Goal: Ask a question: Seek information or help from site administrators or community

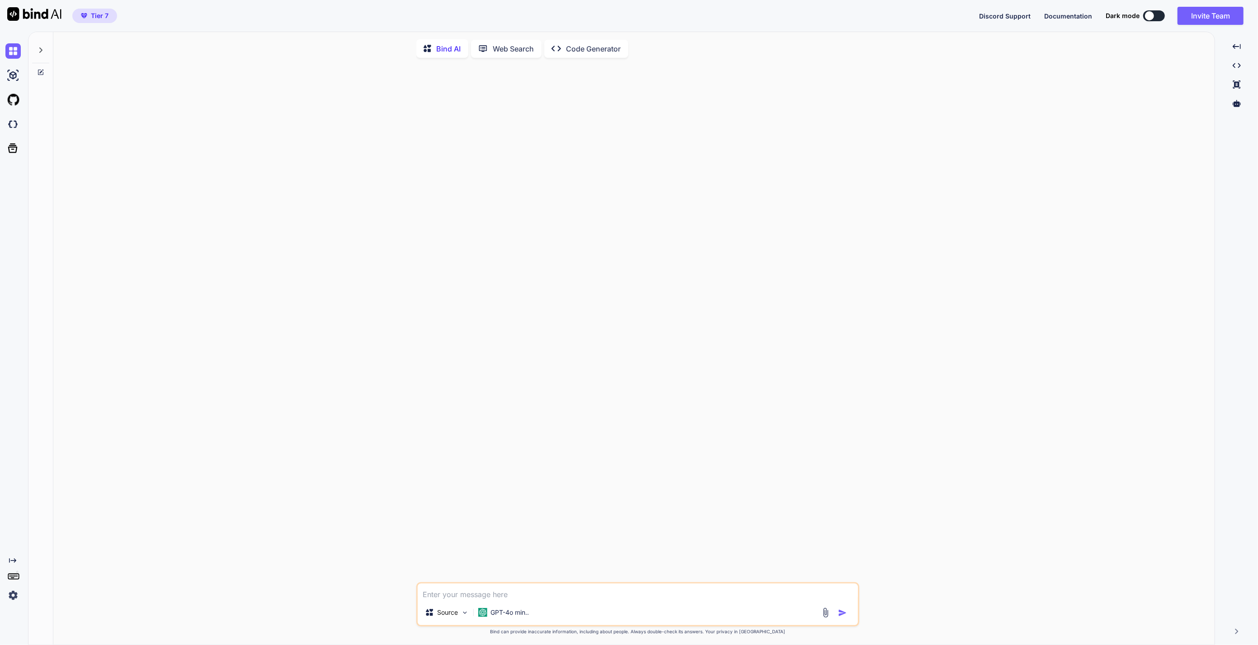
type textarea "x"
drag, startPoint x: 582, startPoint y: 441, endPoint x: 610, endPoint y: 256, distance: 187.4
click at [582, 441] on div at bounding box center [638, 323] width 441 height 517
click at [40, 50] on icon at bounding box center [40, 50] width 7 height 7
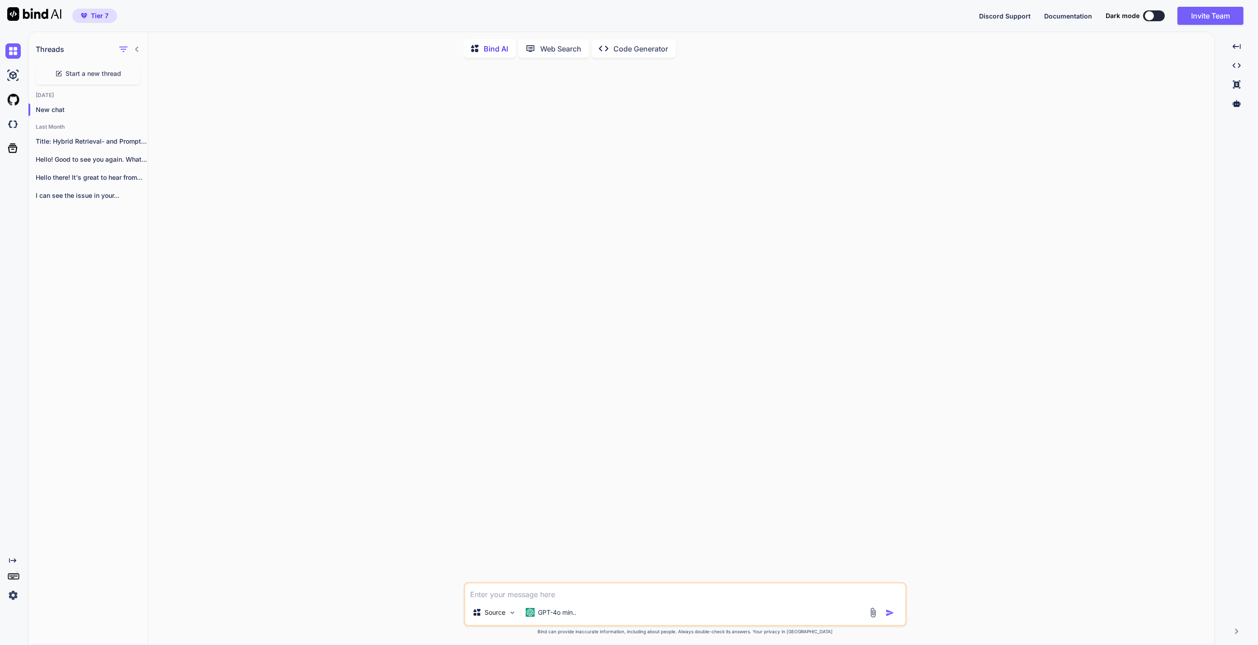
click at [604, 44] on icon "Created with Pixso." at bounding box center [603, 48] width 9 height 9
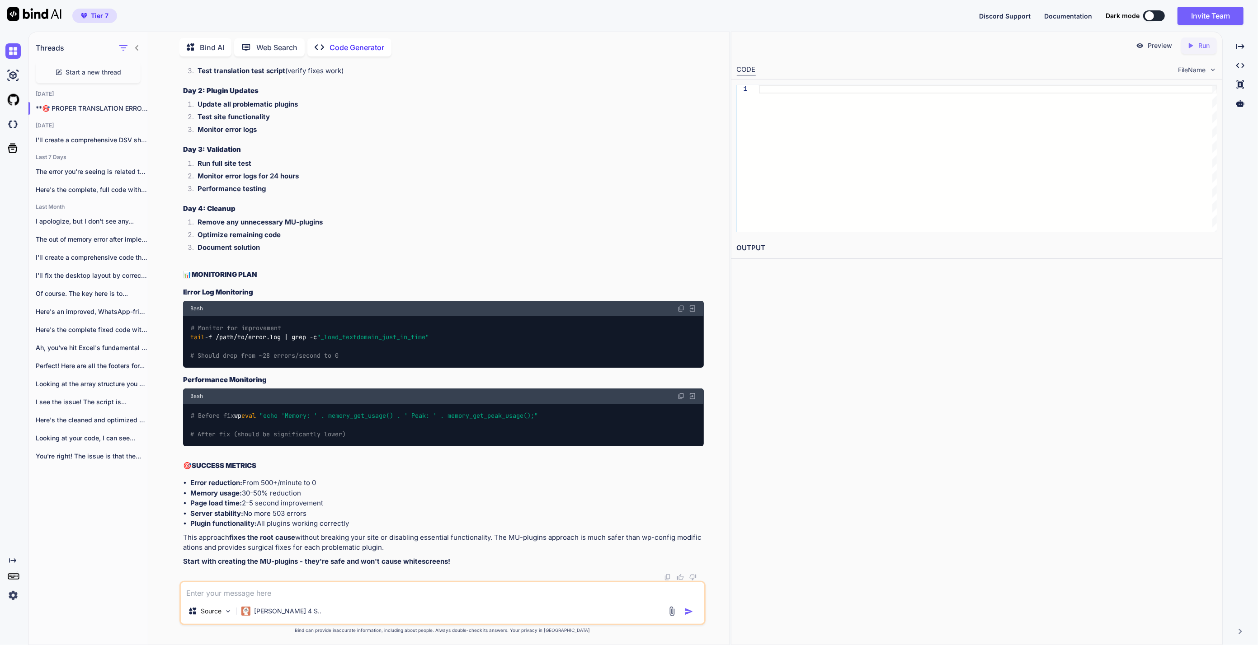
scroll to position [28622, 0]
click at [314, 592] on textarea at bounding box center [442, 590] width 523 height 16
type textarea "[URL][DOMAIN_NAME] check this for this plugin and lets find a proper fix"
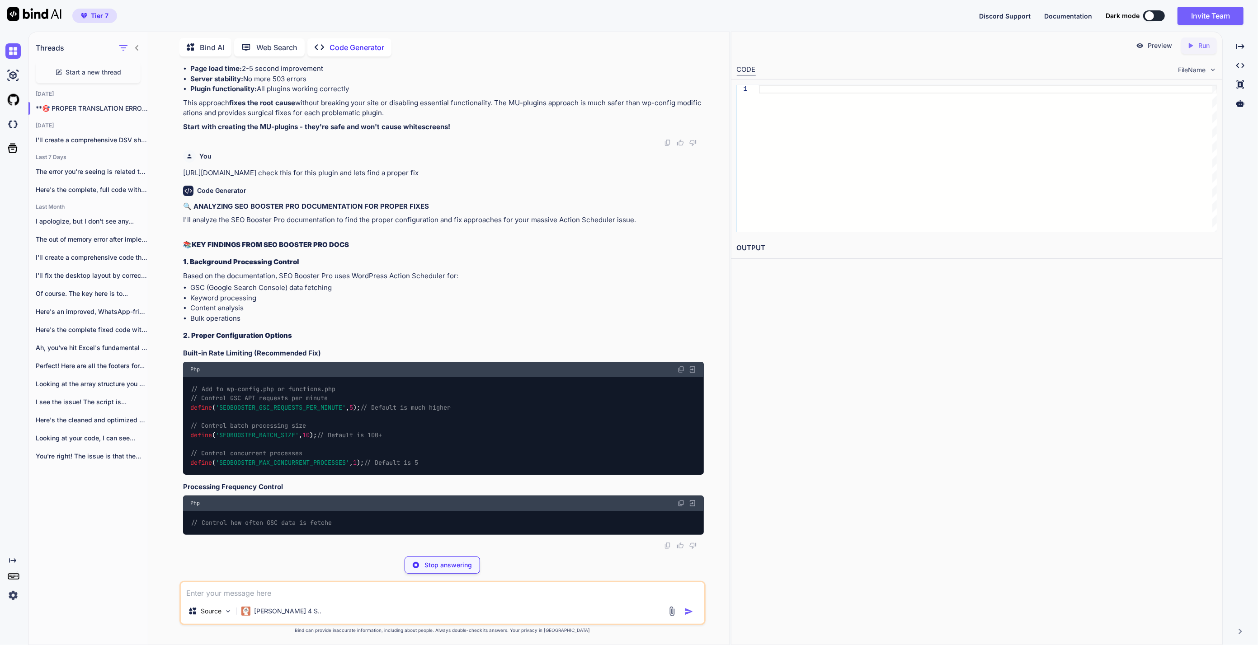
scroll to position [29066, 0]
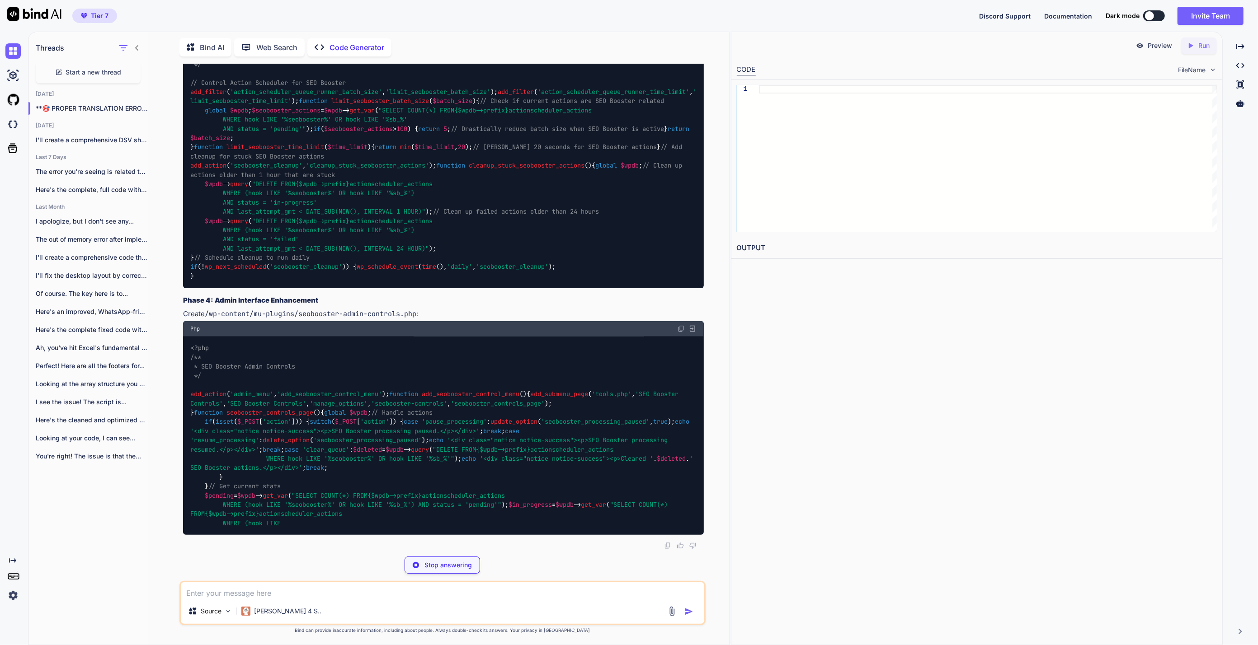
drag, startPoint x: 477, startPoint y: 450, endPoint x: 192, endPoint y: 419, distance: 287.2
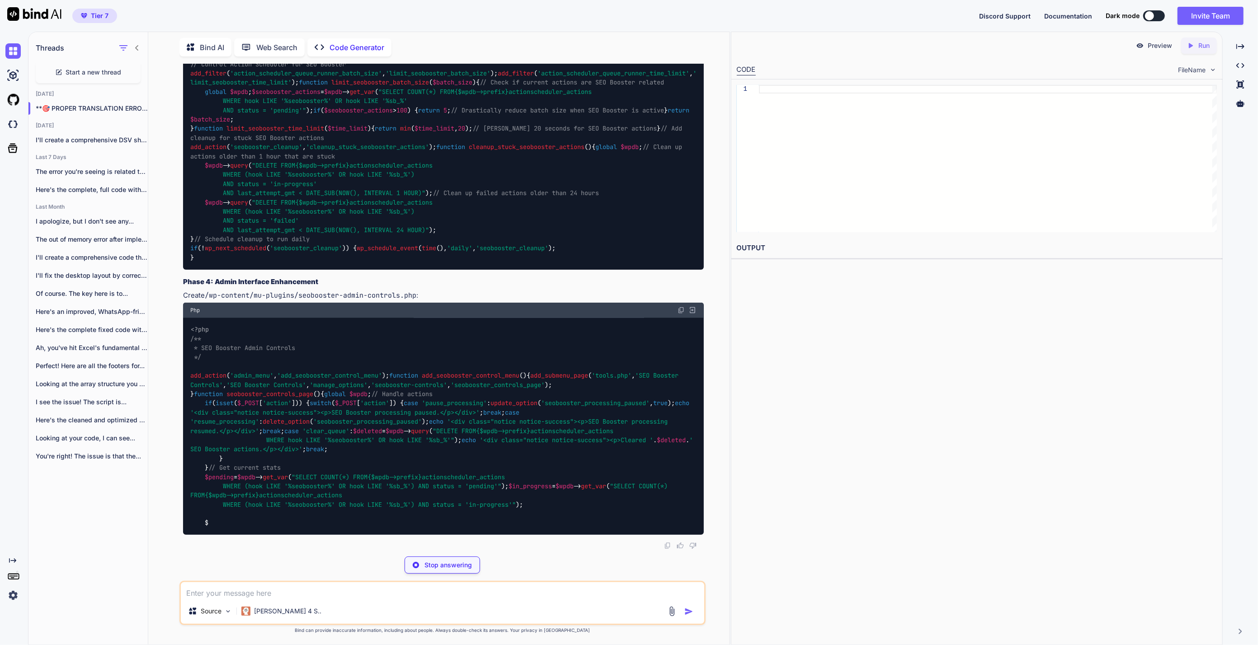
drag, startPoint x: 192, startPoint y: 419, endPoint x: 444, endPoint y: 449, distance: 254.3
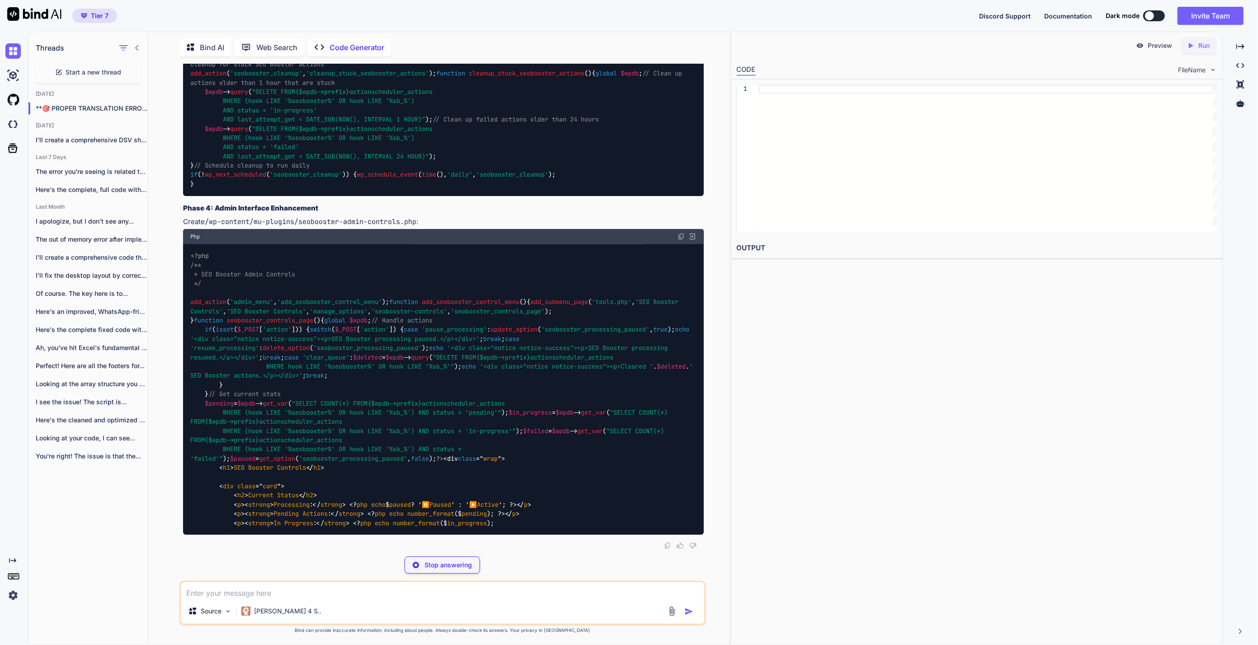
drag, startPoint x: 438, startPoint y: 462, endPoint x: 161, endPoint y: 395, distance: 284.8
click at [161, 395] on div "You sb_gsc_process_url_keywords 25938 Code Generator 🎯 FOUND THE CULPRIT! SEO B…" at bounding box center [442, 354] width 574 height 581
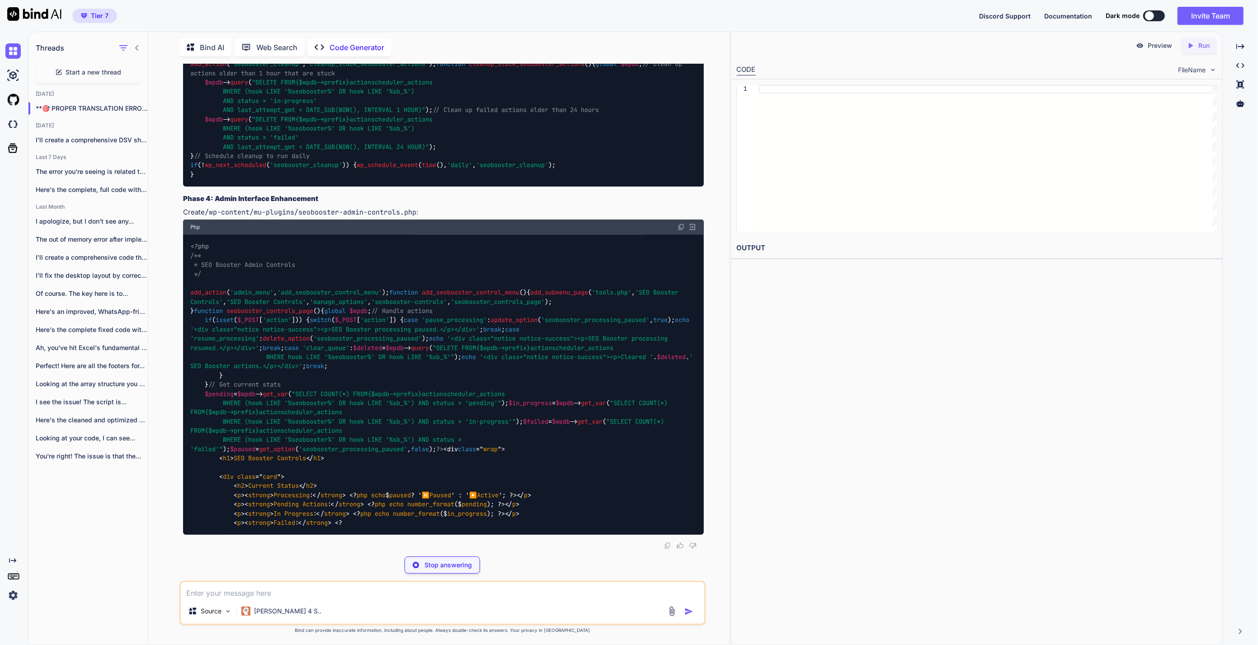
copy code "define ( 'SEOBOOSTER_GSC_REQUESTS_PER_MINUTE' , 5 ); // Default is much higher …"
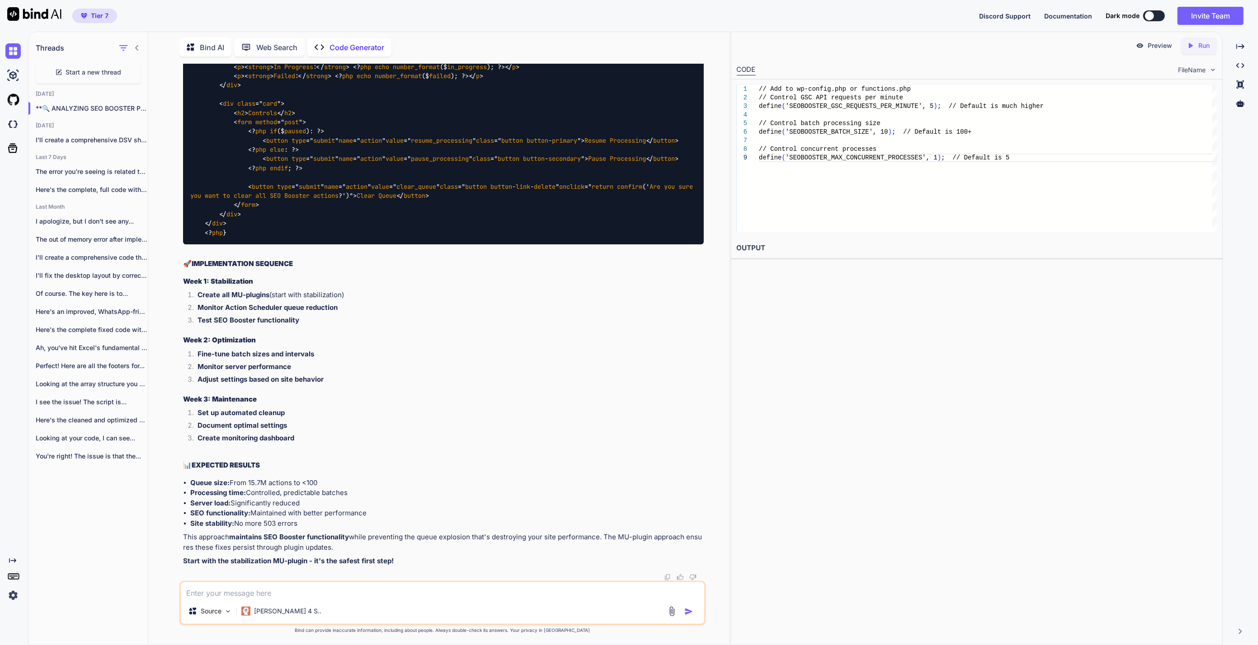
scroll to position [29166, 0]
drag, startPoint x: 416, startPoint y: 480, endPoint x: 170, endPoint y: 409, distance: 256.0
click at [170, 409] on div "You sb_gsc_process_url_keywords 25938 Code Generator 🎯 FOUND THE CULPRIT! SEO B…" at bounding box center [442, 354] width 574 height 581
copy code "// Control how often GSC data is fetched define ( 'SEOBOOSTER_GSC_FETCH_INTERVA…"
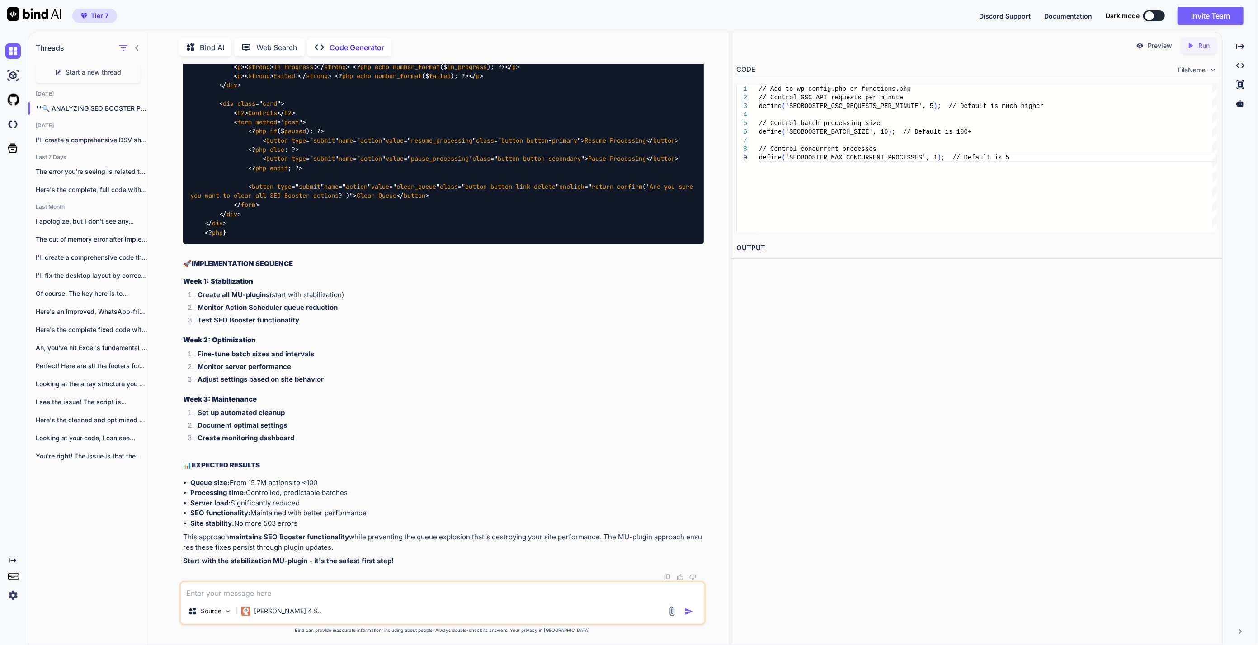
drag, startPoint x: 456, startPoint y: 450, endPoint x: 165, endPoint y: 463, distance: 291.7
click at [165, 463] on div "You sb_gsc_process_url_keywords 25938 Code Generator 🎯 FOUND THE CULPRIT! SEO B…" at bounding box center [442, 354] width 574 height 581
copy code "define ( 'SEOBOOSTER_DB_BATCH_SIZE' , 50 ); // Default is 500"
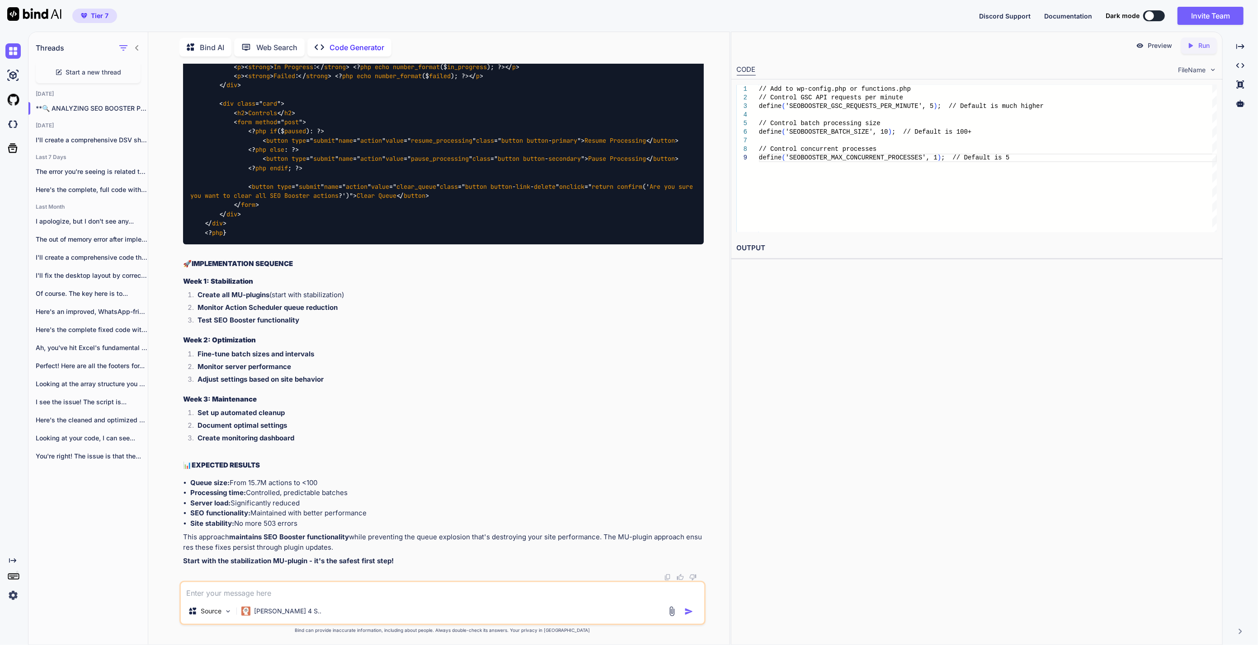
scroll to position [32252, 0]
click at [314, 589] on textarea at bounding box center [442, 590] width 523 height 16
click at [375, 587] on textarea at bounding box center [442, 590] width 523 height 16
paste textarea "define('SEOBOOSTER_GSC_REQUESTS_PER_MINUTE', 5); define('SEOBOOSTER_BATCH_SIZE'…"
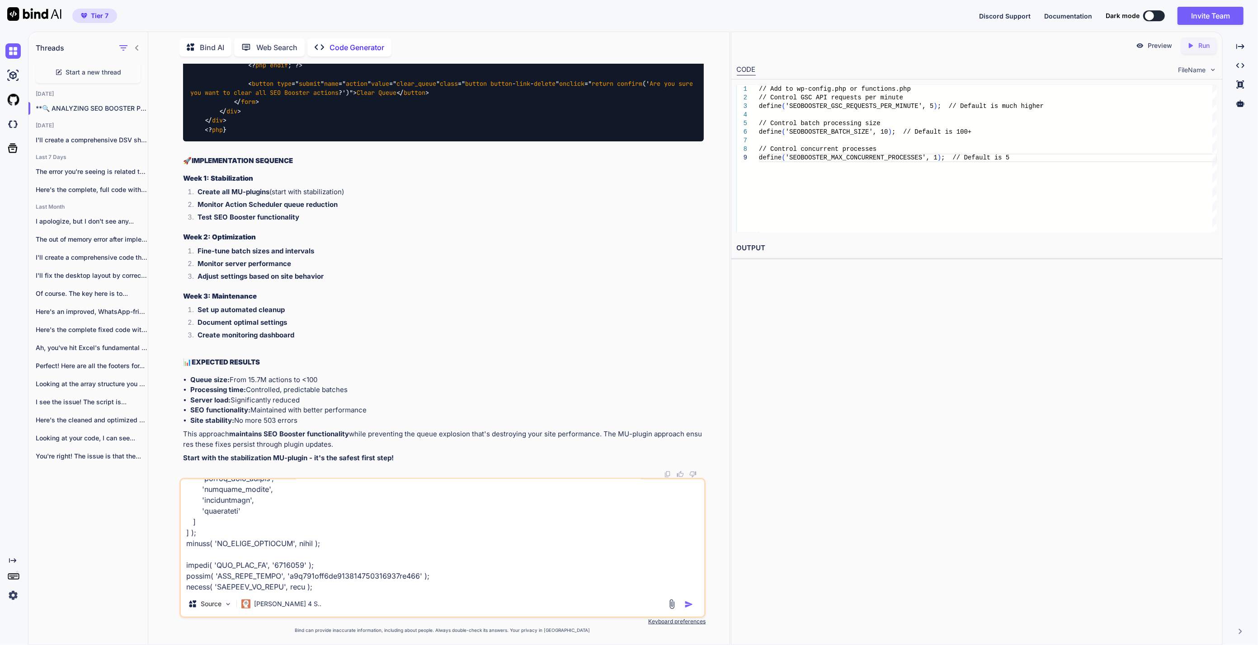
scroll to position [652, 0]
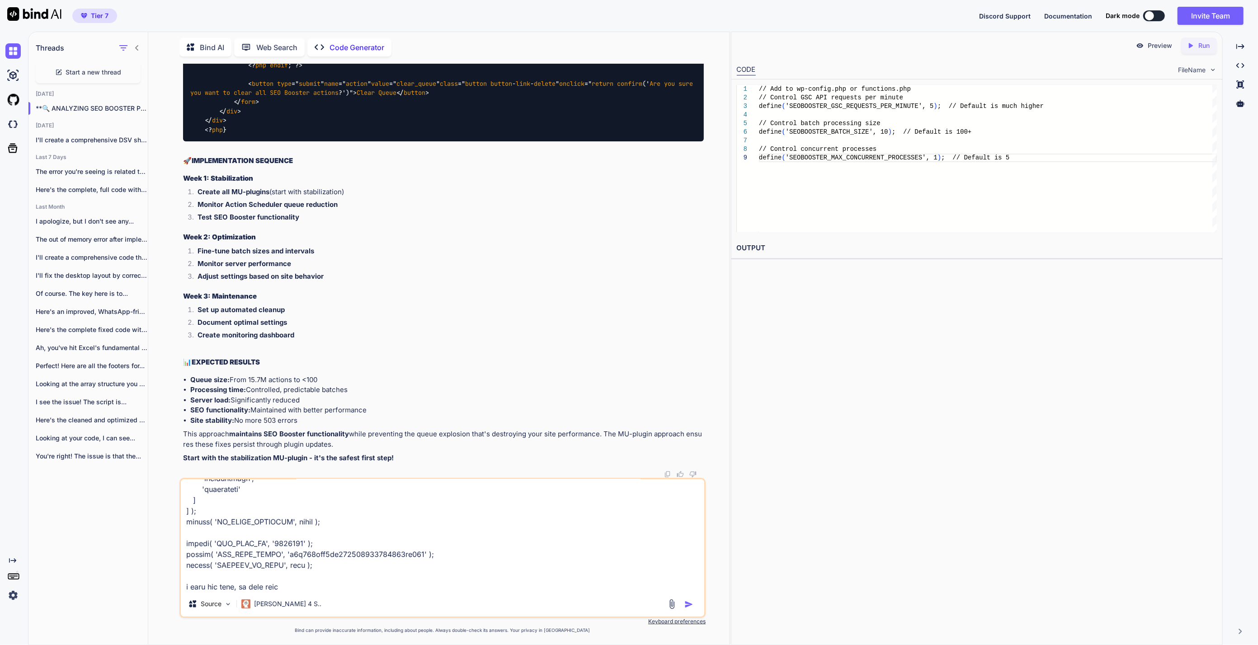
type textarea "define('SEOBOOSTER_GSC_REQUESTS_PER_MINUTE', 5); define('SEOBOOSTER_BATCH_SIZE'…"
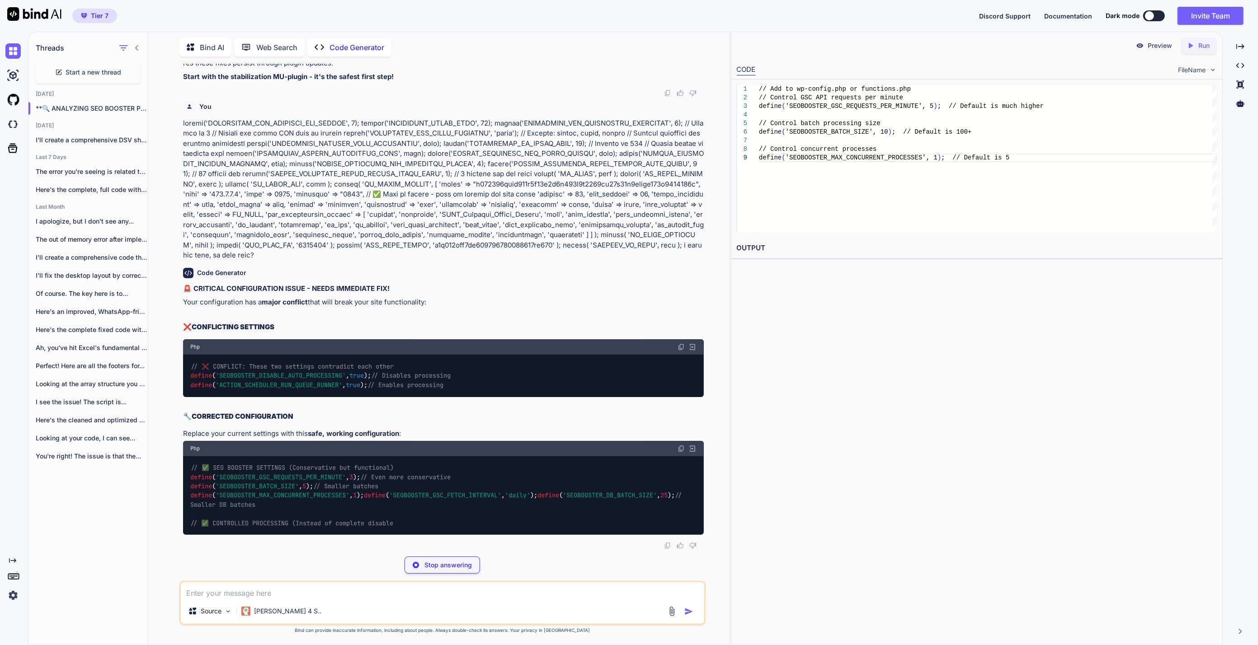
scroll to position [32745, 0]
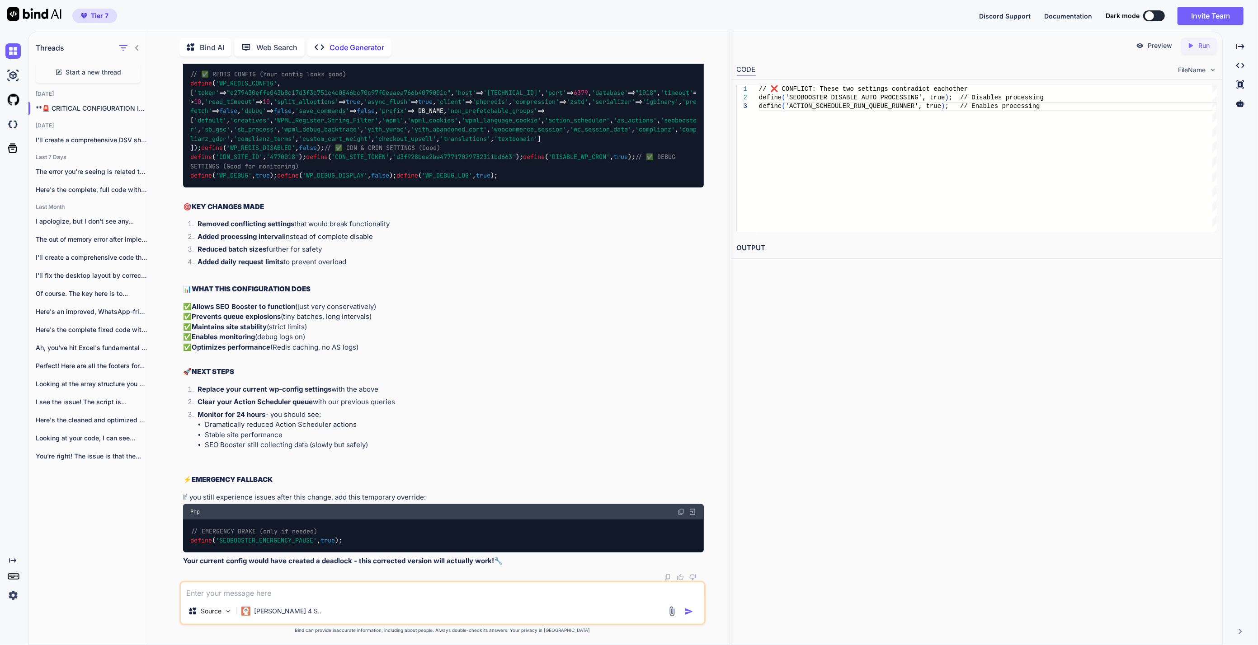
click at [993, 358] on div "Preview Created with Pixso. Run CODE FileName 1 2 3 // ❌ CONFLICT: These two se…" at bounding box center [977, 339] width 492 height 614
drag, startPoint x: 335, startPoint y: 215, endPoint x: 174, endPoint y: 107, distance: 194.1
click at [174, 107] on div "You sb_gsc_process_url_keywords 25938 Code Generator 🎯 FOUND THE CULPRIT! SEO B…" at bounding box center [442, 354] width 574 height 581
copy code "// ✅ LOR IPSUMDO SITAMETC (Adipiscingel sed doeiusmodt) incidi ( 'UTLABOREET_DO…"
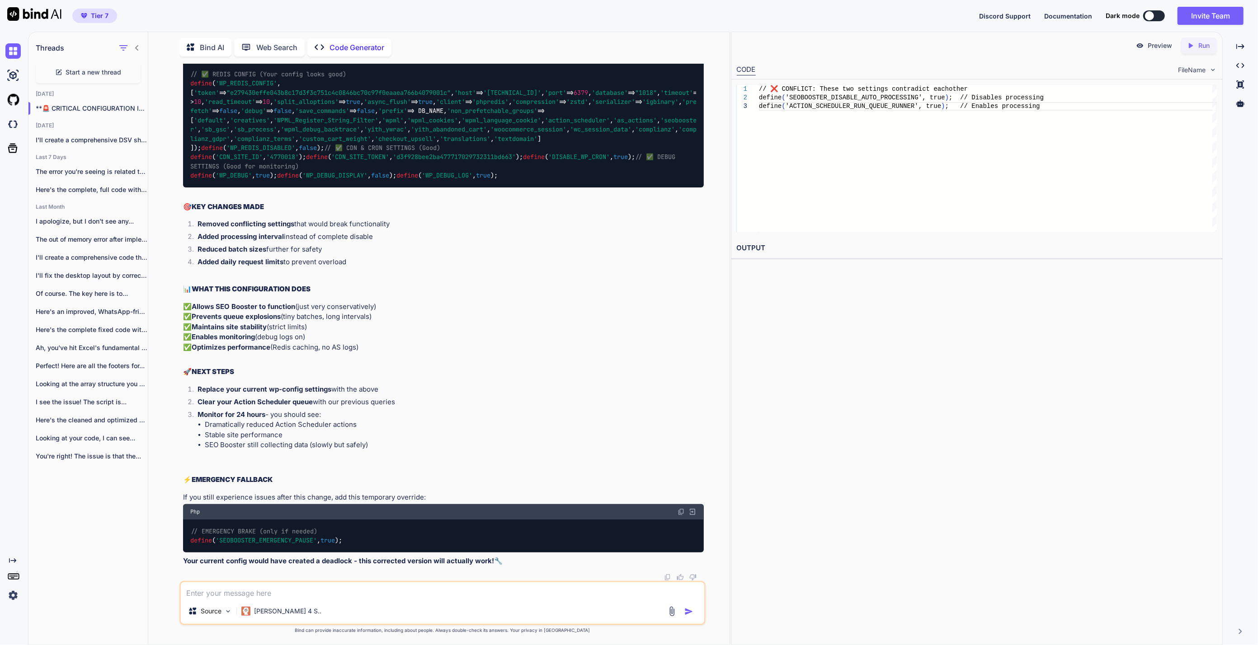
click at [393, 168] on div "// ✅ SEO BOOSTER SETTINGS (Conservative but functional) define ( 'SEOBOOSTER_GS…" at bounding box center [443, 47] width 521 height 282
drag, startPoint x: 508, startPoint y: 152, endPoint x: 184, endPoint y: 116, distance: 326.0
click at [184, 116] on div "// ✅ SEO BOOSTER SETTINGS (Conservative but functional) define ( 'SEOBOOSTER_GS…" at bounding box center [443, 47] width 521 height 282
copy code "define ( 'SEOBOOSTER_GSC_REQUESTS_PER_MINUTE' , 3 ); // Even more conservative …"
drag, startPoint x: 191, startPoint y: 181, endPoint x: 497, endPoint y: 190, distance: 306.5
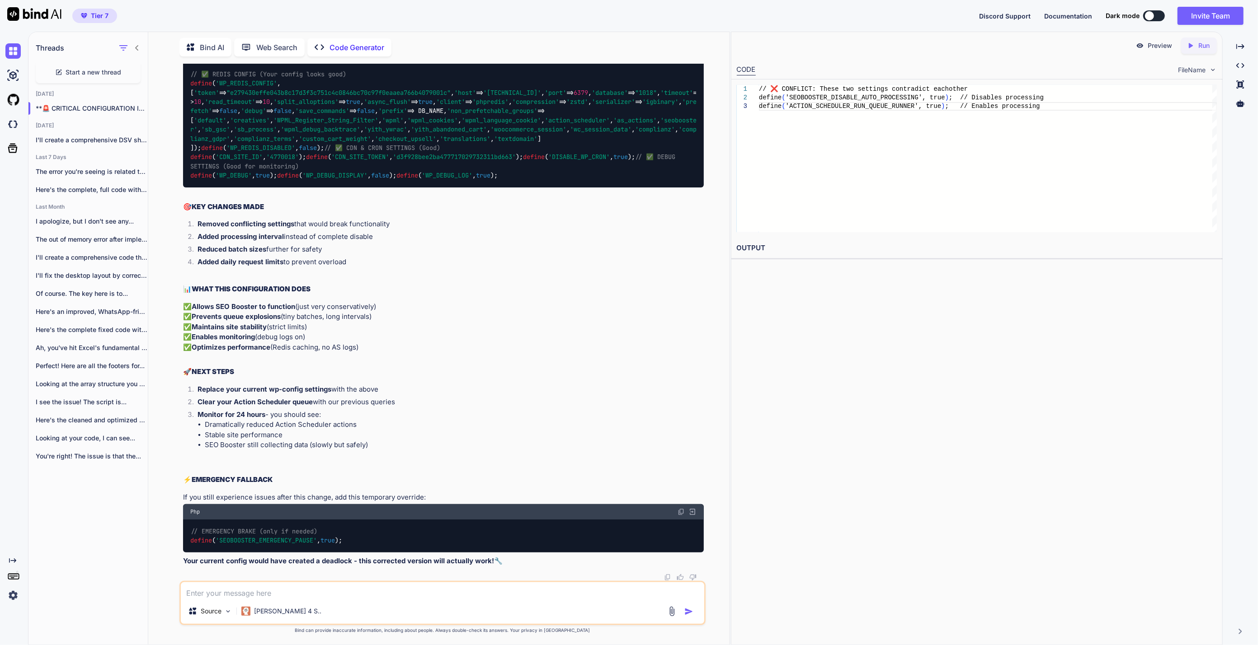
click at [497, 188] on div "// ✅ SEO BOOSTER SETTINGS (Conservative but functional) define ( 'SEOBOOSTER_GS…" at bounding box center [443, 47] width 521 height 282
copy code "define ( 'SEOBOOSTER_PROCESSING_INTERVAL' , 900 ); // 15 minutes between batche…"
drag, startPoint x: 310, startPoint y: 218, endPoint x: 399, endPoint y: 233, distance: 90.3
click at [310, 23] on span "'ACTION_SCHEDULER_RUN_QUEUE_RUNNER'" at bounding box center [279, 19] width 127 height 8
drag, startPoint x: 516, startPoint y: 254, endPoint x: 168, endPoint y: 218, distance: 349.4
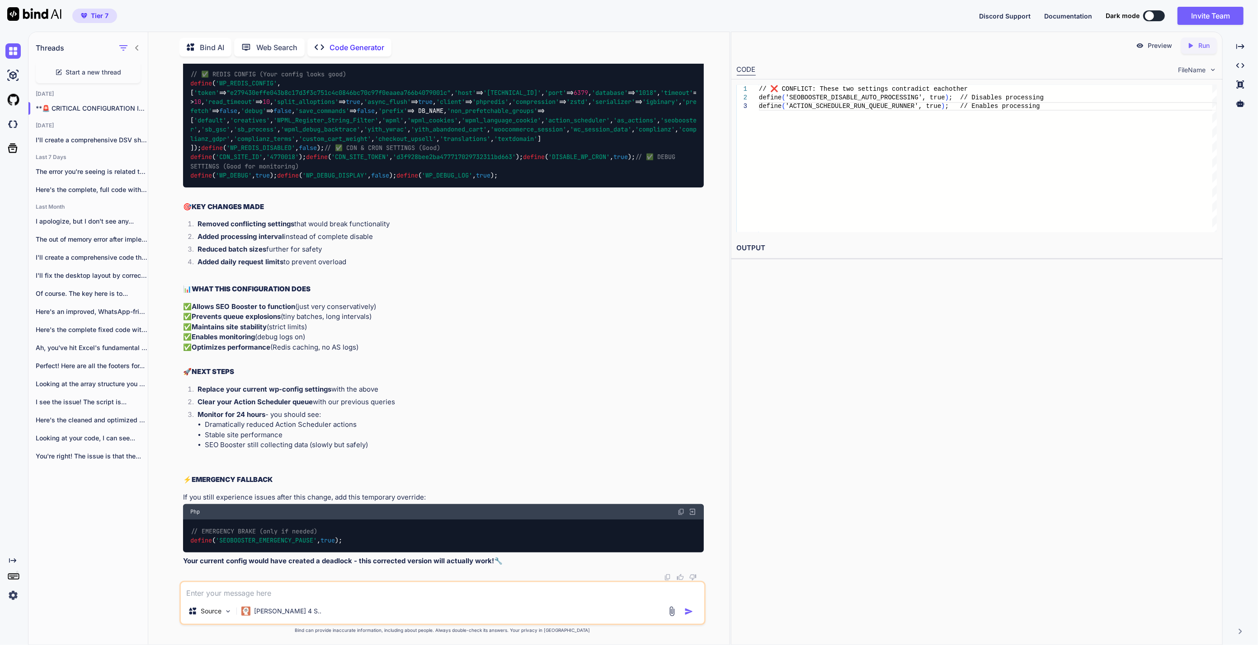
click at [168, 218] on div "You sb_gsc_process_url_keywords 25938 Code Generator 🎯 FOUND THE CULPRIT! SEO B…" at bounding box center [442, 354] width 574 height 581
copy code "define ( 'ACTION_SCHEDULER_RUN_QUEUE_RUNNER' , true ); // Keep enabled but cont…"
click at [381, 188] on div "// ✅ SEO BOOSTER SETTINGS (Conservative but functional) define ( 'SEOBOOSTER_GS…" at bounding box center [443, 47] width 521 height 282
drag, startPoint x: 331, startPoint y: 540, endPoint x: 158, endPoint y: 433, distance: 203.8
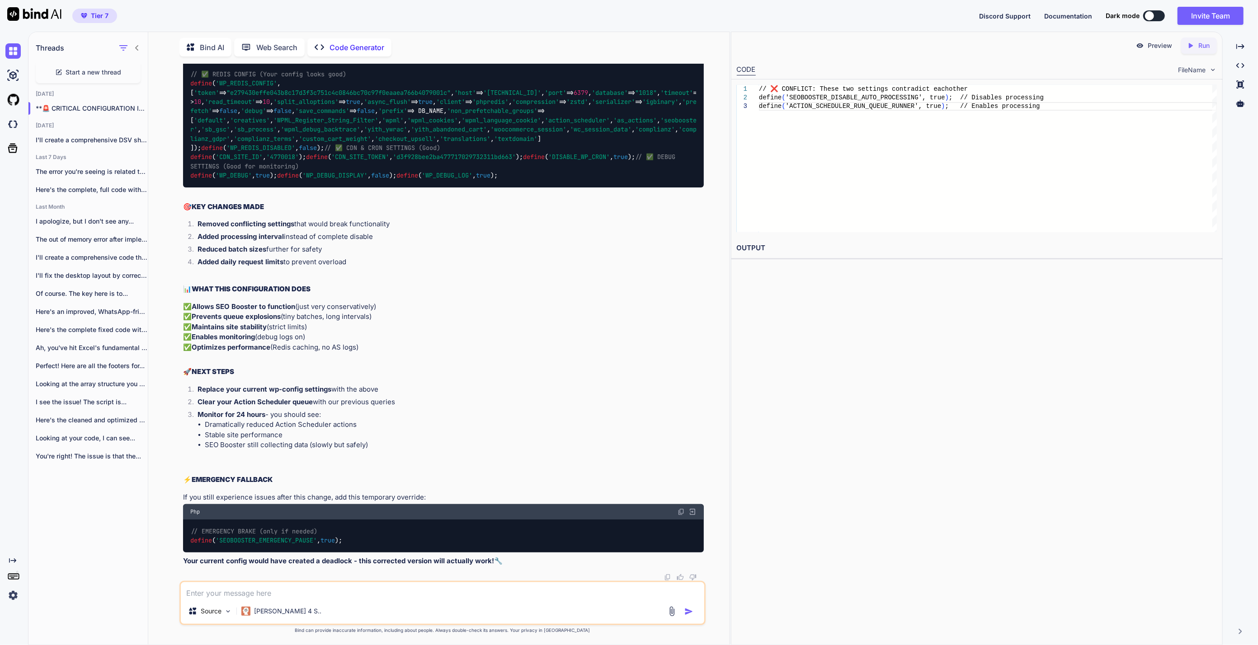
click at [158, 433] on div "You sb_gsc_process_url_keywords 25938 Code Generator 🎯 FOUND THE CULPRIT! SEO B…" at bounding box center [442, 354] width 574 height 581
click at [373, 188] on div "// ✅ SEO BOOSTER SETTINGS (Conservative but functional) define ( 'SEOBOOSTER_GS…" at bounding box center [443, 47] width 521 height 282
click at [325, 594] on textarea at bounding box center [442, 590] width 523 height 16
type textarea "disabling cron good?"
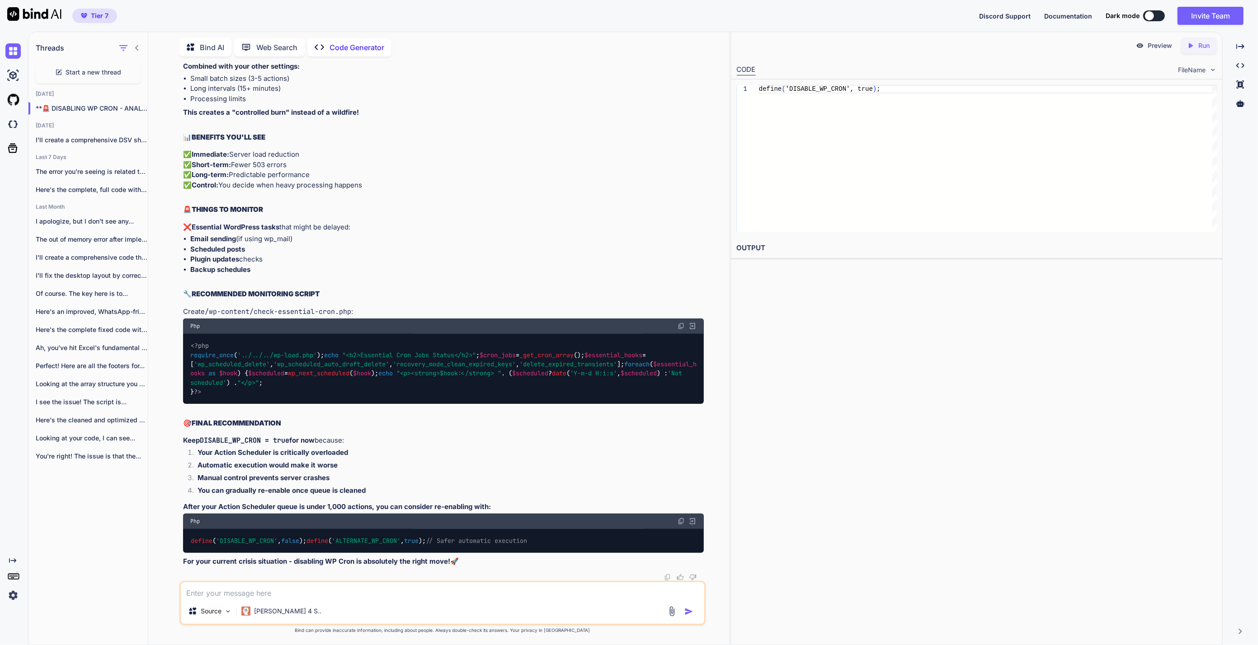
scroll to position [35051, 0]
click at [351, 600] on div "Source Claude 4 S.." at bounding box center [442, 603] width 526 height 44
paste textarea "wp_actionscheduler_actions InnoDB utf8mb4_unicode_520_ci 442,368 1,048,576 53,4…"
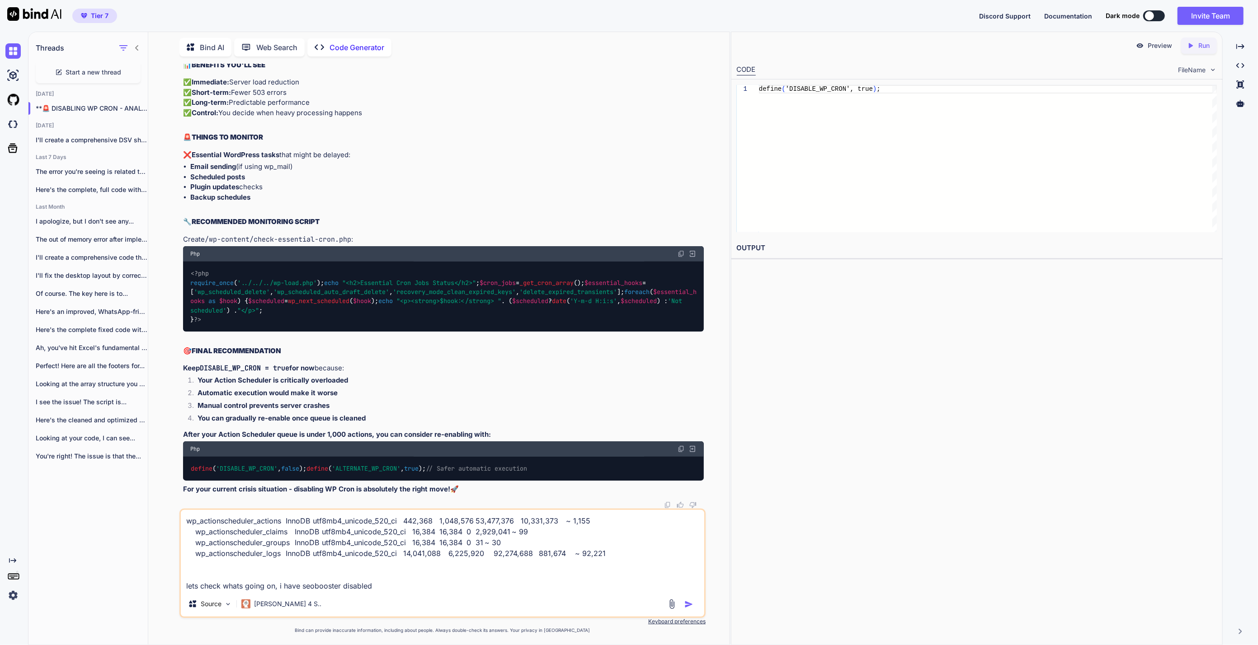
type textarea "wp_actionscheduler_actions InnoDB utf8mb4_unicode_520_ci 442,368 1,048,576 53,4…"
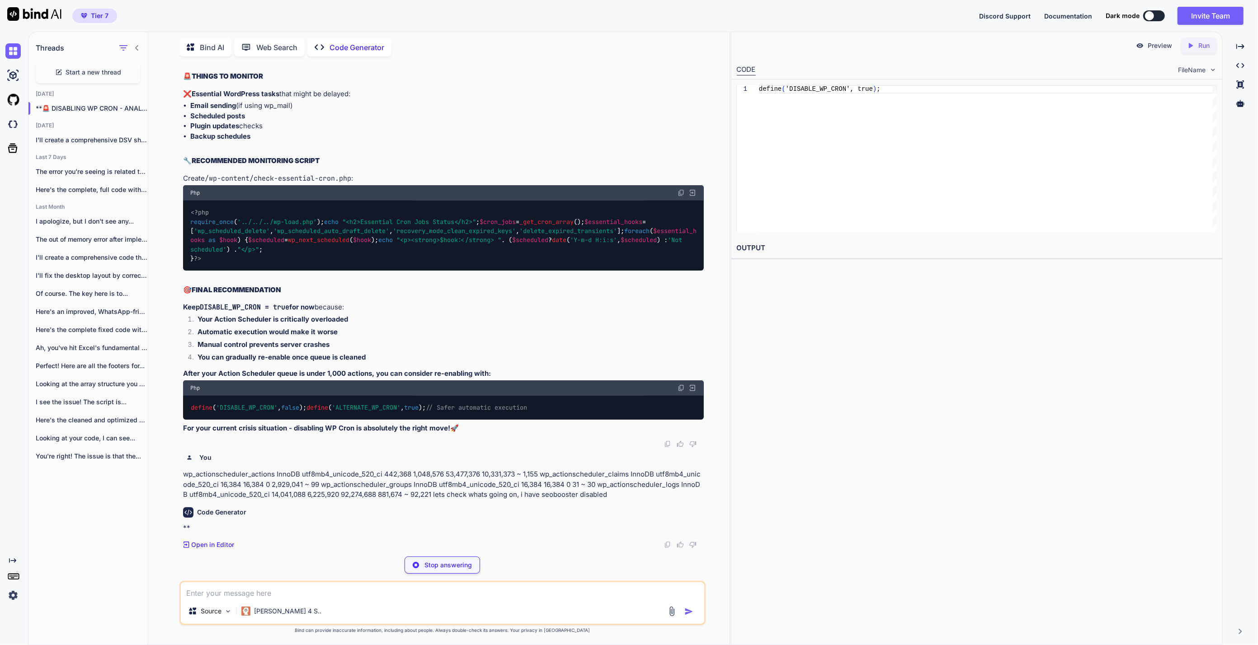
scroll to position [35311, 0]
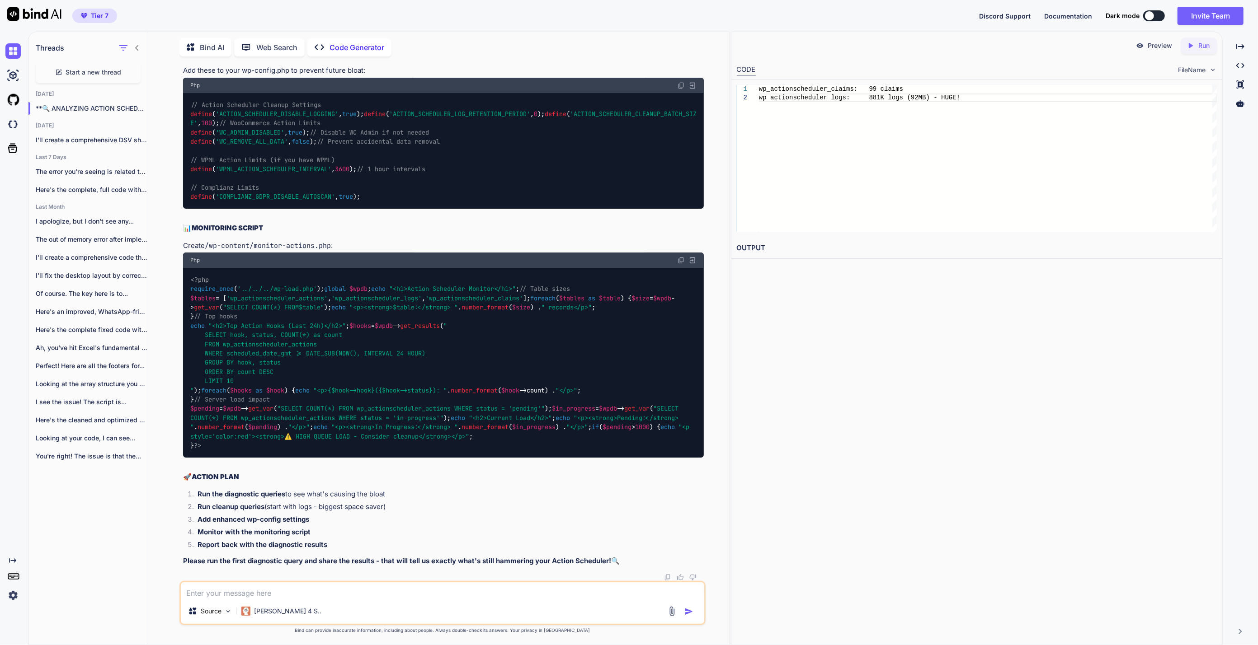
click at [984, 427] on div "Preview Created with Pixso. Run CODE FileName 1 2 wp_actionscheduler_claims: 99…" at bounding box center [977, 339] width 492 height 614
drag, startPoint x: 261, startPoint y: 364, endPoint x: 165, endPoint y: 299, distance: 115.8
click at [165, 299] on div "You sb_gsc_process_url_keywords 25938 Code Generator 🎯 FOUND THE CULPRIT! SEO B…" at bounding box center [442, 354] width 574 height 581
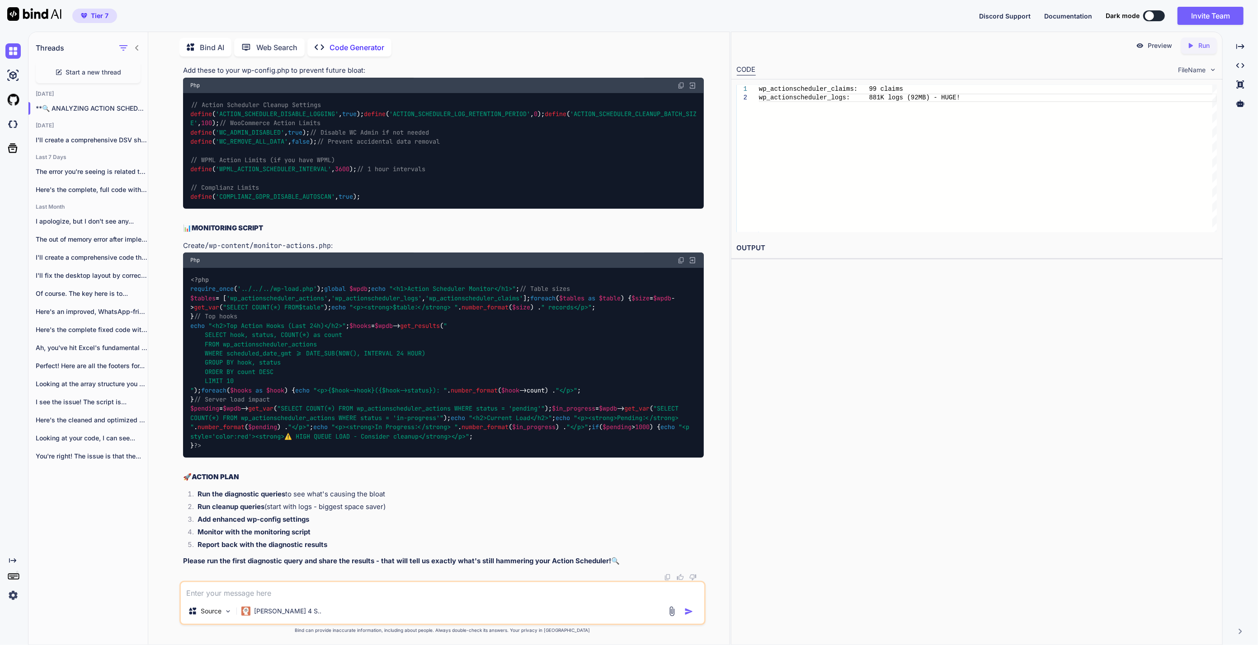
click at [317, 596] on textarea at bounding box center [442, 590] width 523 height 16
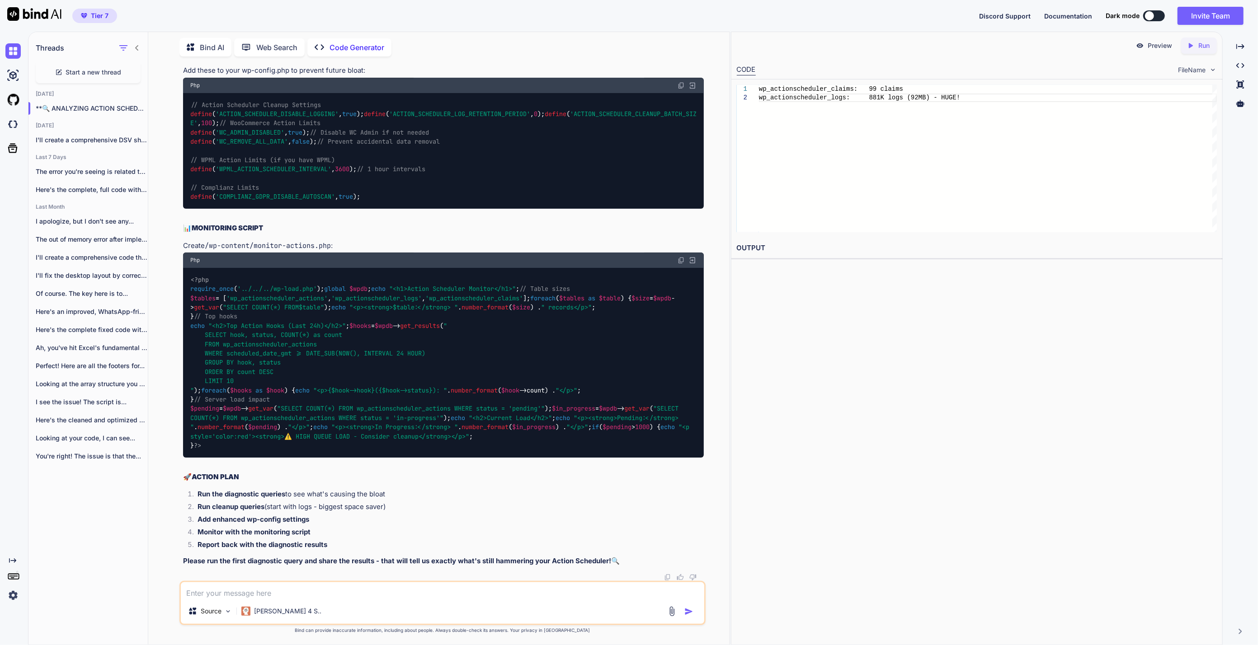
paste textarea "hook status count groups rocket_preload_job_preload_url complete 558 17 faceboo…"
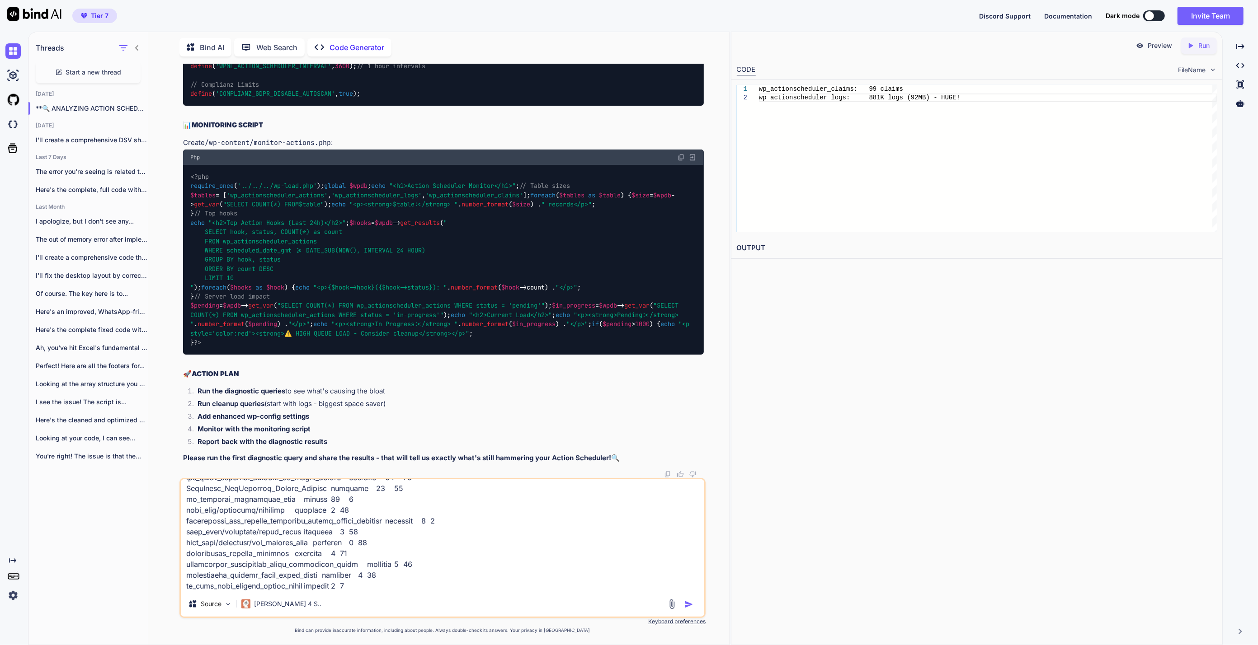
scroll to position [35930, 0]
drag, startPoint x: 287, startPoint y: 349, endPoint x: 163, endPoint y: 265, distance: 149.8
click at [163, 265] on div "You sb_gsc_process_url_keywords 25938 Code Generator 🎯 FOUND THE CULPRIT! SEO B…" at bounding box center [442, 354] width 574 height 581
copy code "SELECT hook, status, COUNT ( * ) as count, MAX (scheduled_date_gmt) as latest_s…"
click at [422, 579] on textarea at bounding box center [442, 535] width 523 height 112
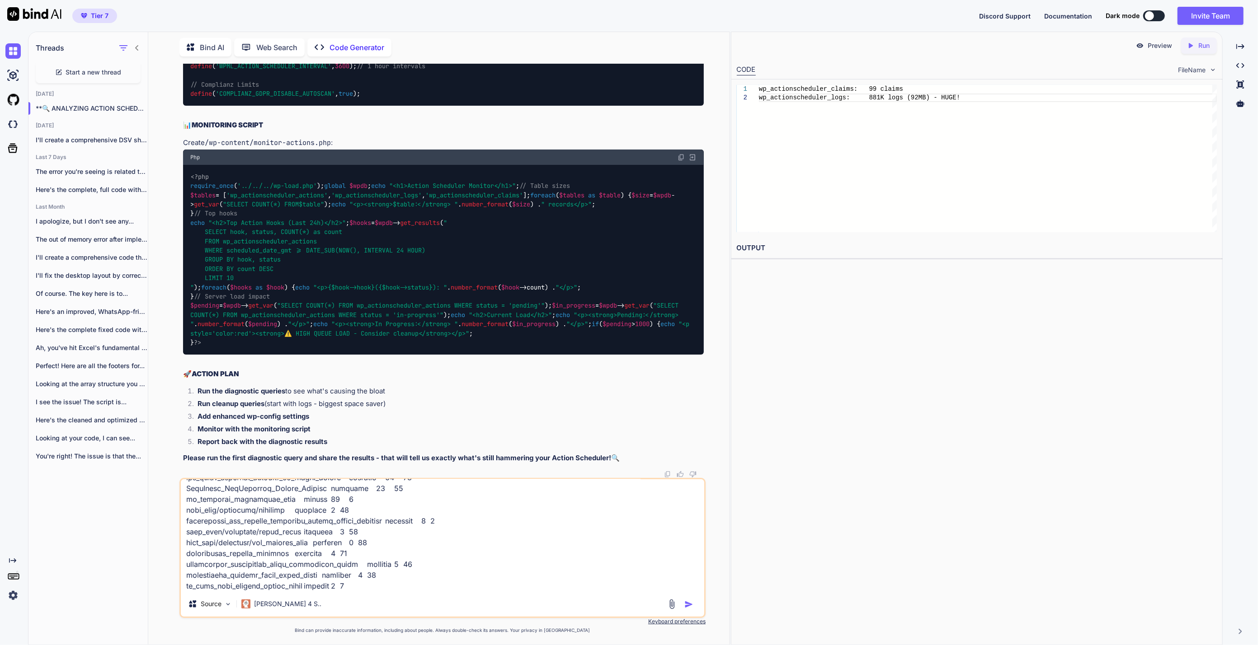
paste textarea "rocket_preload_job_preload_url complete 568 [DATE] 12:30:05 facebook_for_woocom…"
drag, startPoint x: 339, startPoint y: 389, endPoint x: 186, endPoint y: 306, distance: 174.5
copy code "SELECT g.slug as group_name, COUNT (a.action_id) as action_count, a.status, MIN…"
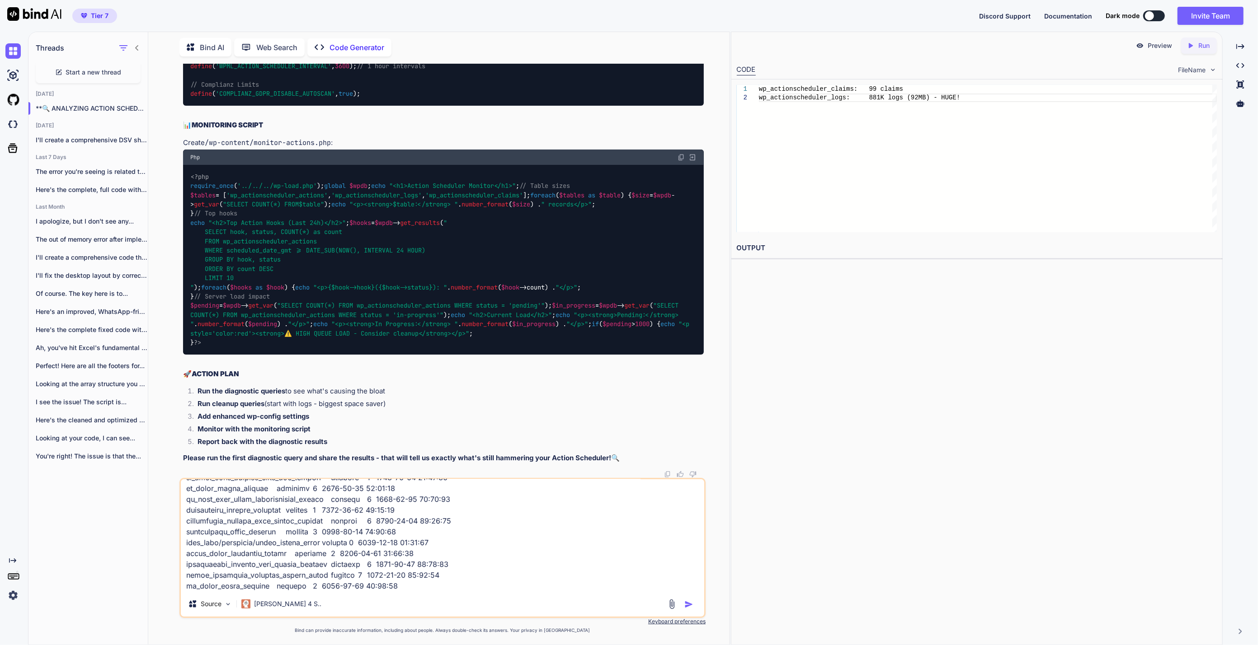
click at [422, 576] on textarea at bounding box center [442, 535] width 523 height 112
paste textarea "rocket-preload 599 complete [DATE] 11:30:03 [DATE] 12:30:05 286 complete [DATE]…"
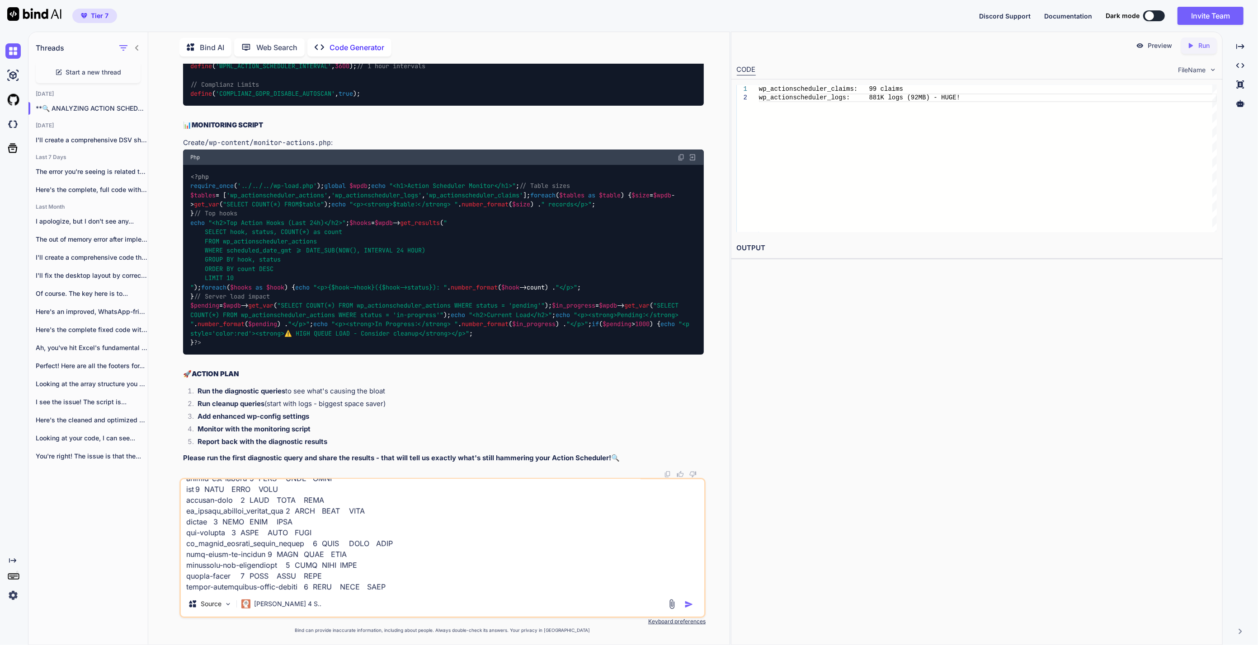
scroll to position [36181, 0]
drag, startPoint x: 291, startPoint y: 391, endPoint x: 178, endPoint y: 299, distance: 145.5
click at [178, 299] on div "You sb_gsc_process_url_keywords 25938 Code Generator 🎯 FOUND THE CULPRIT! SEO B…" at bounding box center [442, 354] width 574 height 581
copy code "SELECT hook, status, COUNT ( * ) as count, AVG (attempts) as avg_attempts, [PER…"
click at [461, 574] on textarea at bounding box center [442, 535] width 523 height 112
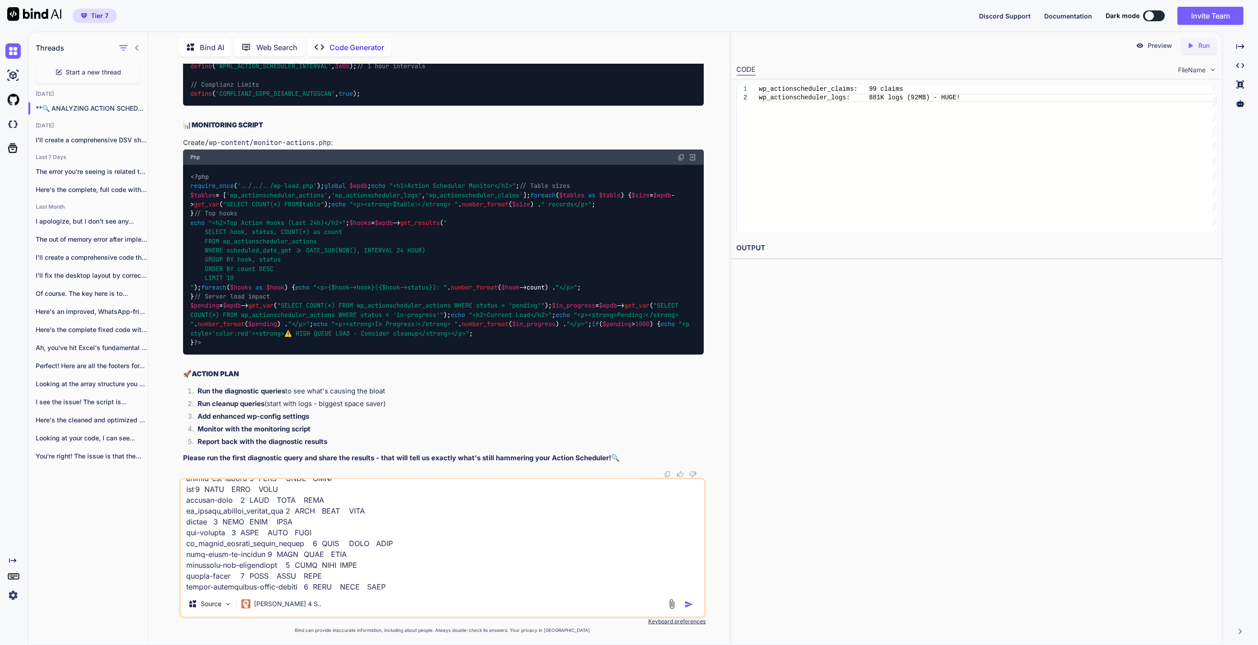
scroll to position [1206, 0]
click at [291, 587] on textarea at bounding box center [442, 535] width 523 height 112
paste textarea "hook status count avg_attempts max_attempts wc_facebook_regenerate_feed failed …"
drag, startPoint x: 252, startPoint y: 395, endPoint x: 186, endPoint y: 296, distance: 119.6
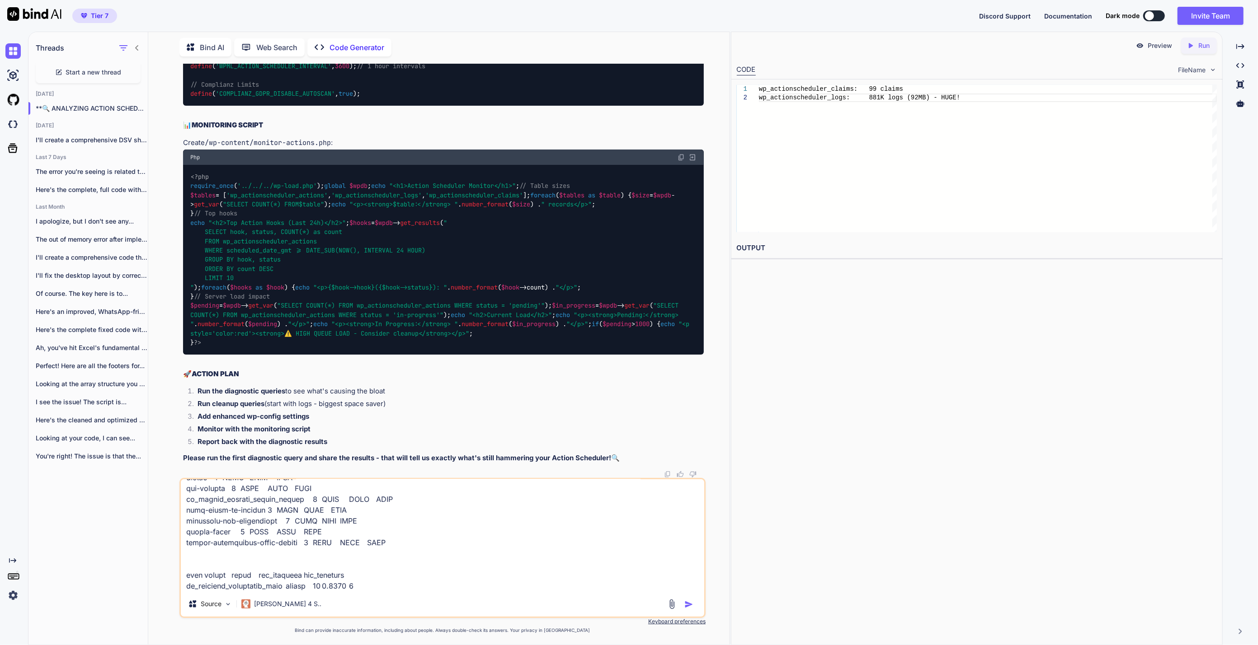
click at [395, 579] on textarea at bounding box center [442, 535] width 523 height 112
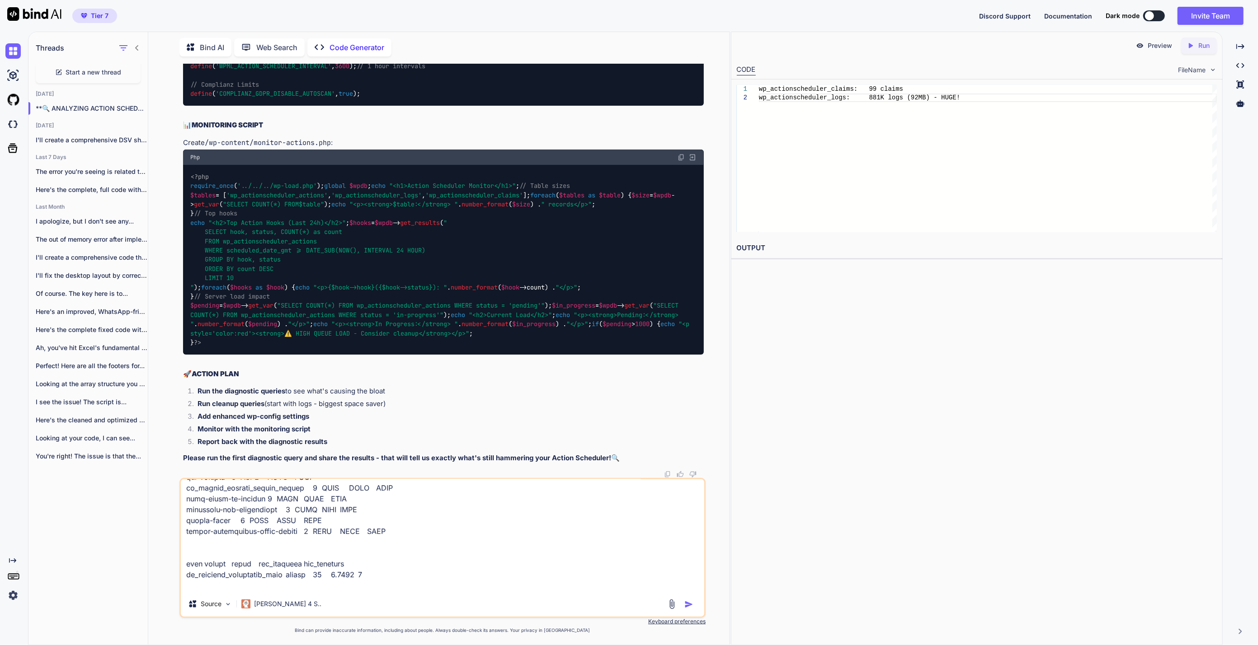
scroll to position [1248, 0]
type textarea "hook status count groups rocket_preload_job_preload_url complete 558 17 faceboo…"
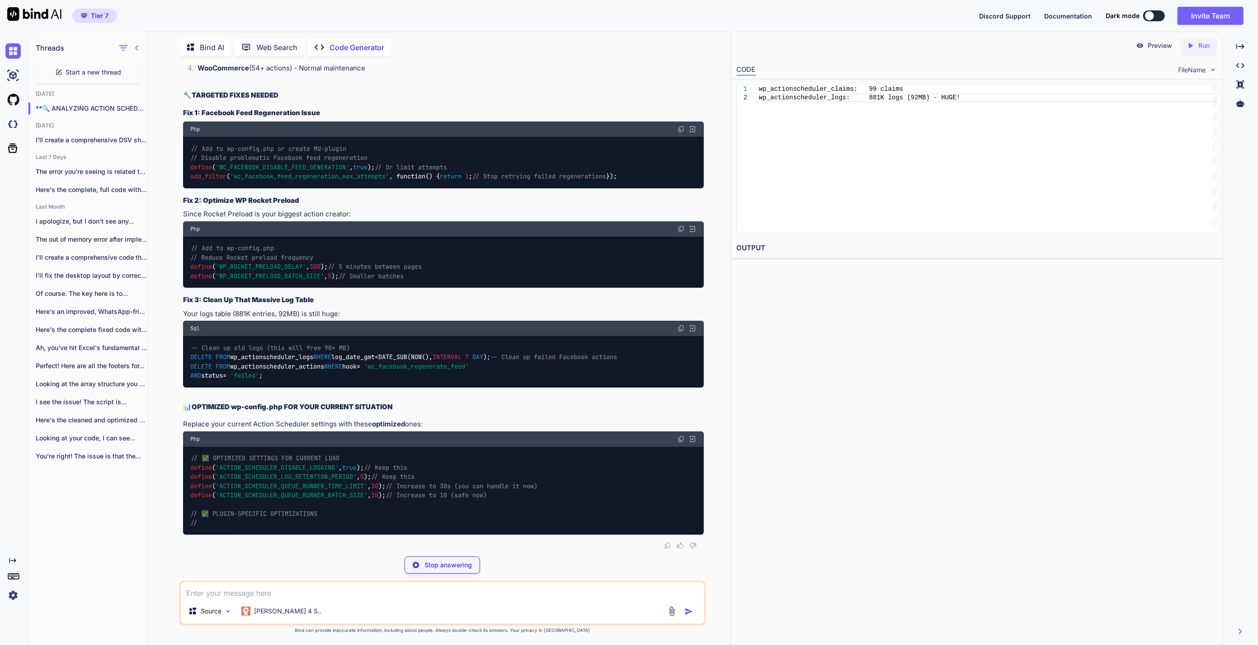
scroll to position [38688, 0]
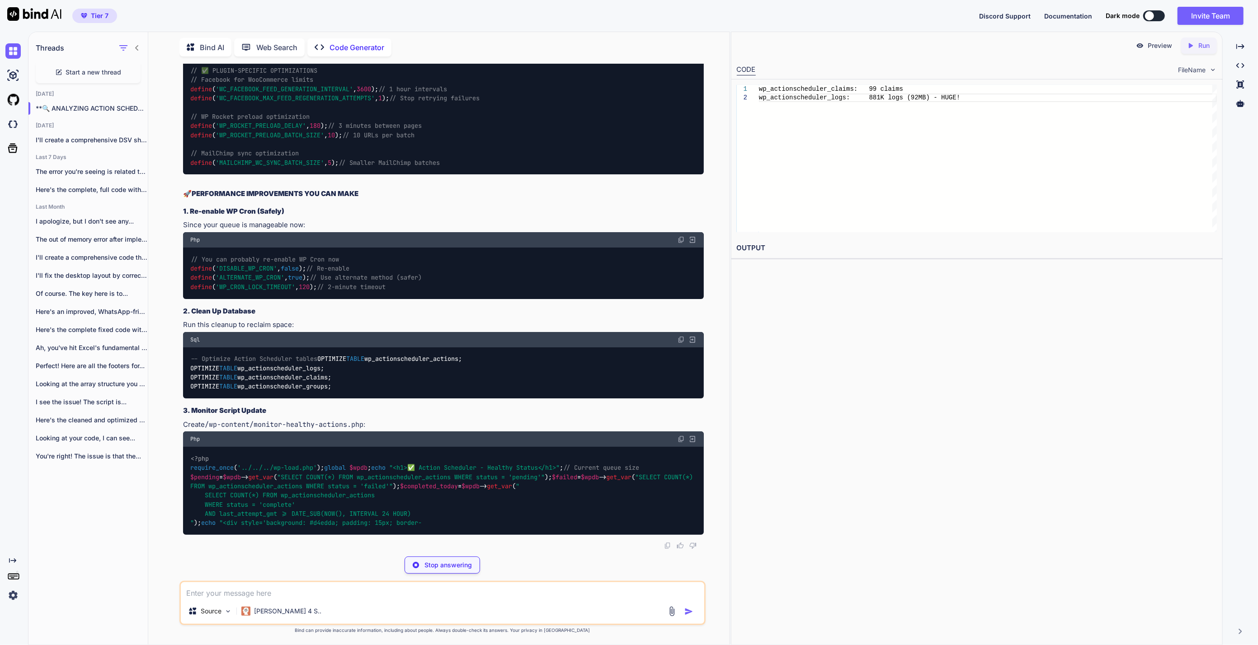
drag, startPoint x: 446, startPoint y: 421, endPoint x: 176, endPoint y: 409, distance: 270.0
click at [176, 409] on div "You sb_gsc_process_url_keywords 25938 Code Generator 🎯 FOUND THE CULPRIT! SEO B…" at bounding box center [442, 354] width 574 height 581
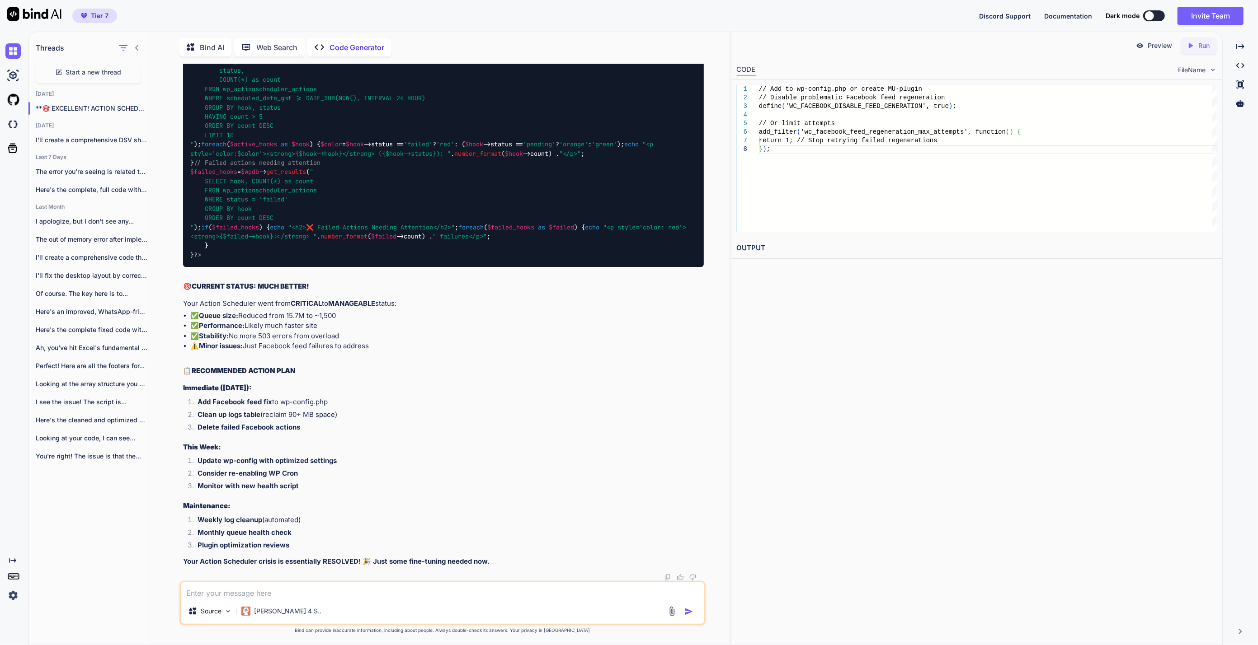
scroll to position [38788, 0]
drag, startPoint x: 283, startPoint y: 457, endPoint x: 178, endPoint y: 400, distance: 120.3
click at [178, 400] on div "You sb_gsc_process_url_keywords 25938 Code Generator 🎯 FOUND THE CULPRIT! SEO B…" at bounding box center [442, 354] width 574 height 581
drag, startPoint x: 178, startPoint y: 400, endPoint x: 263, endPoint y: 403, distance: 84.1
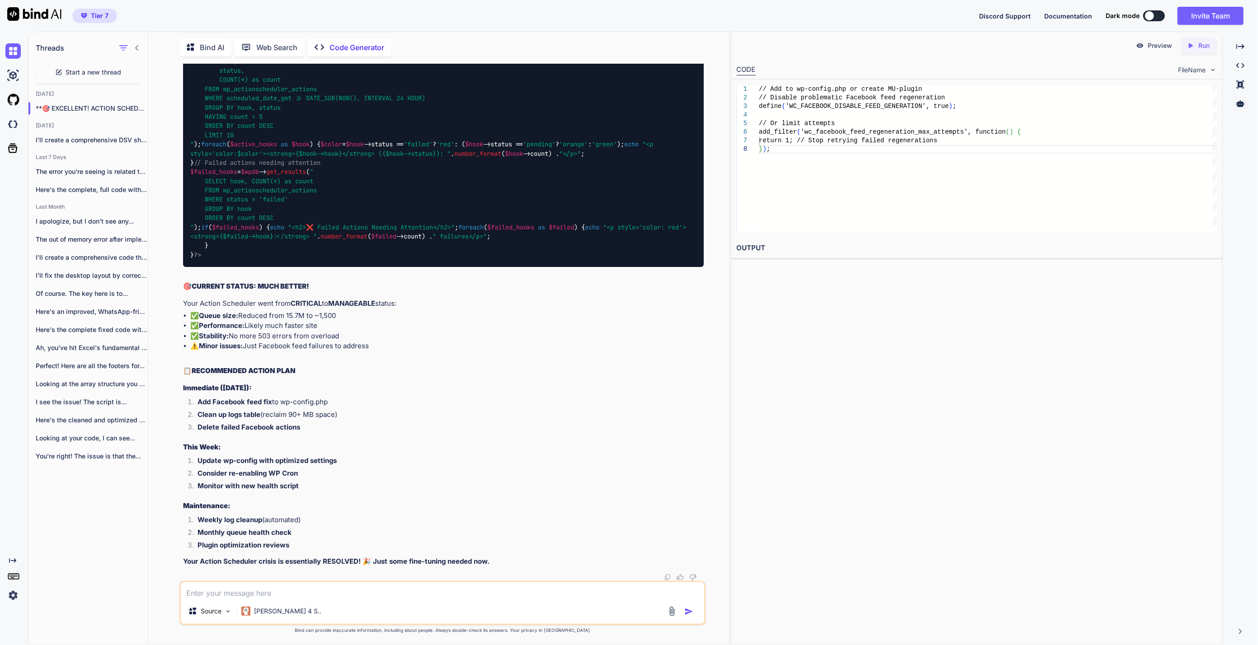
drag, startPoint x: 368, startPoint y: 368, endPoint x: 188, endPoint y: 335, distance: 182.8
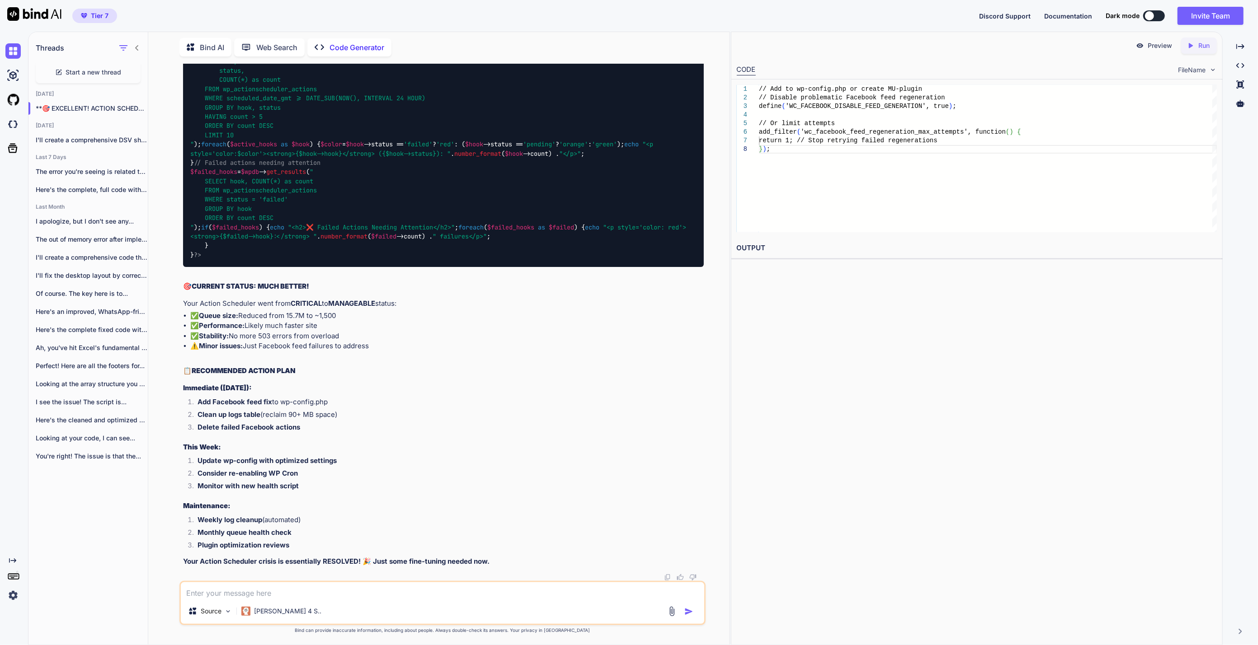
click at [322, 590] on textarea at bounding box center [442, 590] width 523 height 16
paste textarea "wp_actionscheduler_actions InnoDB utf8mb4_unicode_520_ci 425,984 851,968 4,194,…"
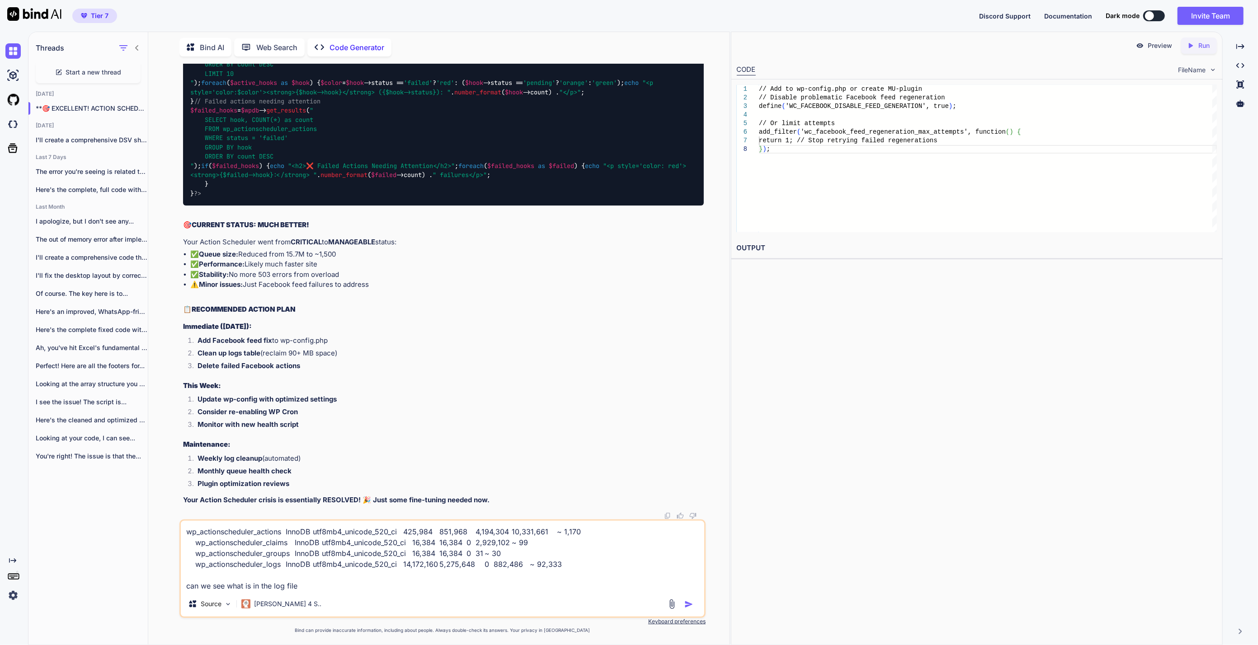
type textarea "wp_actionscheduler_actions InnoDB utf8mb4_unicode_520_ci 425,984 851,968 4,194,…"
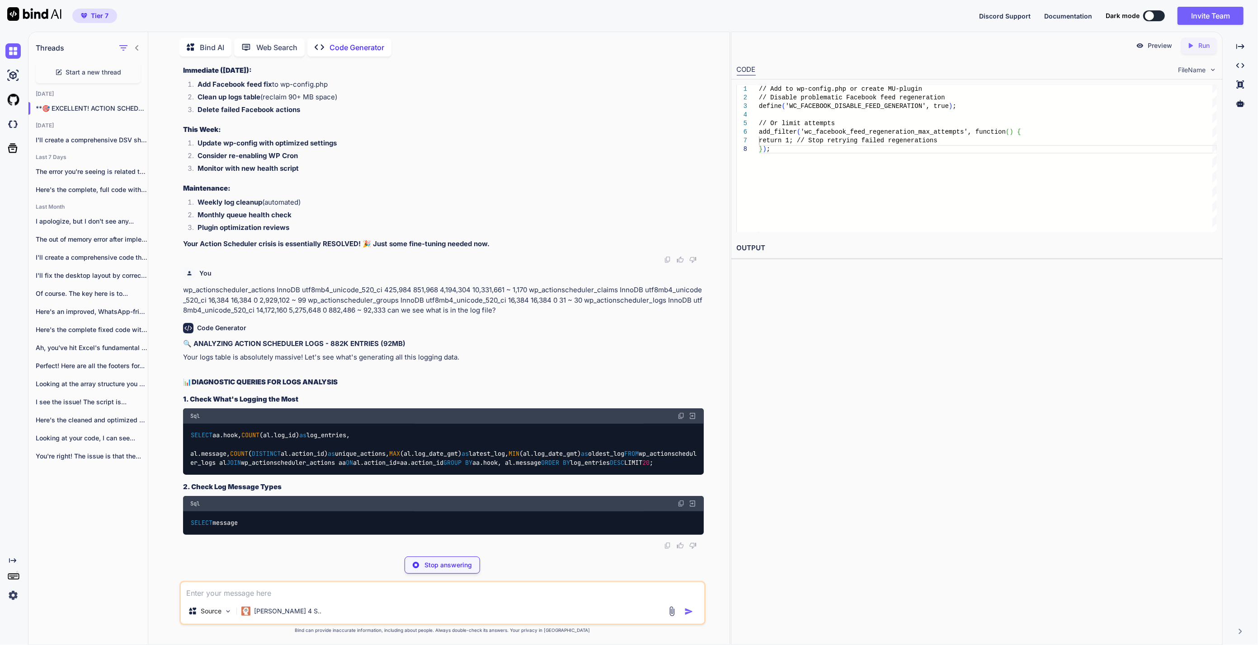
scroll to position [40479, 0]
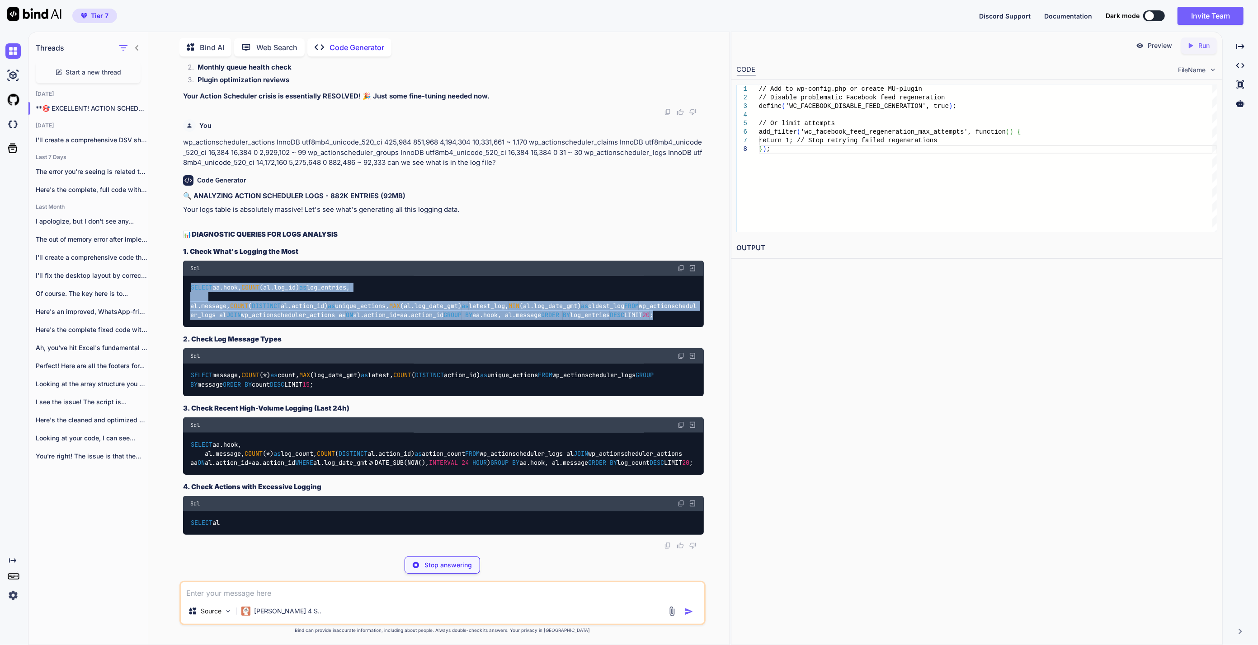
drag, startPoint x: 250, startPoint y: 490, endPoint x: 185, endPoint y: 388, distance: 121.5
click at [185, 328] on div "SELECT aa.hook, COUNT (al.log_id) as log_entries, al.message, COUNT ( DISTINCT …" at bounding box center [443, 302] width 521 height 52
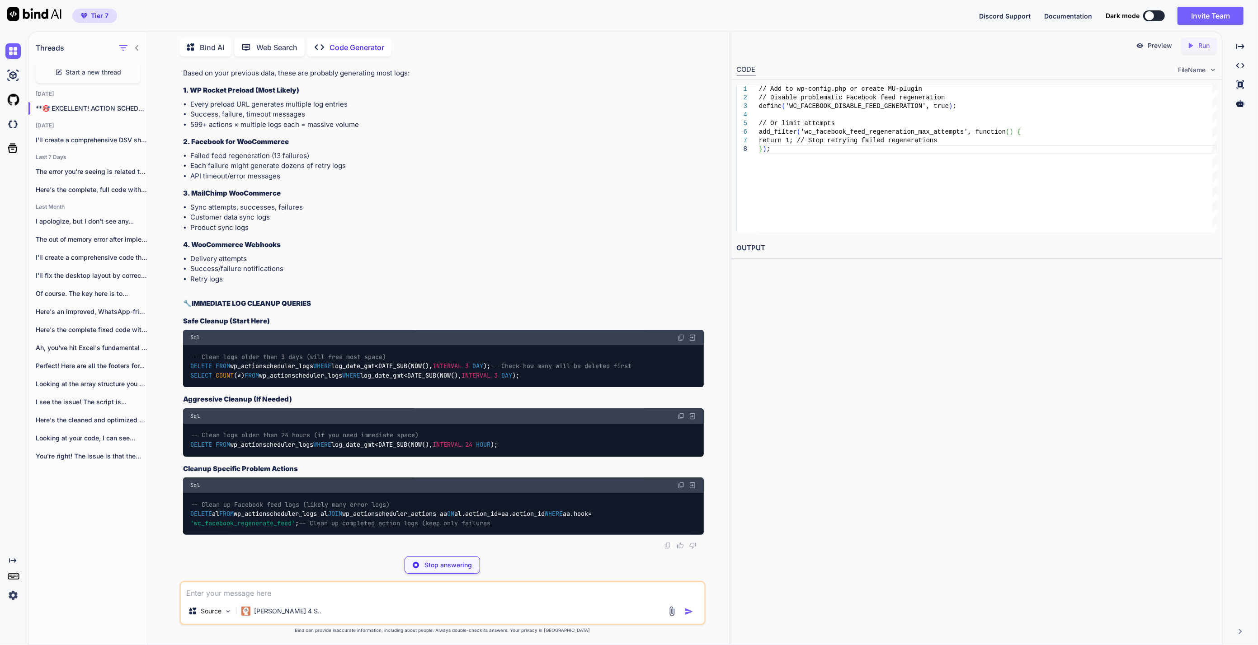
scroll to position [40680, 0]
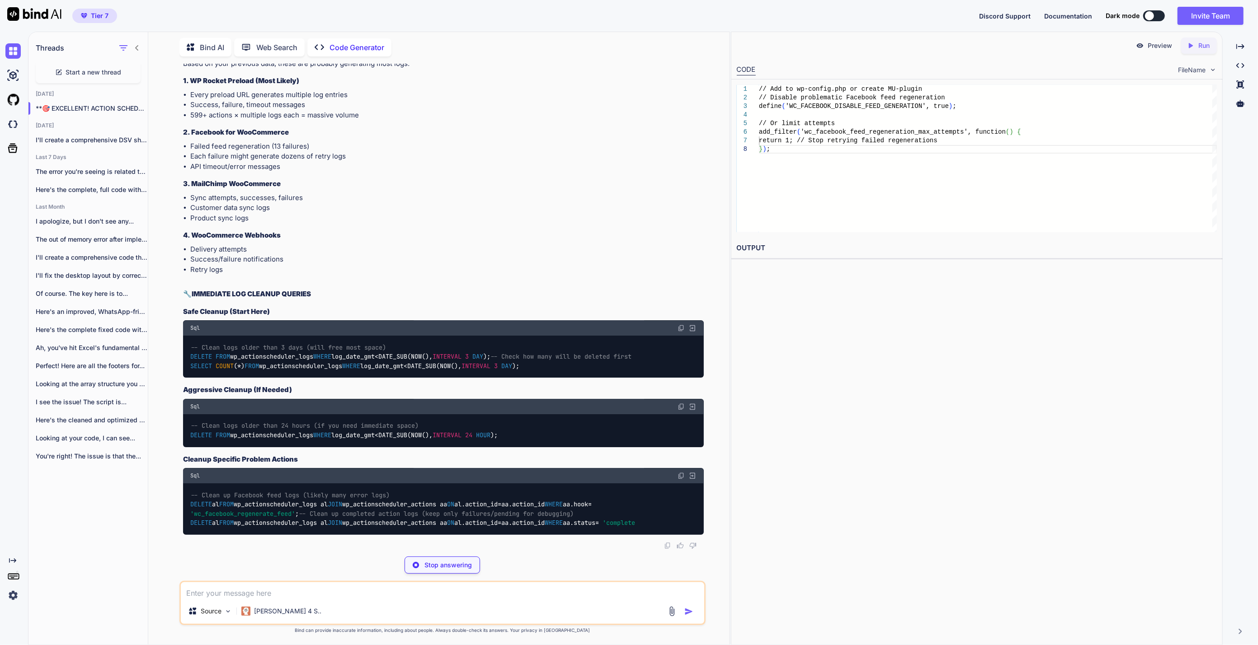
click at [247, 588] on textarea at bounding box center [442, 590] width 523 height 16
paste textarea "rocket_preload_job_preload_url 582 action created 582 [DATE] 12:35:05 [DATE] 11…"
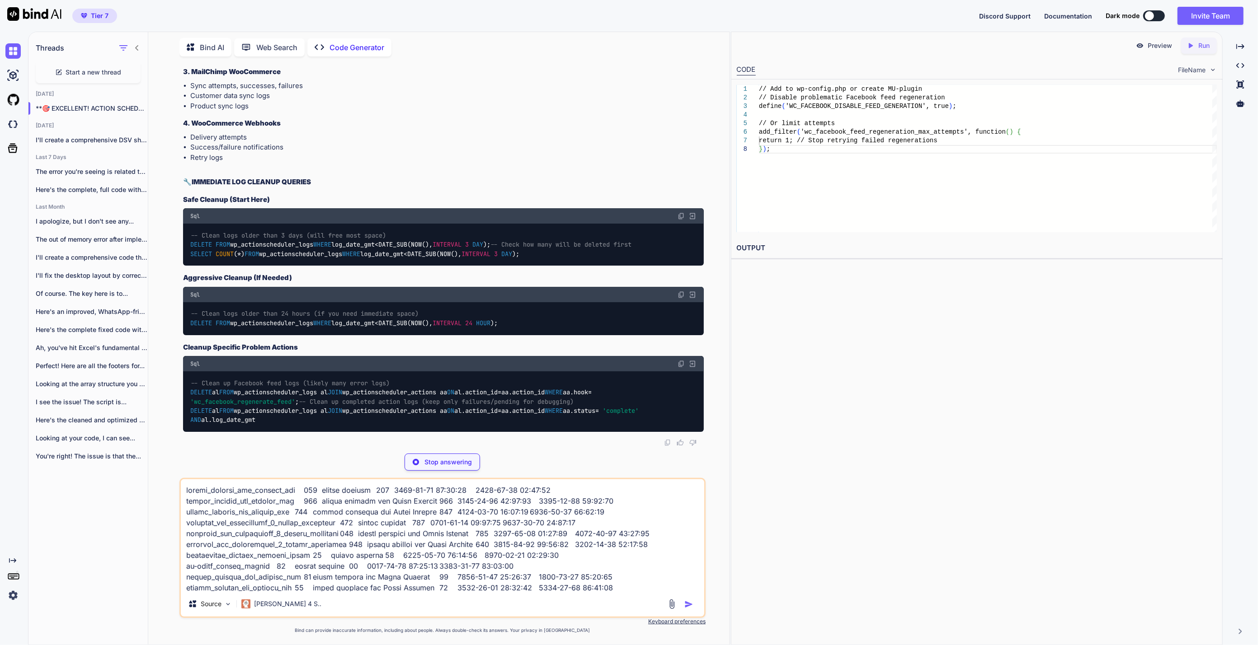
scroll to position [109, 0]
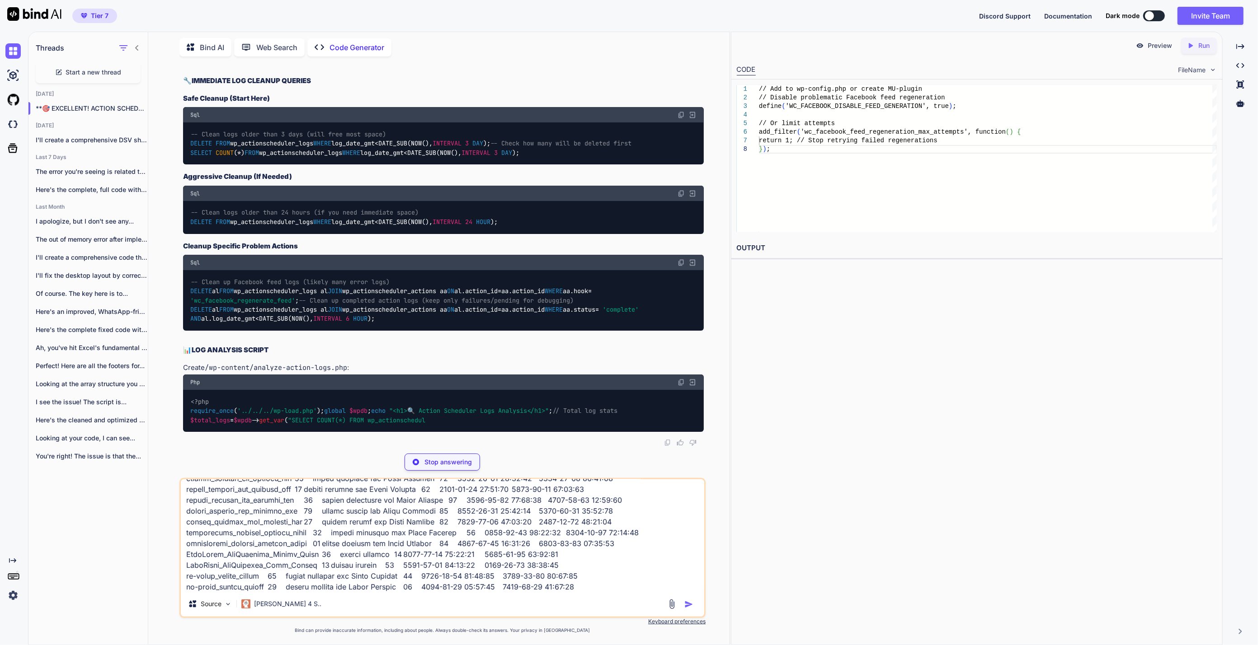
drag, startPoint x: 235, startPoint y: 422, endPoint x: 169, endPoint y: 341, distance: 104.0
click at [169, 341] on div "You sb_gsc_process_url_keywords 25938 Code Generator 🎯 FOUND THE CULPRIT! SEO B…" at bounding box center [442, 354] width 574 height 581
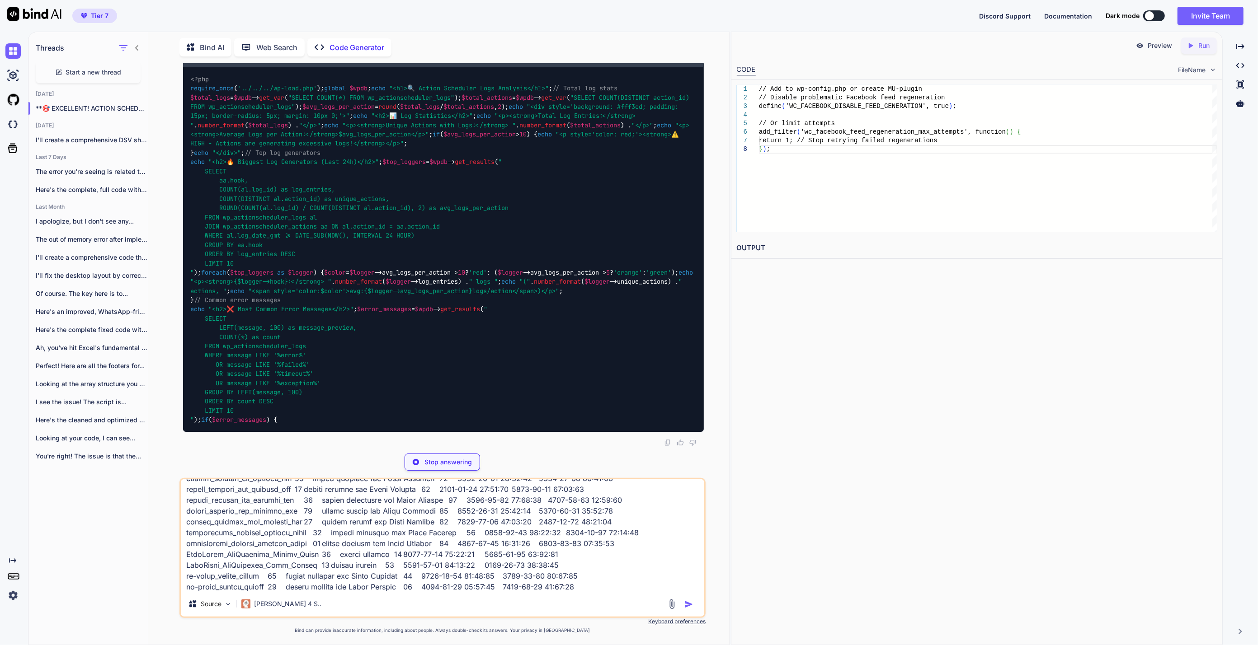
scroll to position [110, 0]
click at [577, 587] on textarea at bounding box center [442, 535] width 523 height 112
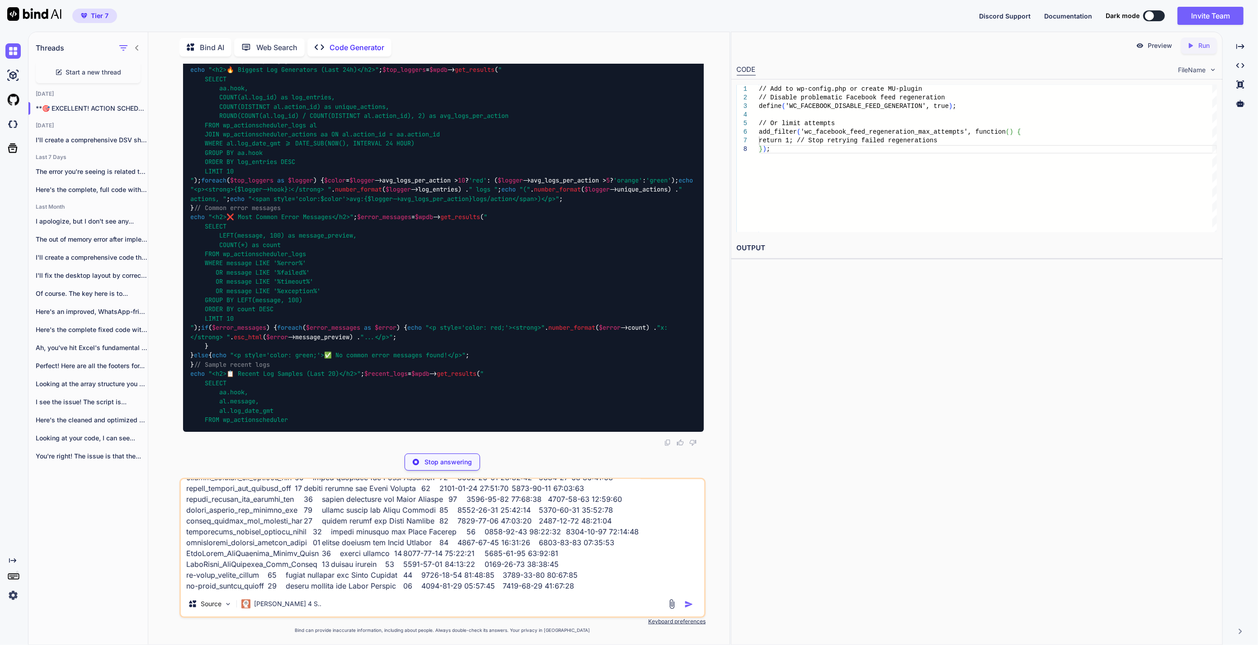
paste textarea "loremip dolor sitame consec_adipisc elitse doeiusm 70291 8016-04-63 46:90:48 50…"
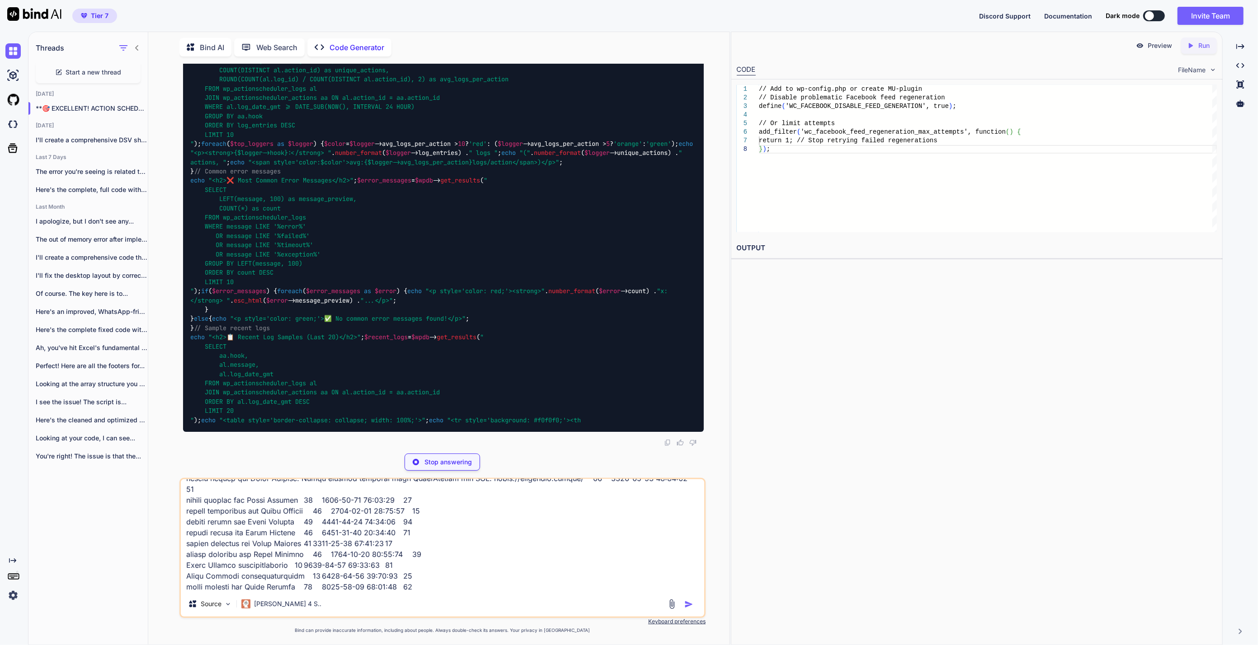
scroll to position [40831, 0]
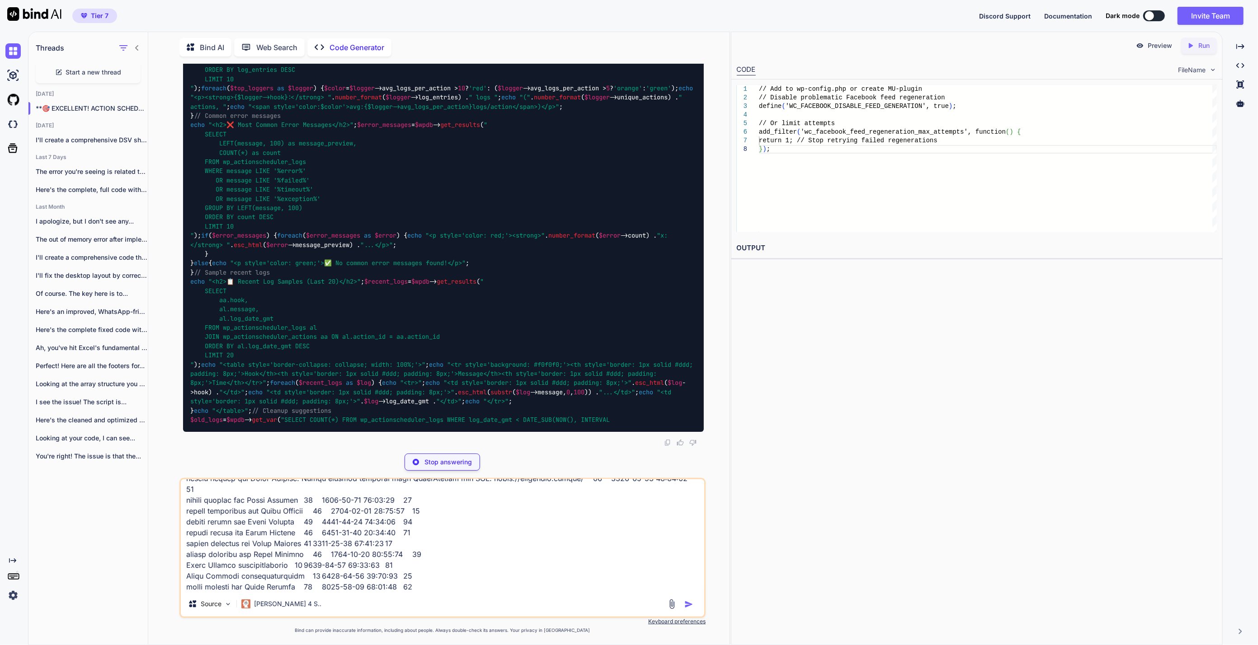
drag, startPoint x: 251, startPoint y: 422, endPoint x: 178, endPoint y: 321, distance: 124.6
click at [178, 321] on div "You sb_gsc_process_url_keywords 25938 Code Generator 🎯 FOUND THE CULPRIT! SEO B…" at bounding box center [442, 354] width 574 height 581
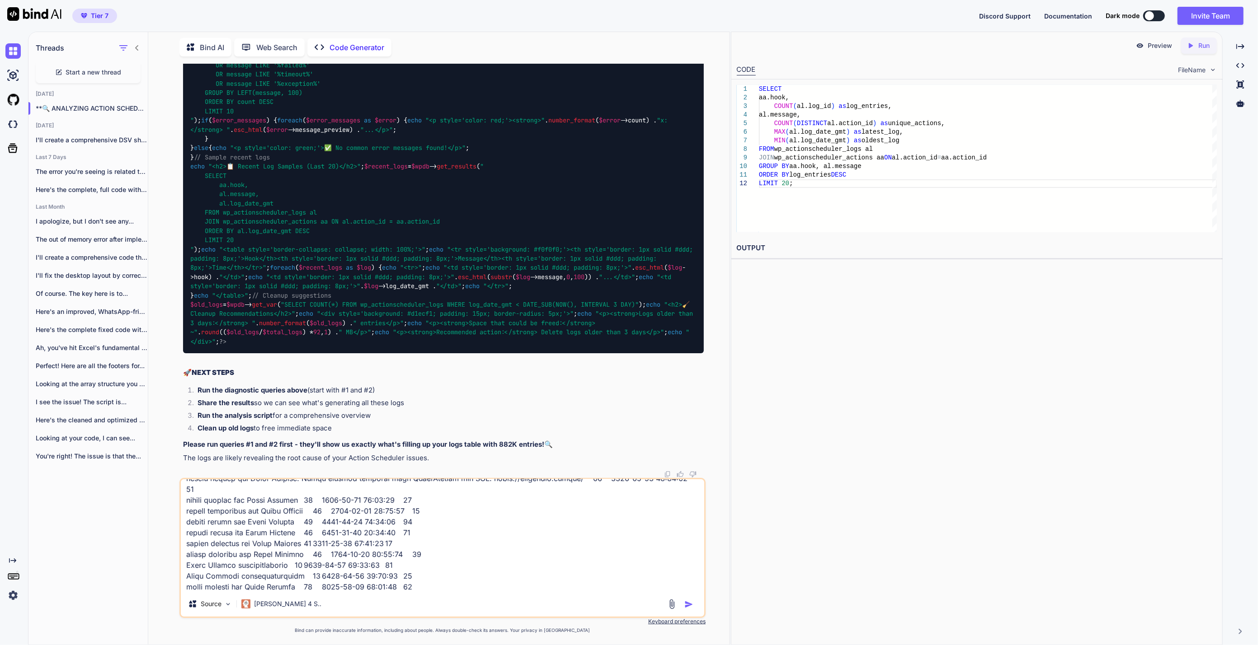
scroll to position [317, 0]
click at [439, 581] on textarea at bounding box center [442, 535] width 523 height 112
paste textarea "lore ipsumdo sit_ametc adipis_elits doeius_tempori_utl_etdolor_mag aliqua enima…"
drag, startPoint x: 252, startPoint y: 444, endPoint x: 168, endPoint y: 326, distance: 145.1
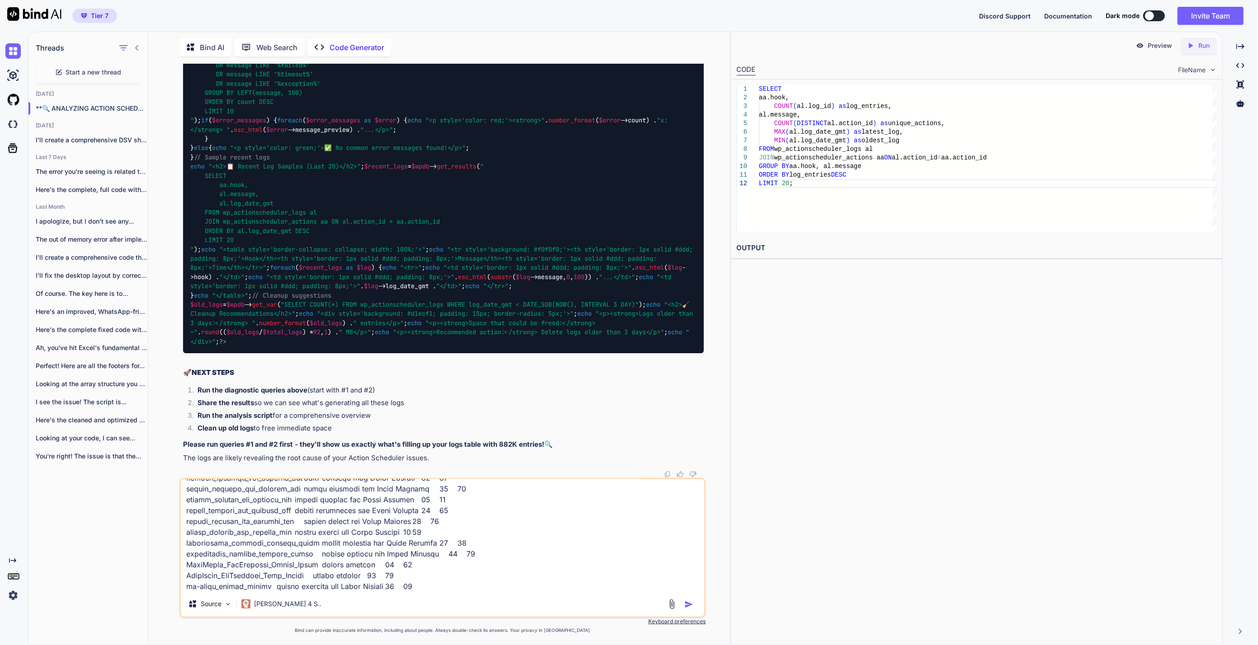
click at [168, 326] on div "You sb_gsc_process_url_keywords 25938 Code Generator 🎯 FOUND THE CULPRIT! SEO B…" at bounding box center [442, 354] width 574 height 581
drag, startPoint x: 241, startPoint y: 422, endPoint x: 175, endPoint y: 296, distance: 141.9
click at [175, 296] on div "You sb_gsc_process_url_keywords 25938 Code Generator 🎯 FOUND THE CULPRIT! SEO B…" at bounding box center [442, 354] width 574 height 581
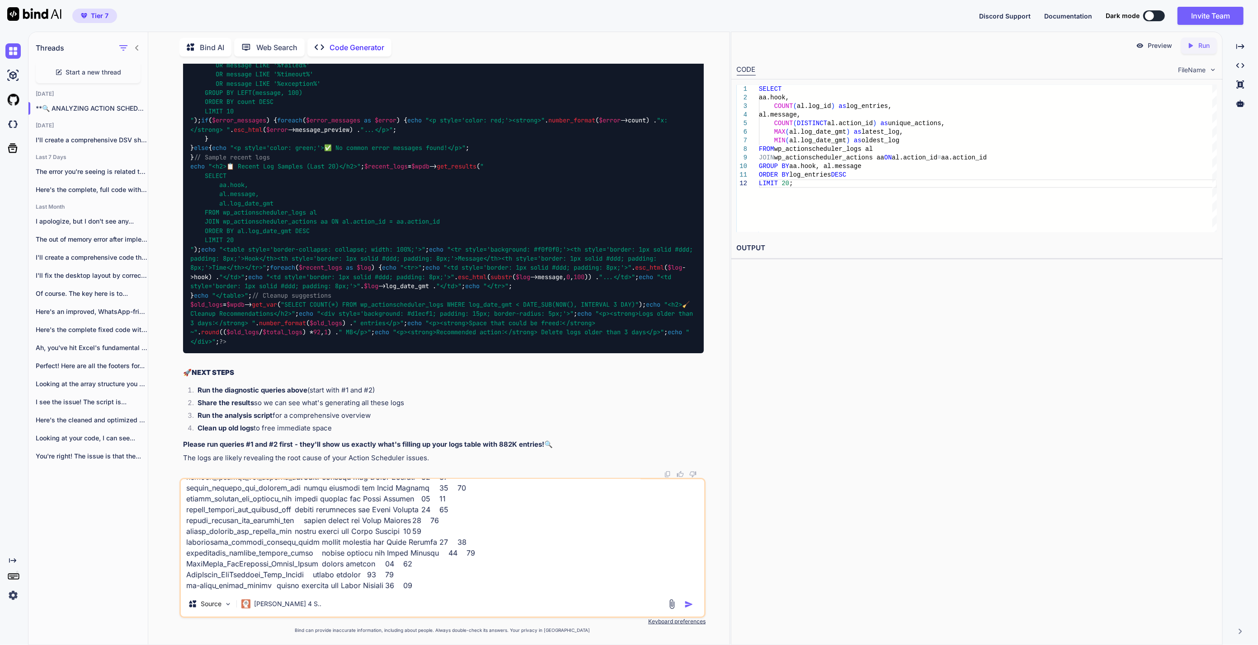
drag, startPoint x: 331, startPoint y: 402, endPoint x: 177, endPoint y: 324, distance: 172.2
click at [177, 324] on div "You sb_gsc_process_url_keywords 25938 Code Generator 🎯 FOUND THE CULPRIT! SEO B…" at bounding box center [442, 354] width 574 height 581
click at [435, 581] on textarea at bounding box center [442, 535] width 523 height 112
click at [440, 587] on textarea at bounding box center [442, 535] width 523 height 112
paste textarea "log_date log_entries unique_actions avg_logs_per_action [DATE] 2532 866 2.92 [D…"
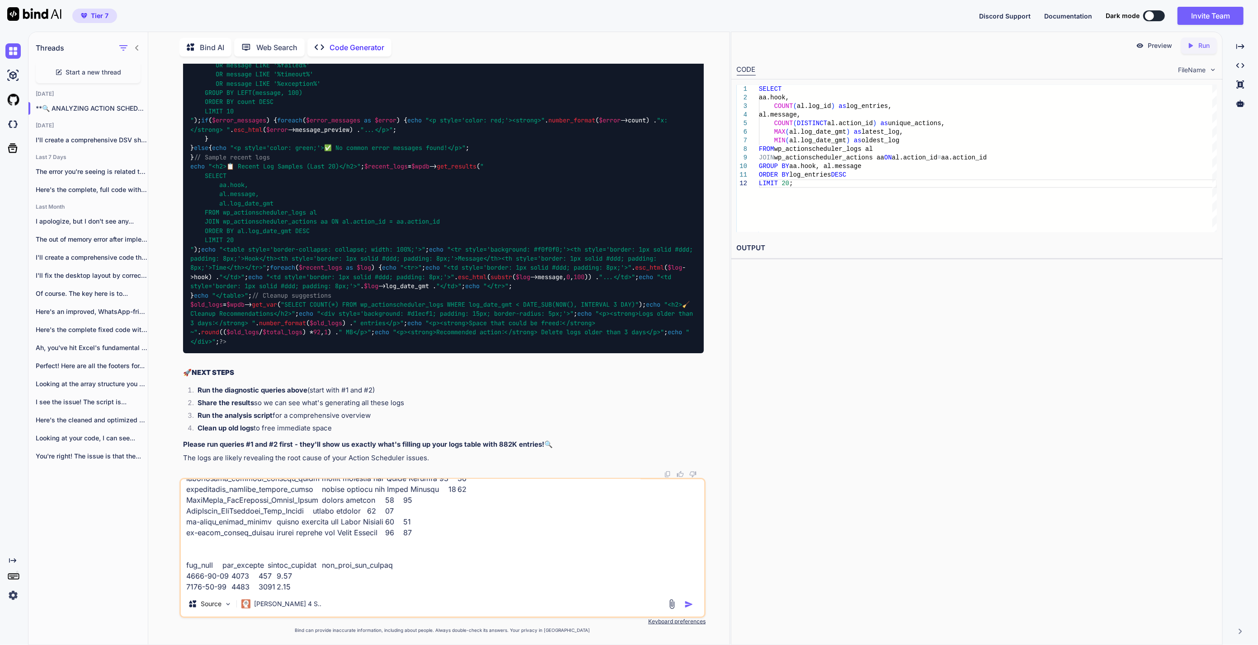
scroll to position [41483, 0]
drag, startPoint x: 235, startPoint y: 418, endPoint x: 148, endPoint y: 336, distance: 119.9
click at [148, 336] on div "Bind AI Web Search Created with Pixso. Code Generator You sb_gsc_process_url_ke…" at bounding box center [438, 339] width 581 height 610
click at [350, 577] on textarea at bounding box center [442, 535] width 523 height 112
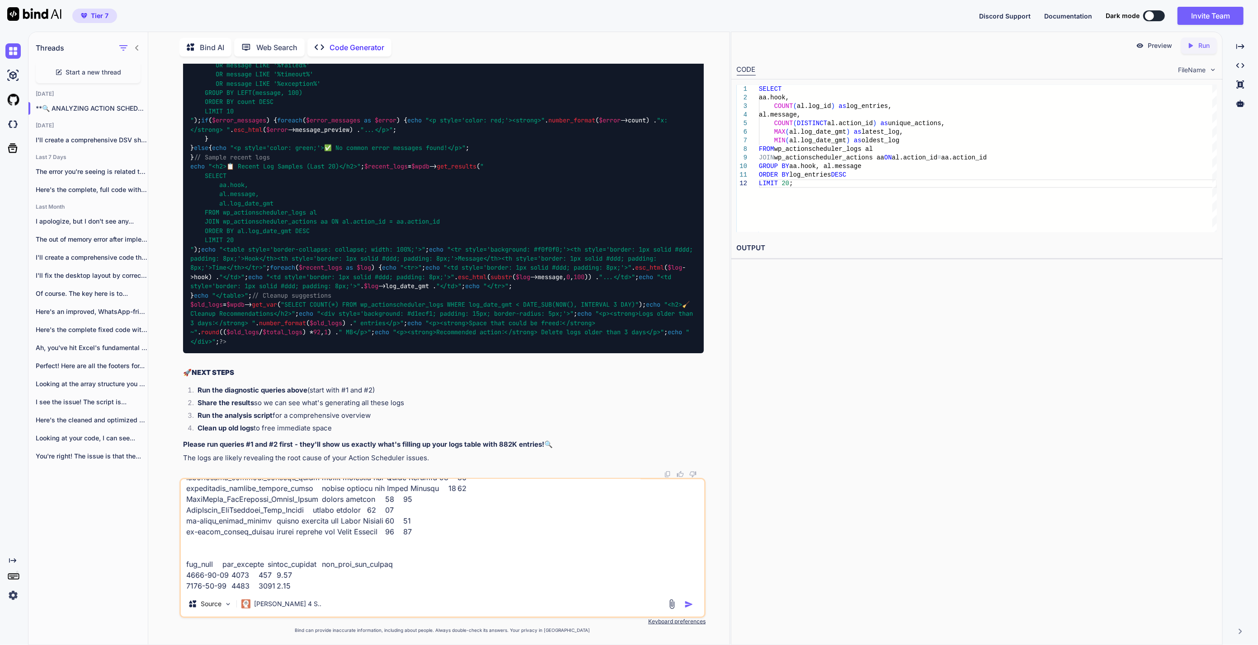
click at [345, 587] on textarea at bounding box center [442, 535] width 523 height 112
paste textarea "log_id hook message log_date_gmt status 882536 rocket_preload_job_preload_url a…"
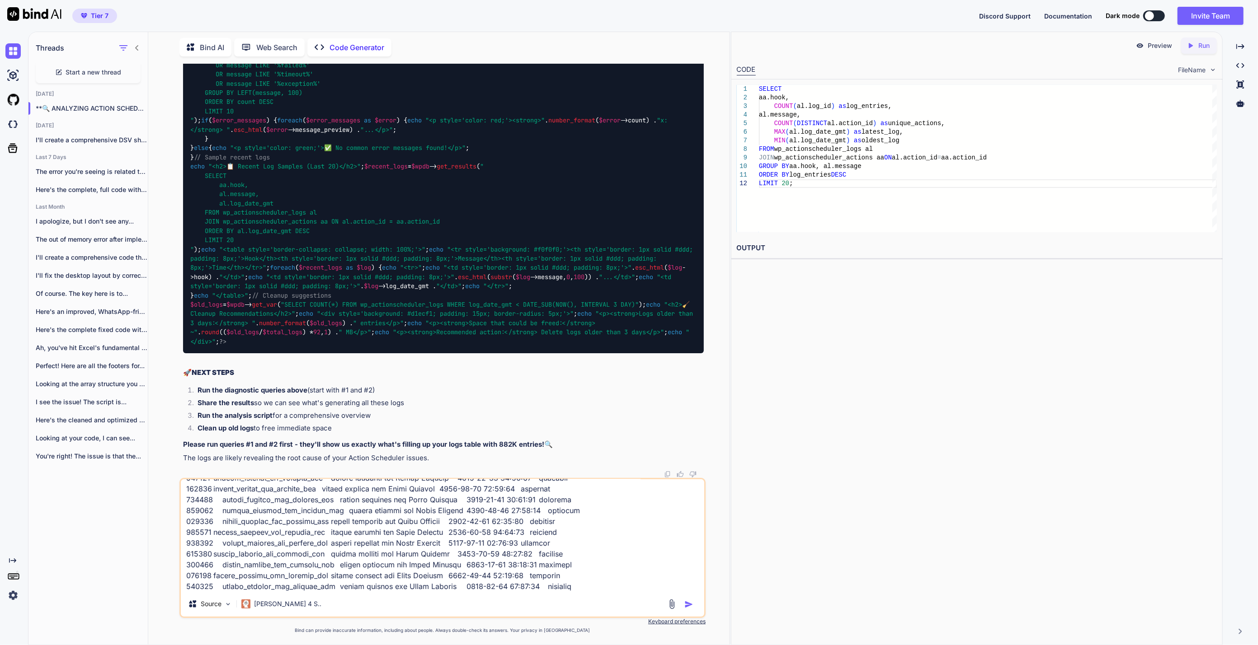
scroll to position [42186, 0]
type textarea "rocket_preload_job_preload_url 582 action created 582 [DATE] 12:35:05 [DATE] 11…"
click at [689, 605] on img "button" at bounding box center [688, 604] width 9 height 9
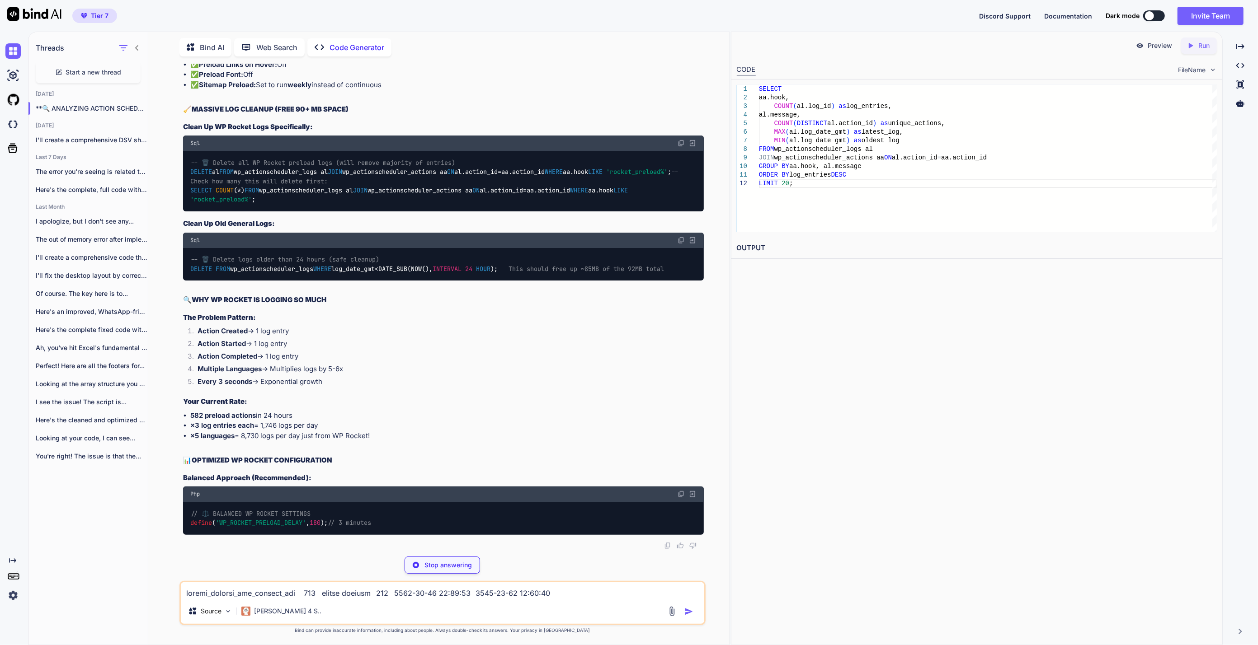
scroll to position [44288, 0]
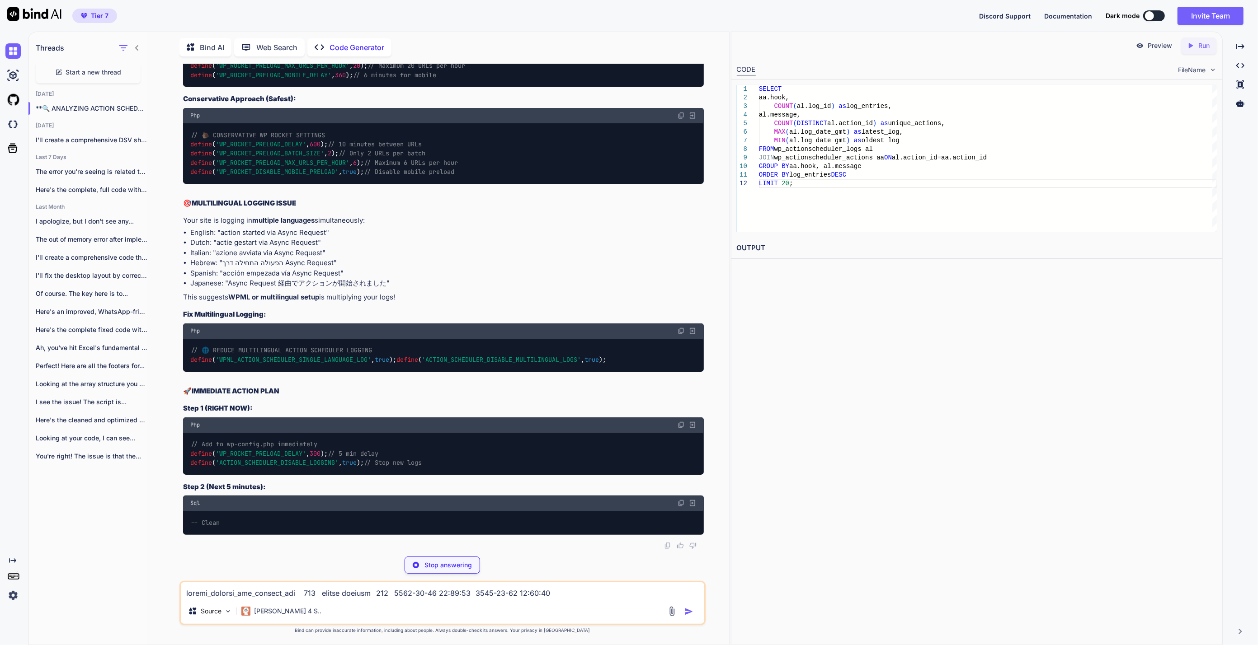
drag, startPoint x: 516, startPoint y: 404, endPoint x: 171, endPoint y: 394, distance: 345.4
click at [171, 394] on div "You sb_gsc_process_url_keywords 25938 Code Generator 🎯 FOUND THE CULPRIT! SEO B…" at bounding box center [442, 354] width 574 height 581
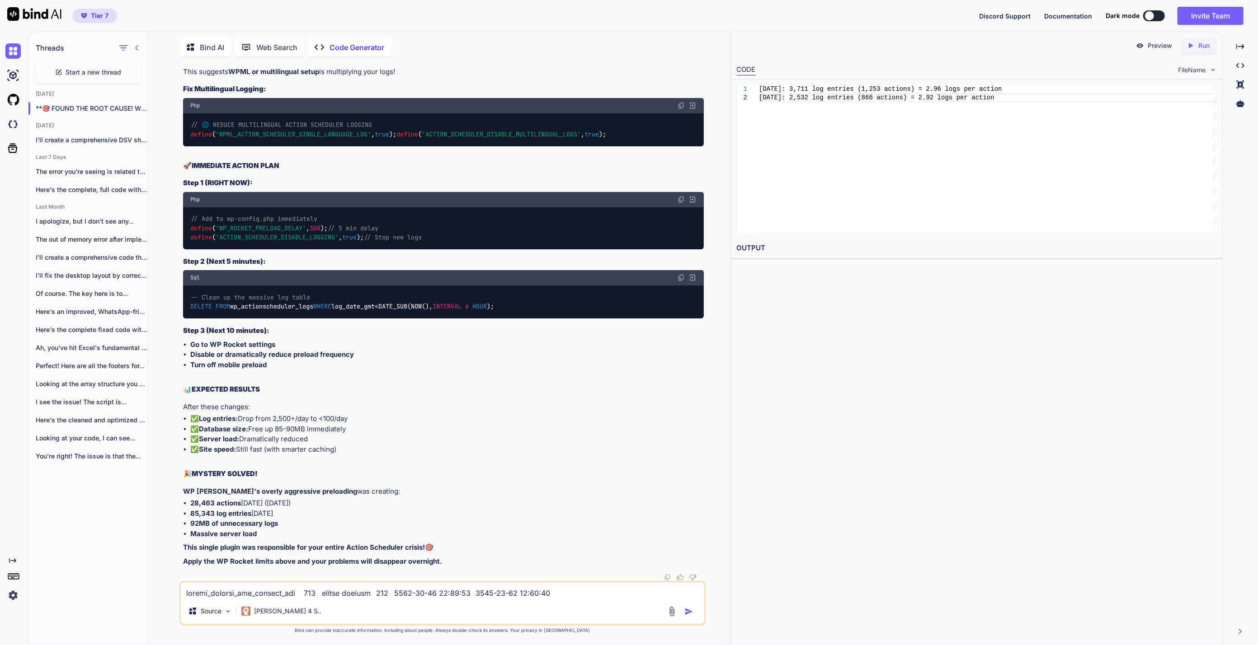
scroll to position [44639, 0]
drag, startPoint x: 408, startPoint y: 445, endPoint x: 195, endPoint y: 434, distance: 213.5
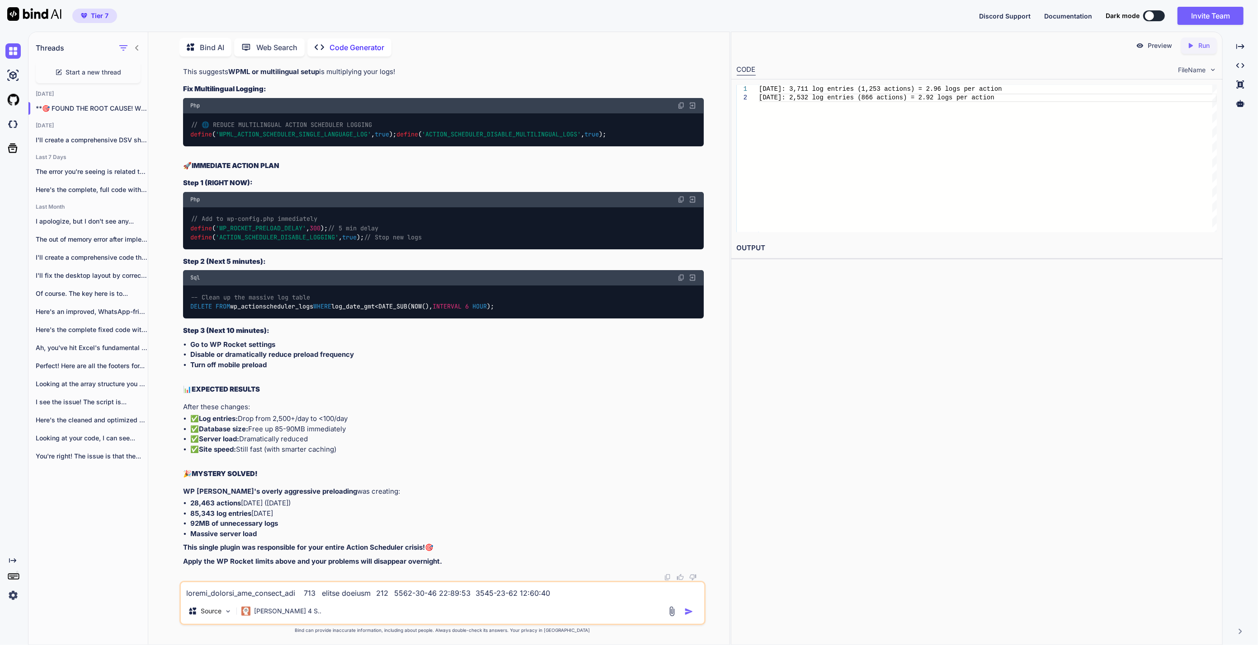
drag, startPoint x: 195, startPoint y: 434, endPoint x: 425, endPoint y: 448, distance: 230.4
drag, startPoint x: 420, startPoint y: 437, endPoint x: 169, endPoint y: 430, distance: 251.3
click at [169, 430] on div "You sb_gsc_process_url_keywords 25938 Code Generator 🎯 FOUND THE CULPRIT! SEO B…" at bounding box center [442, 354] width 574 height 581
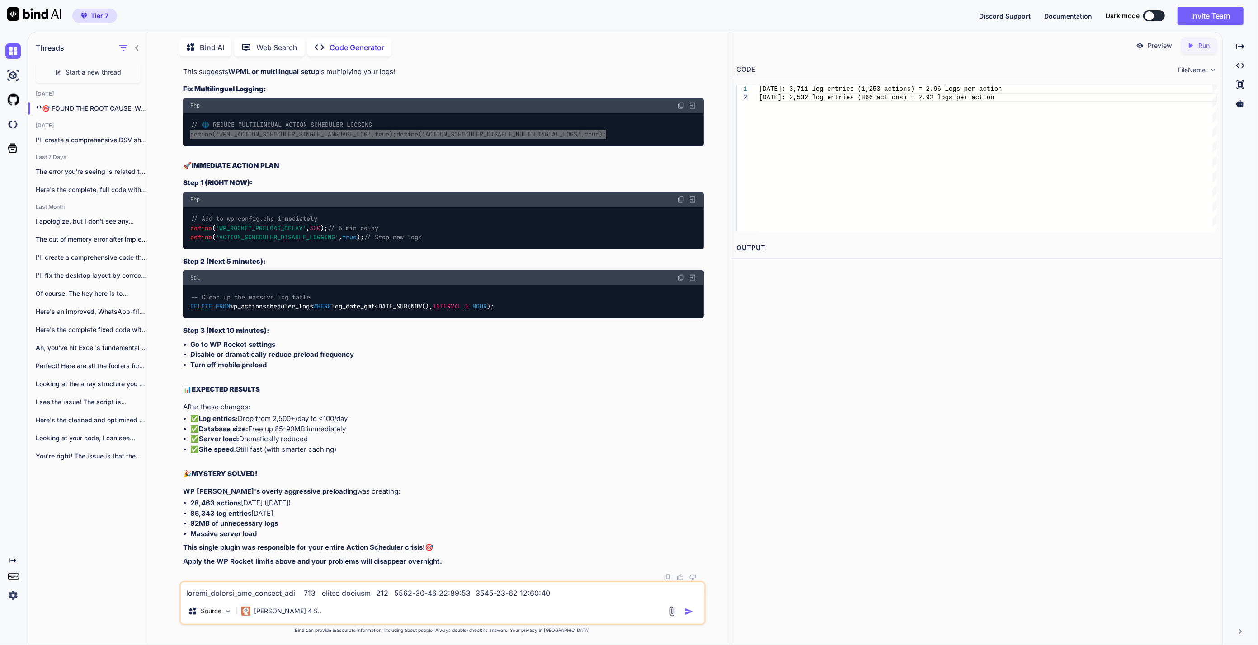
scroll to position [45392, 0]
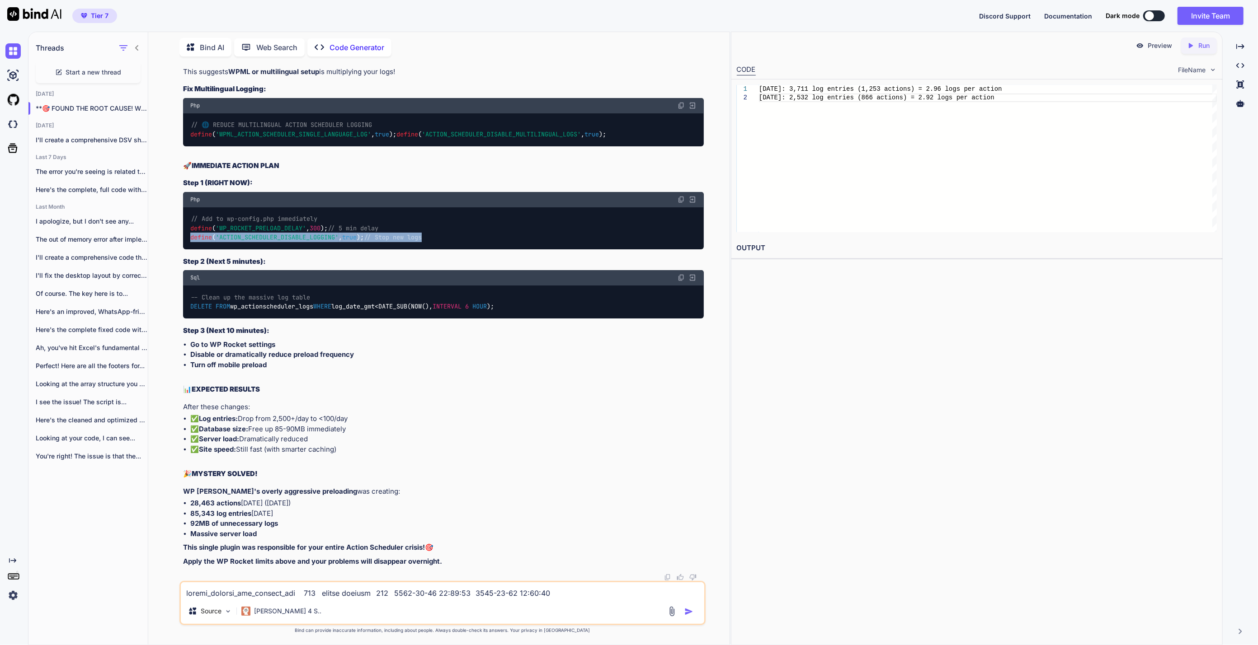
drag, startPoint x: 455, startPoint y: 390, endPoint x: 163, endPoint y: 392, distance: 291.9
click at [163, 392] on div "You sb_gsc_process_url_keywords 25938 Code Generator 🎯 FOUND THE CULPRIT! SEO B…" at bounding box center [442, 354] width 574 height 581
click at [399, 594] on textarea at bounding box center [442, 590] width 523 height 16
paste textarea "wp_sb2_404 InnoDB utf8mb4_unicode_520_ci 41,500,672 0 5,242,880 200,170 ~ 200,9…"
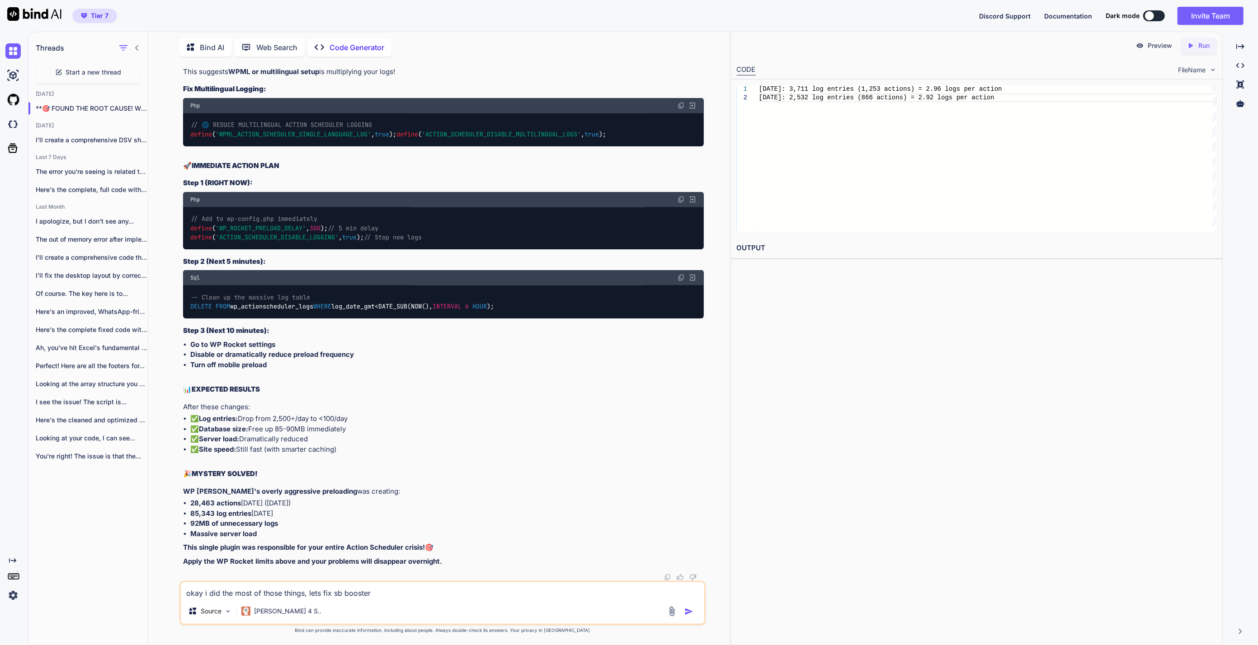
type textarea "okay i did the most of those things, lets fix sb booster wp_sb2_404 InnoDB utf8…"
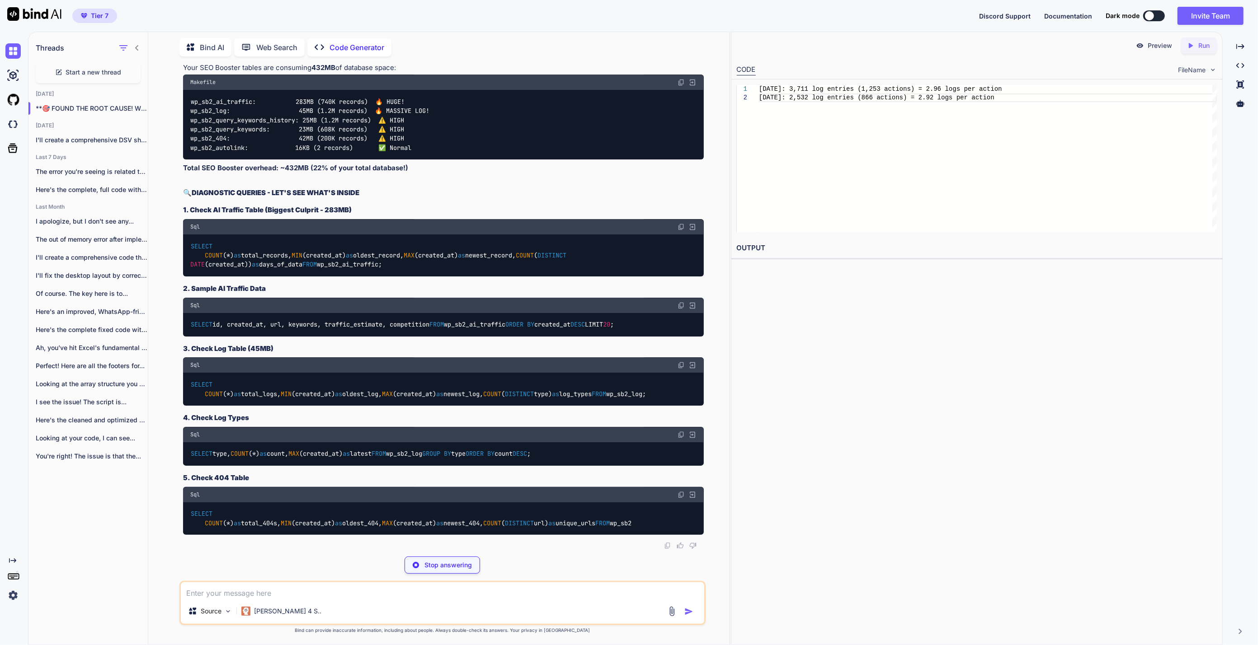
scroll to position [46041, 0]
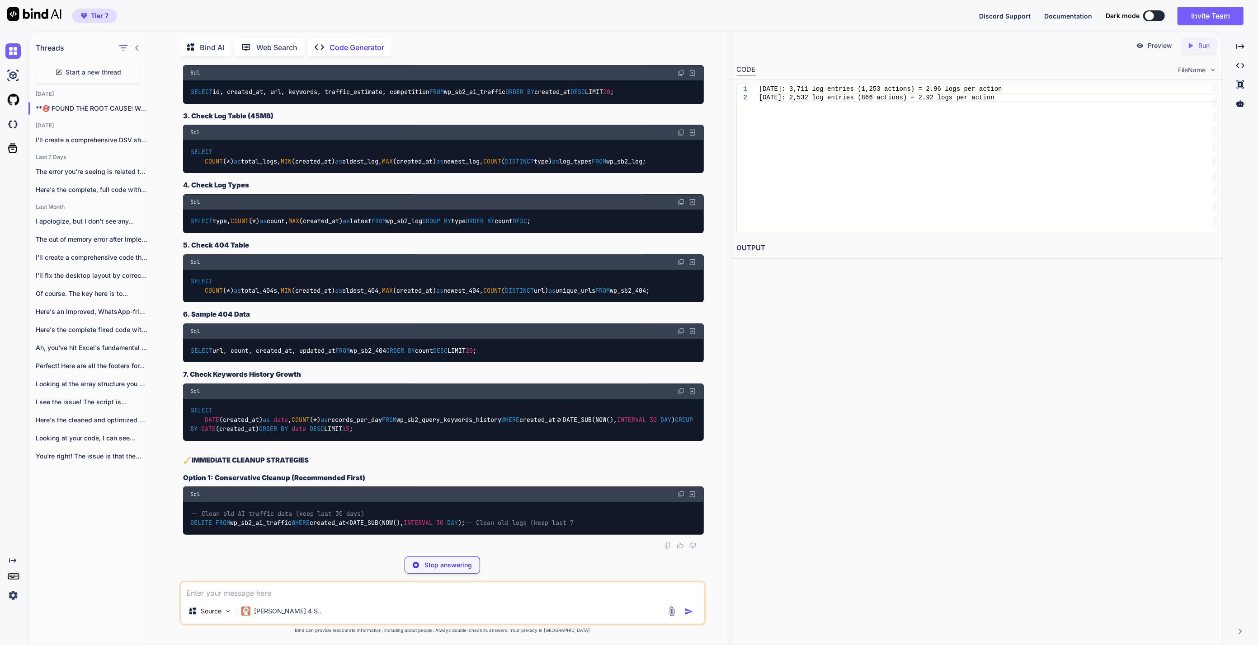
drag, startPoint x: 292, startPoint y: 466, endPoint x: 184, endPoint y: 407, distance: 123.3
click at [184, 44] on div "SELECT COUNT ( * ) as total_records, MIN (created_at) as oldest_record, MAX (cr…" at bounding box center [443, 23] width 521 height 42
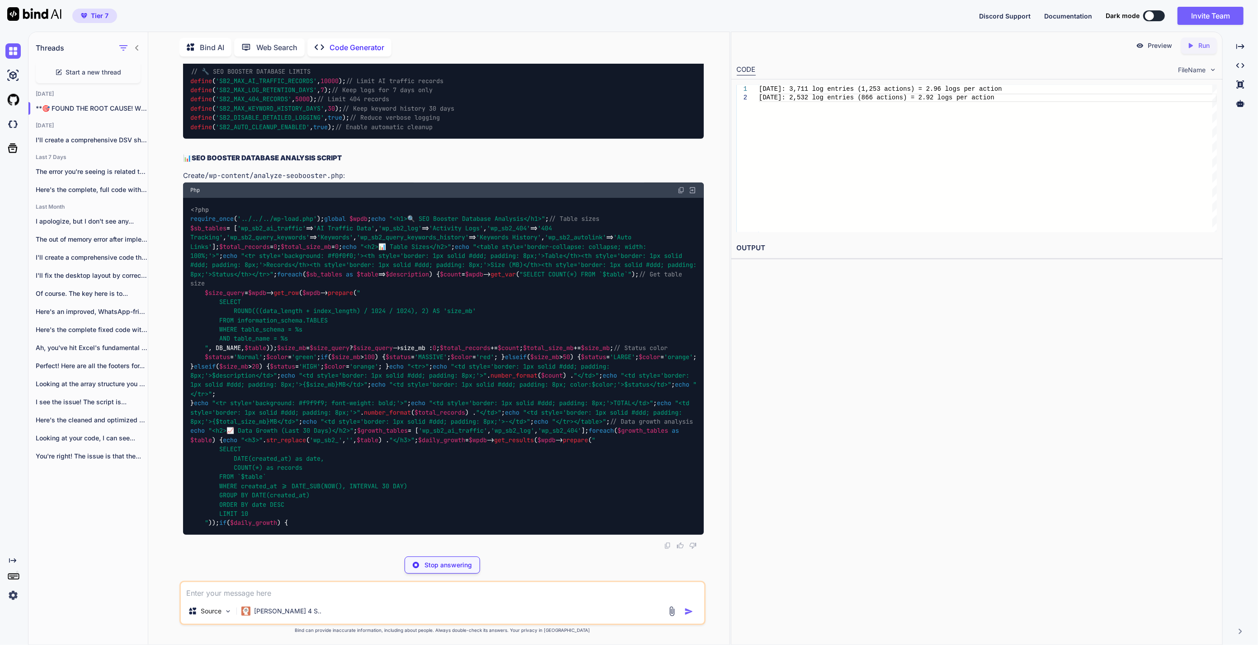
click at [91, 542] on div "Threads Start a new thread [DATE] **🎯 FOUND THE ROOT CAUSE! WP ROCKET PRE... [D…" at bounding box center [88, 338] width 120 height 614
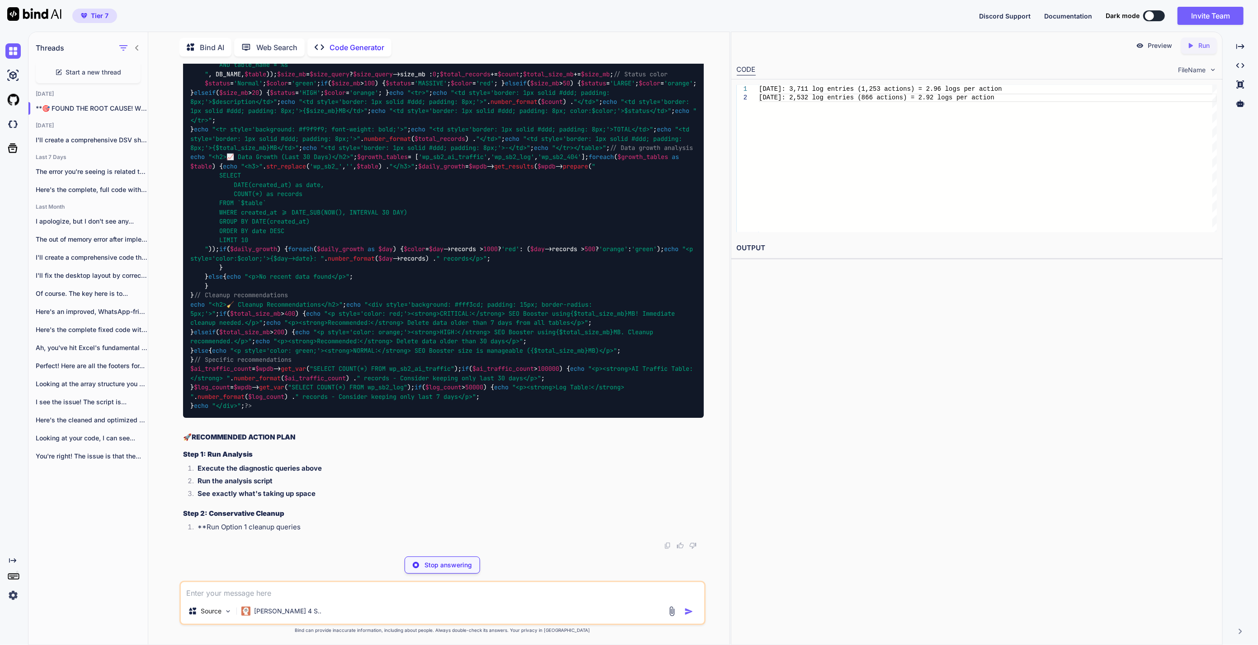
click at [357, 592] on textarea at bounding box center [442, 590] width 523 height 16
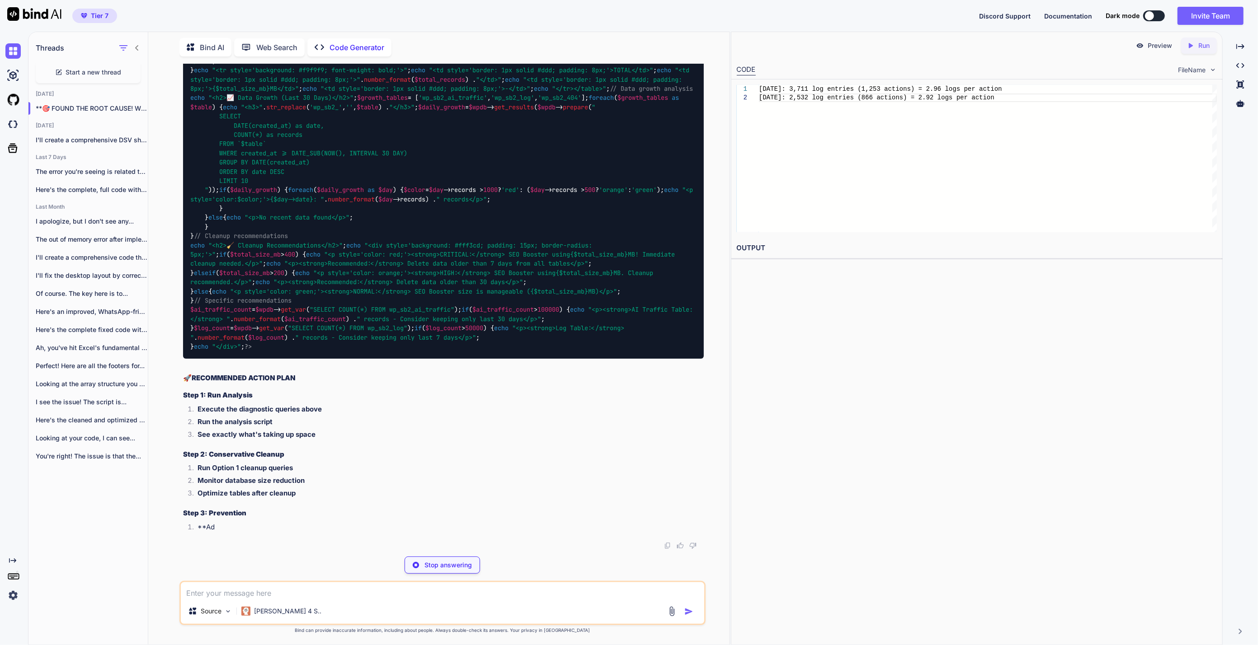
paste textarea "id bigint(20) Auto Increment user_agent text ip varchar(45) referer text timest…"
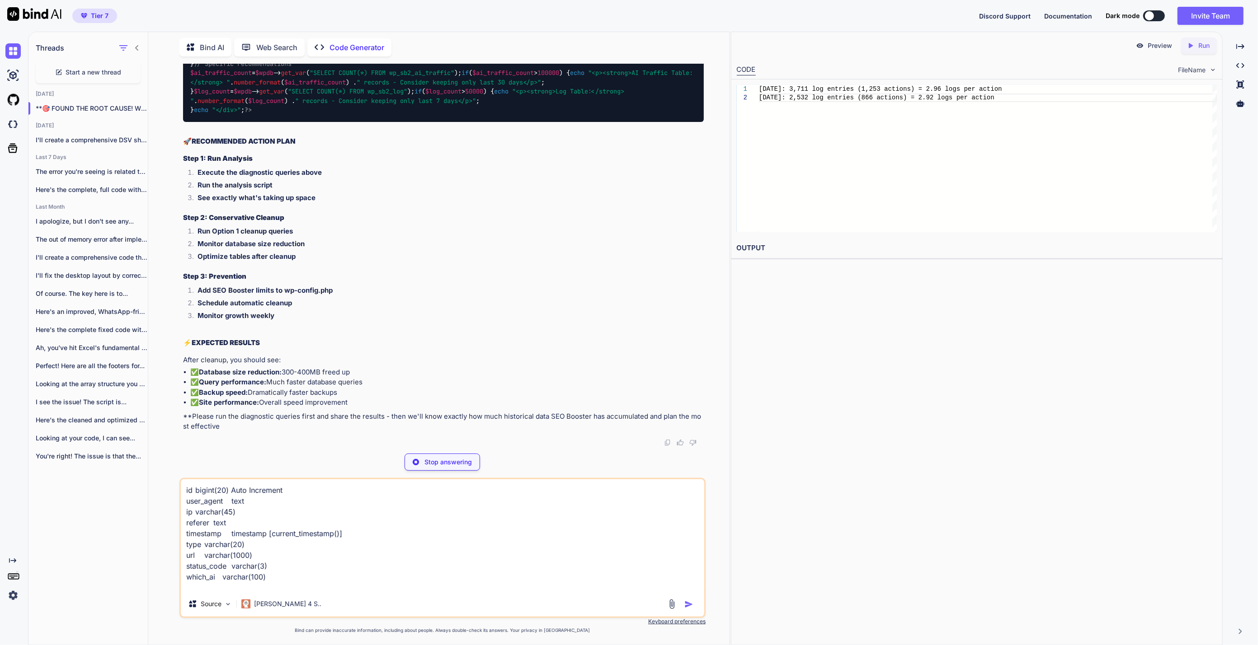
scroll to position [12, 0]
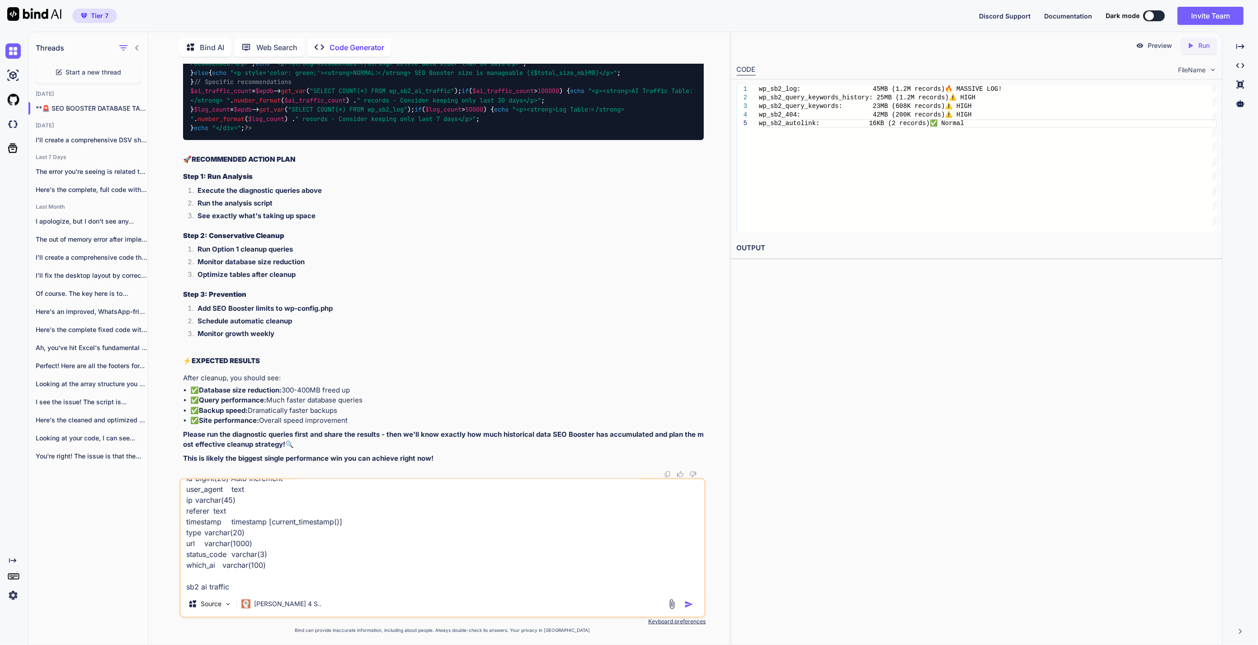
type textarea "id bigint(20) Auto Increment user_agent text ip varchar(45) referer text timest…"
click at [692, 605] on img "button" at bounding box center [688, 604] width 9 height 9
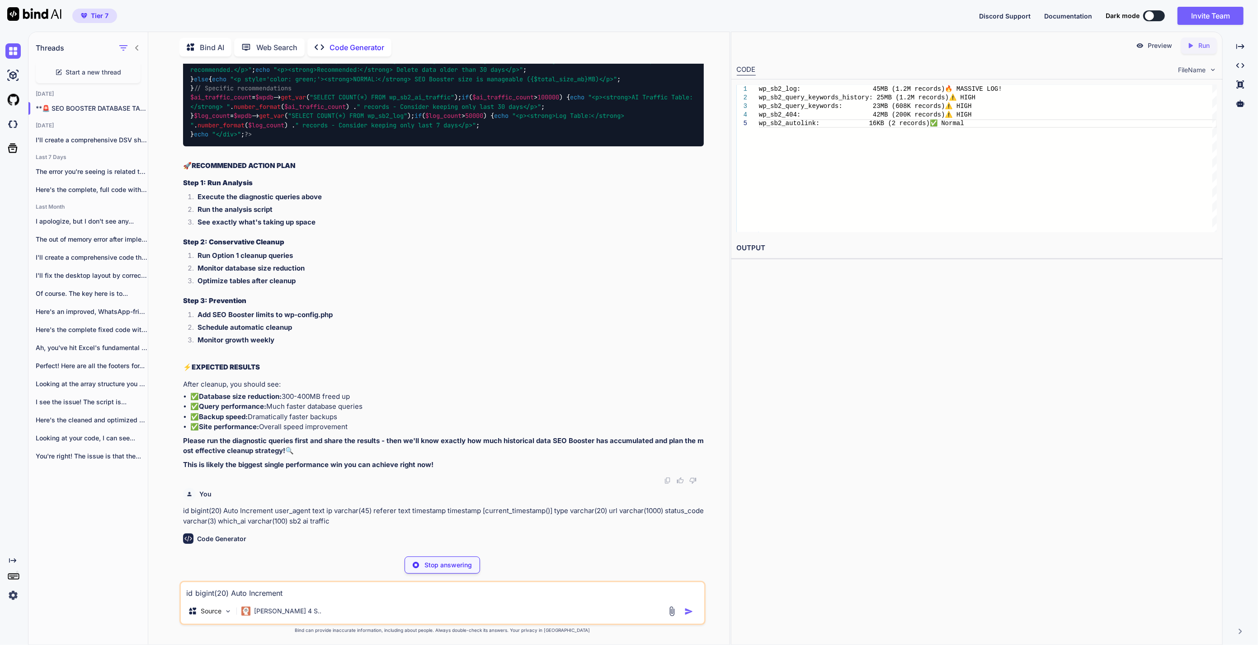
scroll to position [48930, 0]
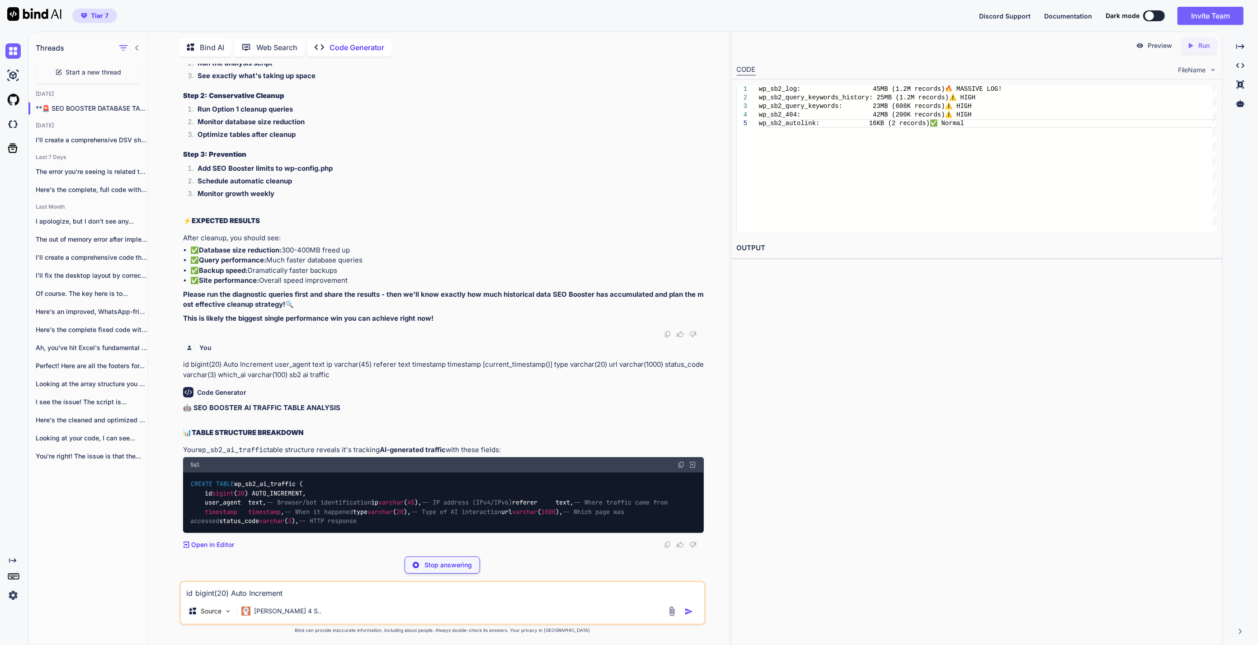
click at [1045, 341] on div "Preview Created with Pixso. Run CODE FileName 1 2 3 4 5 wp_sb2_log: 45MB (1.2M …" at bounding box center [977, 339] width 492 height 614
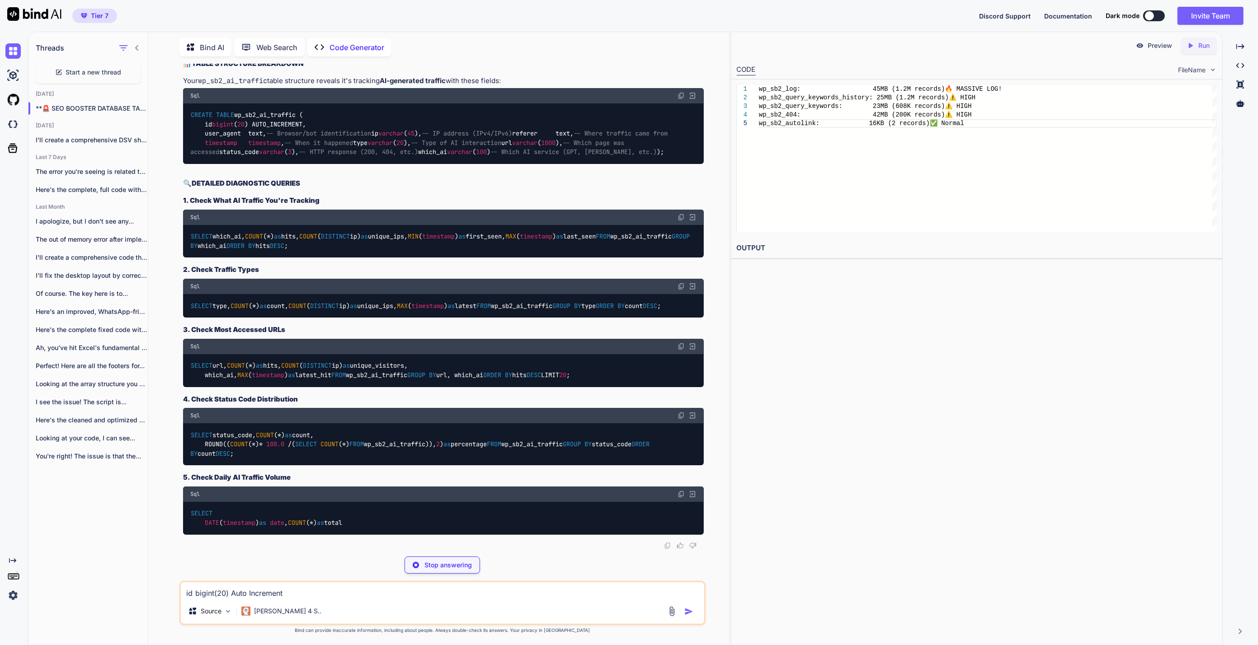
scroll to position [49281, 0]
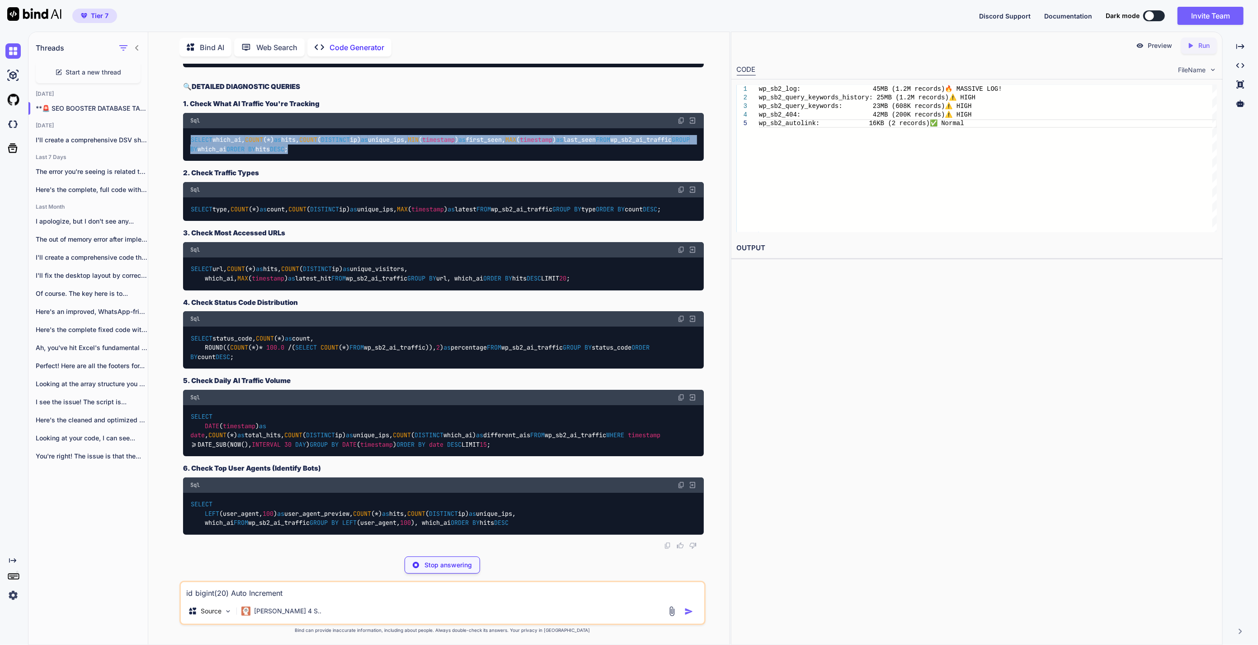
drag, startPoint x: 286, startPoint y: 520, endPoint x: 178, endPoint y: 445, distance: 131.1
click at [178, 445] on div "You sb_gsc_process_url_keywords 25938 Code Generator 🎯 FOUND THE CULPRIT! SEO B…" at bounding box center [442, 354] width 574 height 581
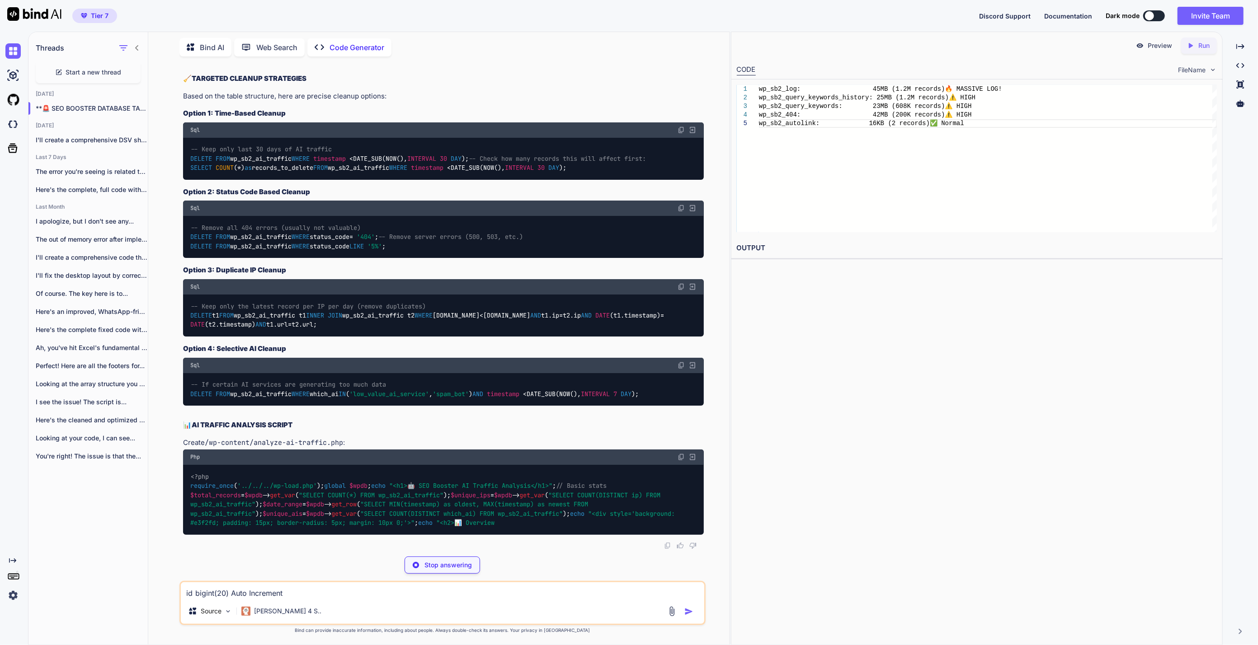
drag, startPoint x: 321, startPoint y: 593, endPoint x: 354, endPoint y: 528, distance: 73.6
click at [321, 593] on textarea "id bigint(20) Auto Increment user_agent text ip varchar(45) referer text timest…" at bounding box center [442, 590] width 523 height 16
paste textarea "Google-Extended 433819 143 [DATE] 04:51:36 [DATE] 14:18:28 Applebot-Image 29539…"
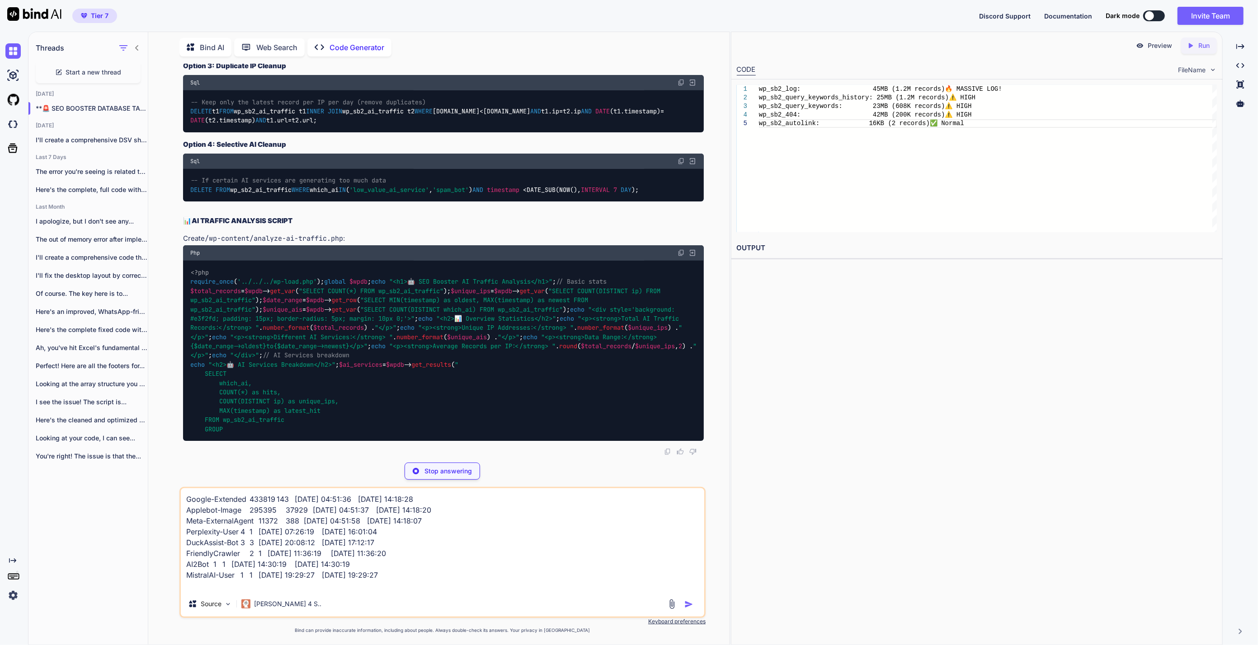
scroll to position [49533, 0]
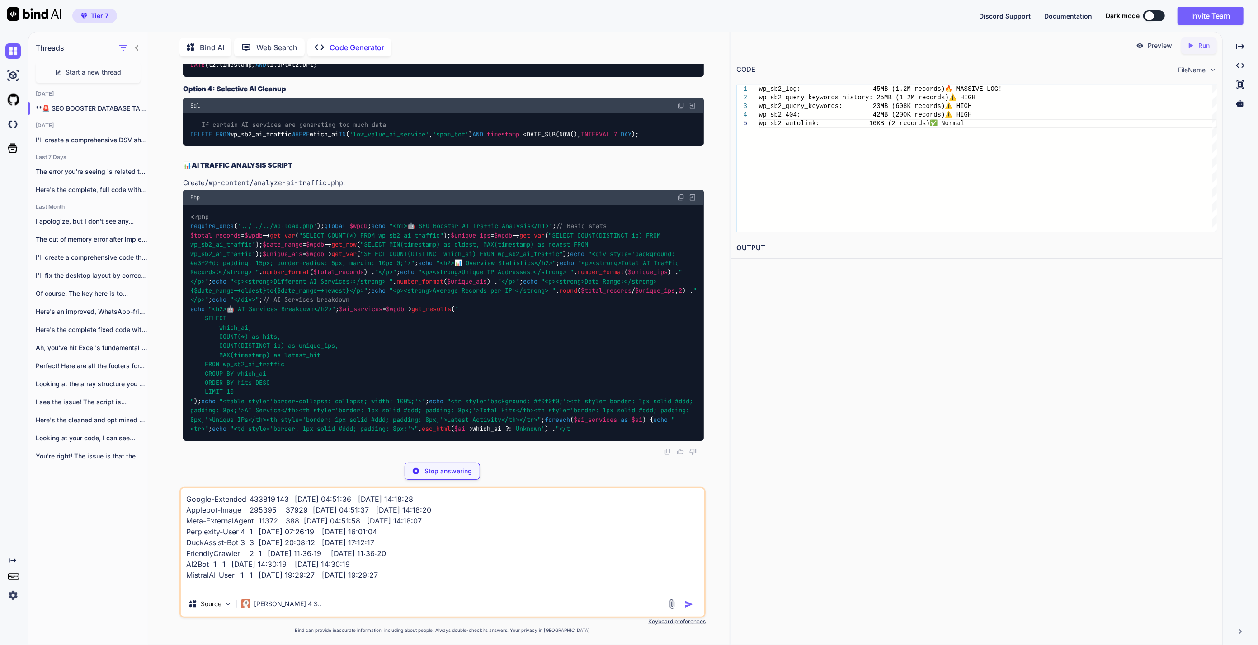
drag, startPoint x: 274, startPoint y: 272, endPoint x: 177, endPoint y: 186, distance: 129.3
click at [177, 186] on div "You sb_gsc_process_url_keywords 25938 Code Generator 🎯 FOUND THE CULPRIT! SEO B…" at bounding box center [442, 354] width 574 height 581
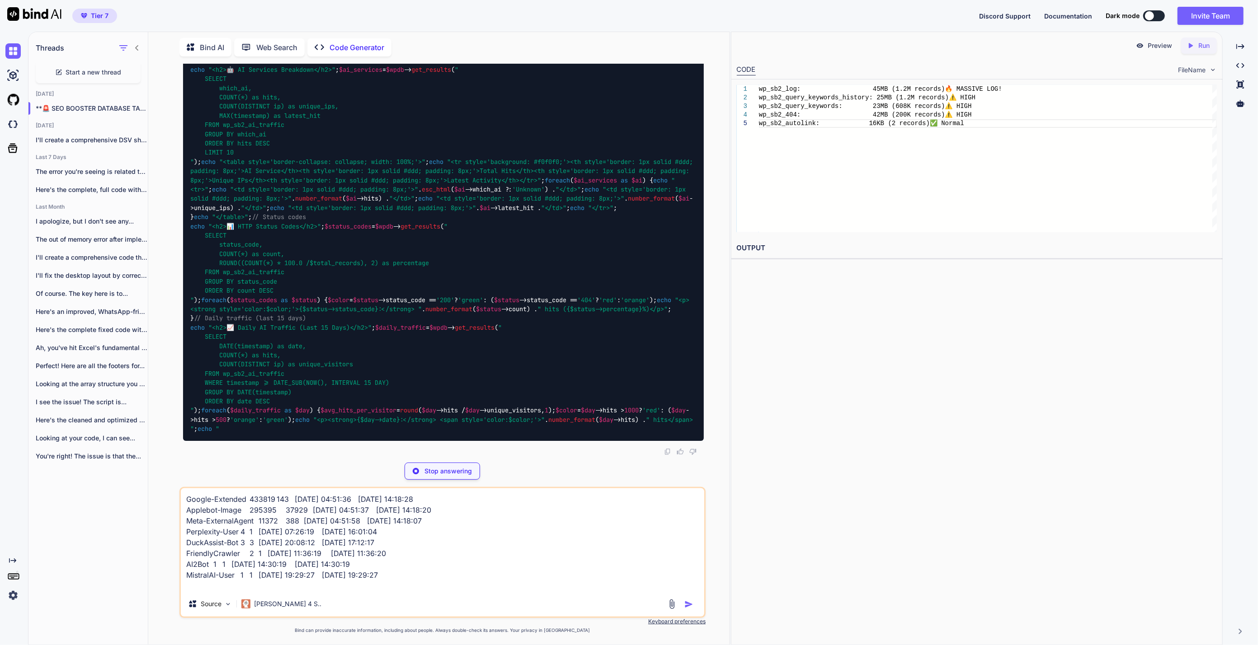
drag, startPoint x: 305, startPoint y: 394, endPoint x: 182, endPoint y: 338, distance: 135.1
click at [182, 338] on div "You sb_gsc_process_url_keywords 25938 Code Generator 🎯 FOUND THE CULPRIT! SEO B…" at bounding box center [443, 260] width 524 height 392
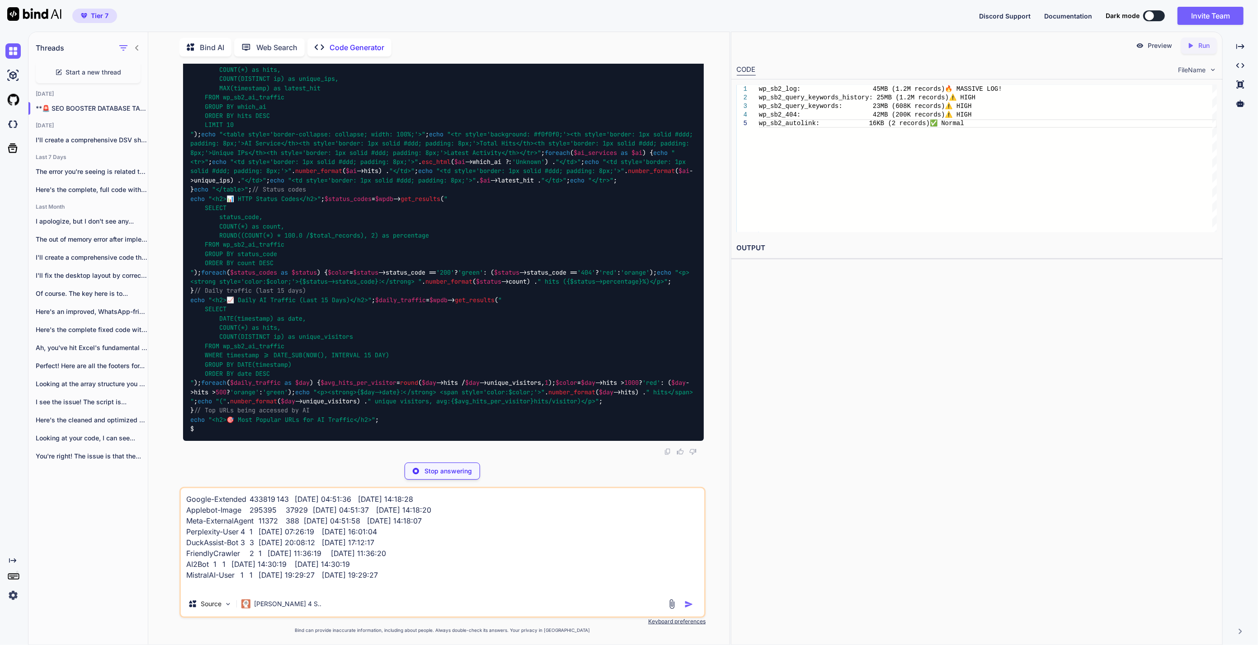
drag, startPoint x: 186, startPoint y: 333, endPoint x: 300, endPoint y: 350, distance: 115.5
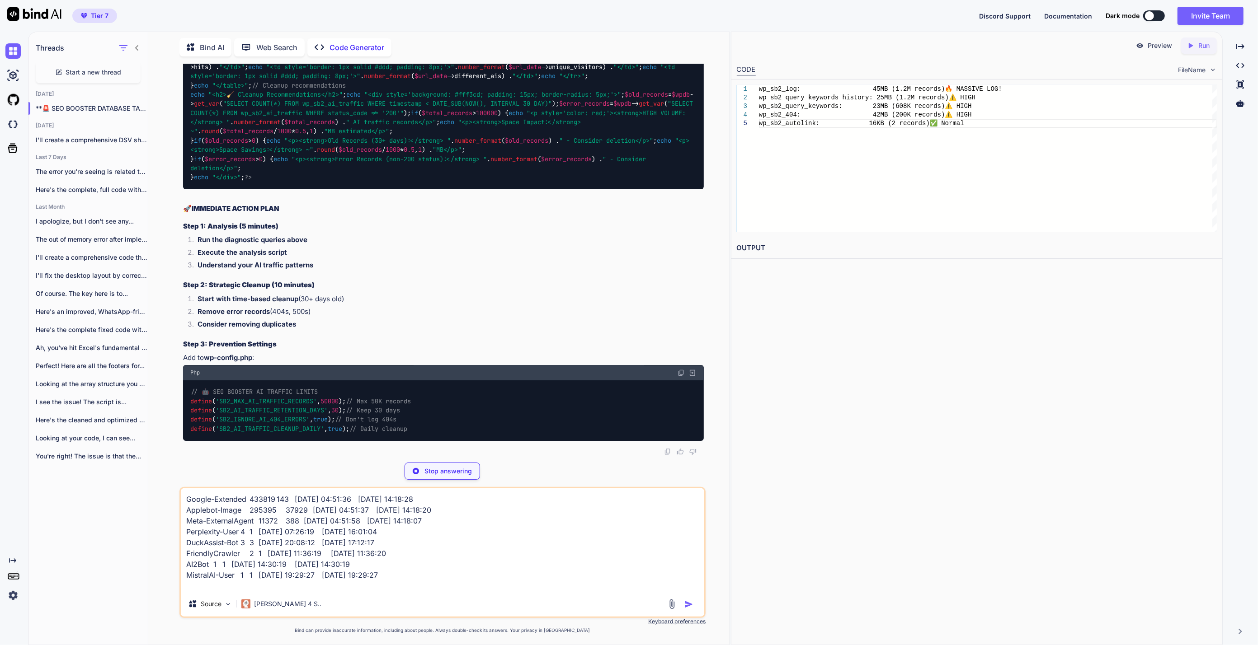
drag, startPoint x: 443, startPoint y: 582, endPoint x: 443, endPoint y: 568, distance: 14.0
click at [443, 582] on textarea "Google-Extended 433819 143 [DATE] 04:51:36 [DATE] 14:18:28 Applebot-Image 29539…" at bounding box center [442, 539] width 523 height 103
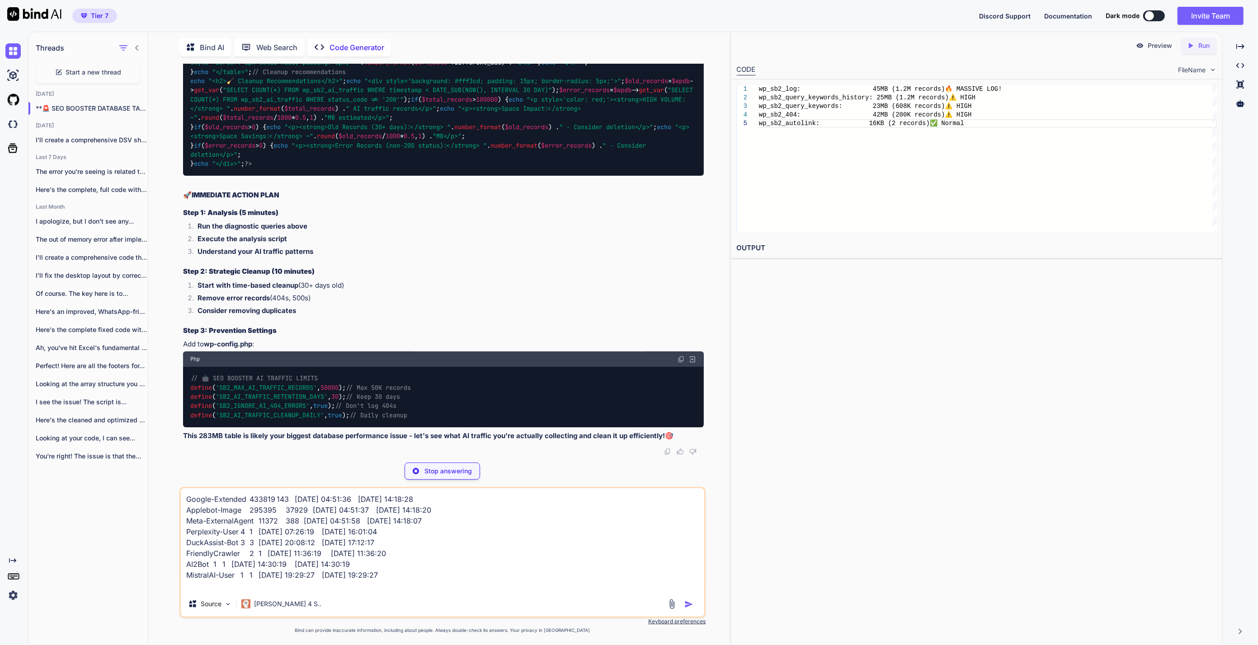
click at [436, 577] on textarea "Google-Extended 433819 143 [DATE] 04:51:36 [DATE] 14:18:28 Applebot-Image 29539…" at bounding box center [442, 539] width 523 height 103
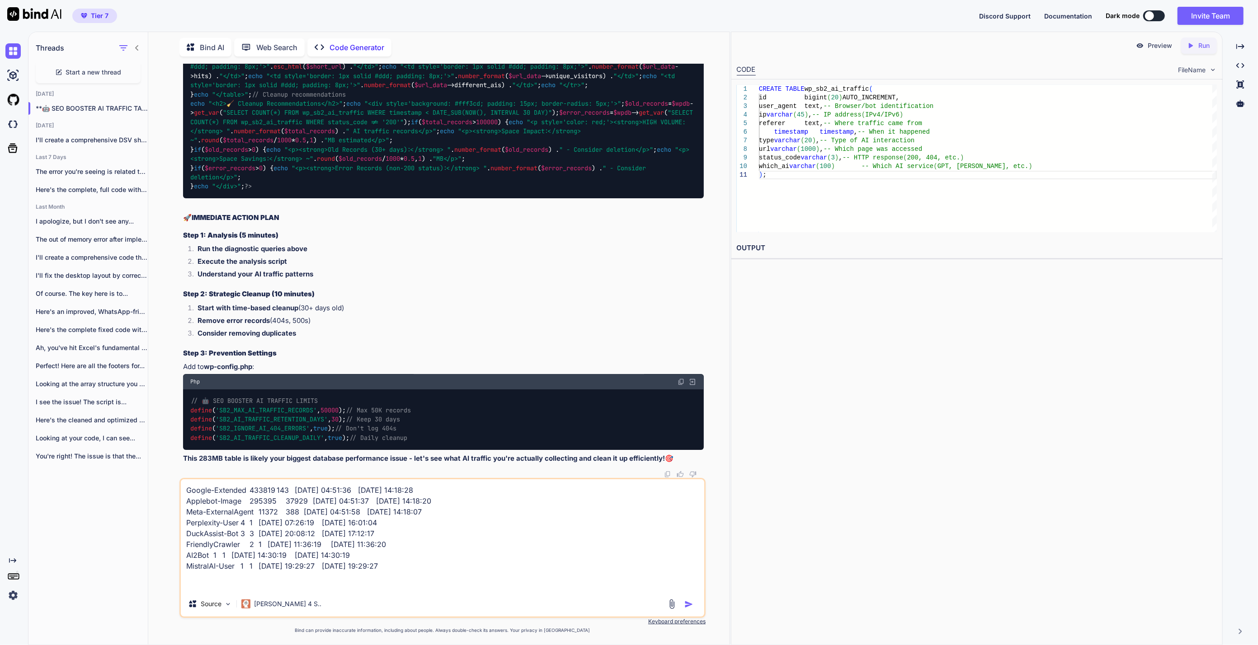
paste textarea "type count unique_ips latest bulk 740589 38423 [DATE] 14:18:28 fetcher 8 5 [DAT…"
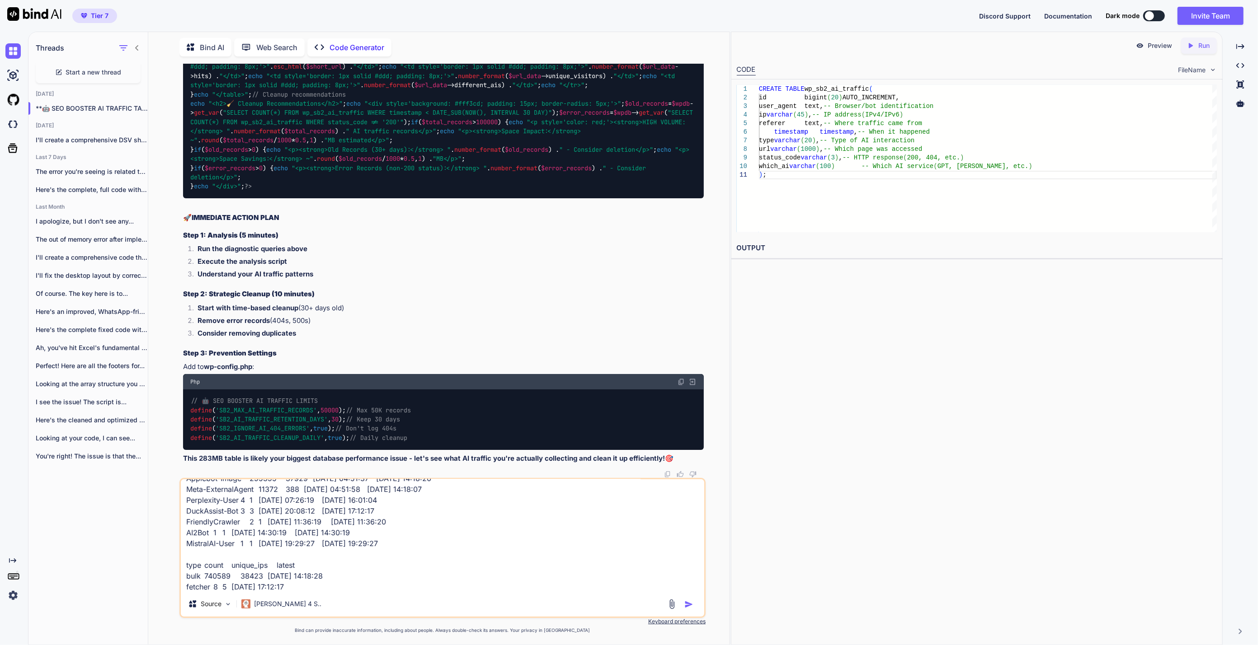
scroll to position [49633, 0]
drag, startPoint x: 239, startPoint y: 442, endPoint x: 173, endPoint y: 345, distance: 117.1
click at [173, 345] on div "You sb_gsc_process_url_keywords 25938 Code Generator 🎯 FOUND THE CULPRIT! SEO B…" at bounding box center [442, 354] width 574 height 581
drag, startPoint x: 416, startPoint y: 570, endPoint x: 407, endPoint y: 582, distance: 15.1
click at [416, 570] on textarea "Google-Extended 433819 143 [DATE] 04:51:36 [DATE] 14:18:28 Applebot-Image 29539…" at bounding box center [442, 535] width 523 height 112
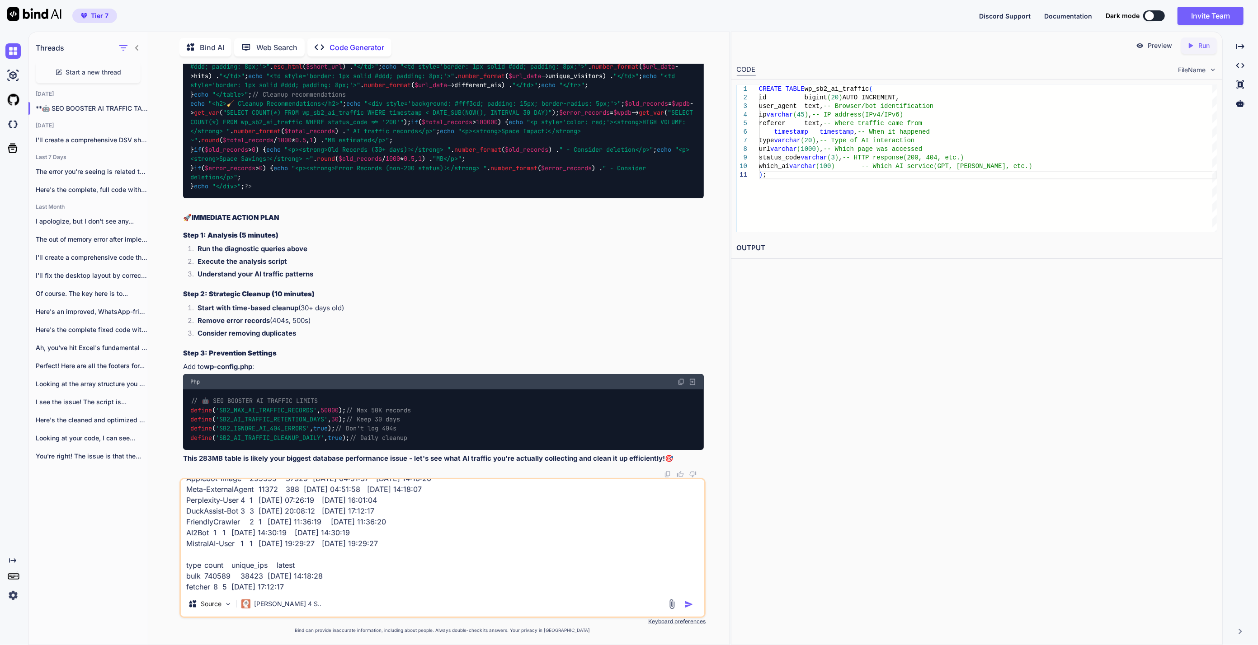
scroll to position [34, 0]
drag, startPoint x: 346, startPoint y: 568, endPoint x: 332, endPoint y: 585, distance: 21.5
click at [346, 568] on textarea "Google-Extended 433819 143 [DATE] 04:51:36 [DATE] 14:18:28 Applebot-Image 29539…" at bounding box center [442, 535] width 523 height 112
click at [251, 594] on div "Google-Extended 433819 143 [DATE] 04:51:36 [DATE] 14:18:28 Applebot-Image 29539…" at bounding box center [442, 548] width 526 height 140
click at [245, 583] on textarea "Google-Extended 433819 143 [DATE] 04:51:36 [DATE] 14:18:28 Applebot-Image 29539…" at bounding box center [442, 535] width 523 height 112
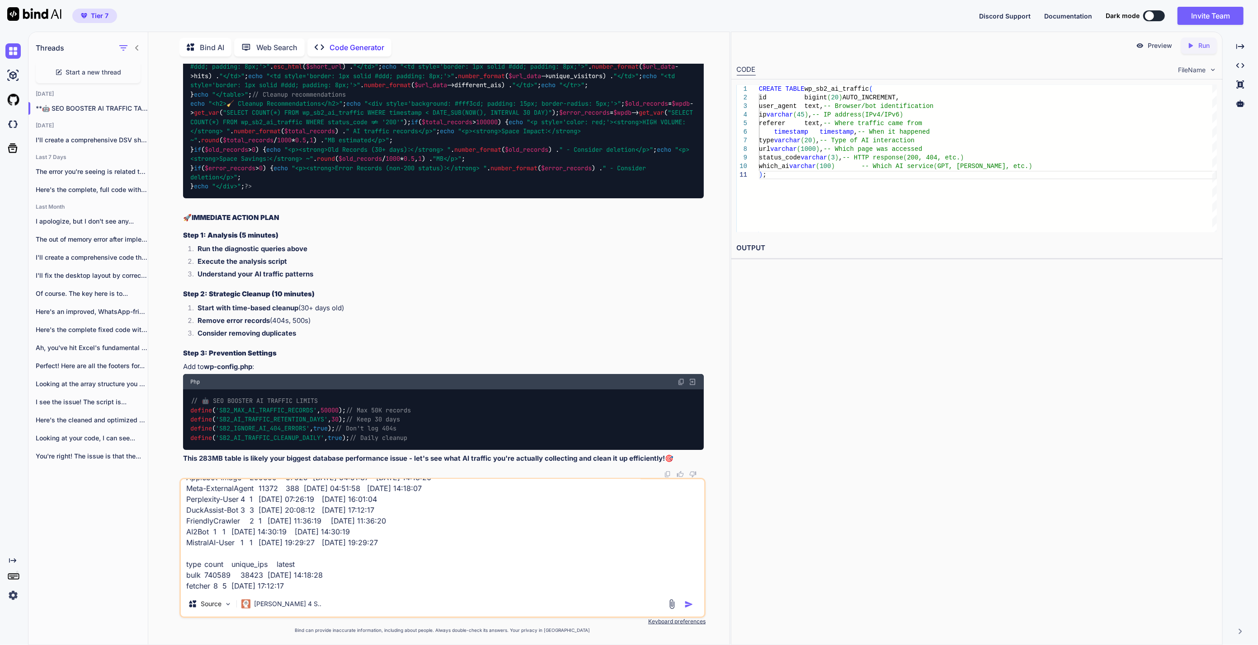
paste textarea "url hits unique_visitors which_ai latest_hit /checkout/ 639 366 Applebot-Image …"
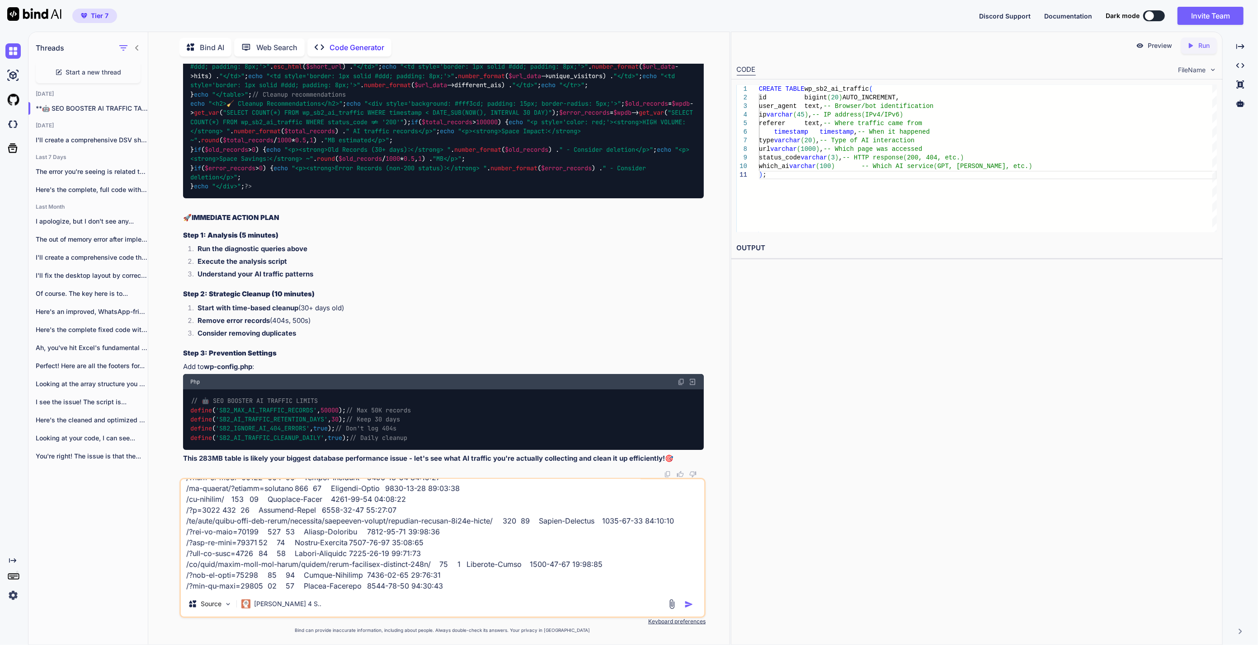
scroll to position [49783, 0]
drag, startPoint x: 294, startPoint y: 403, endPoint x: 170, endPoint y: 342, distance: 138.0
click at [170, 342] on div "You sb_gsc_process_url_keywords 25938 Code Generator 🎯 FOUND THE CULPRIT! SEO B…" at bounding box center [442, 354] width 574 height 581
click at [457, 574] on textarea at bounding box center [442, 535] width 523 height 112
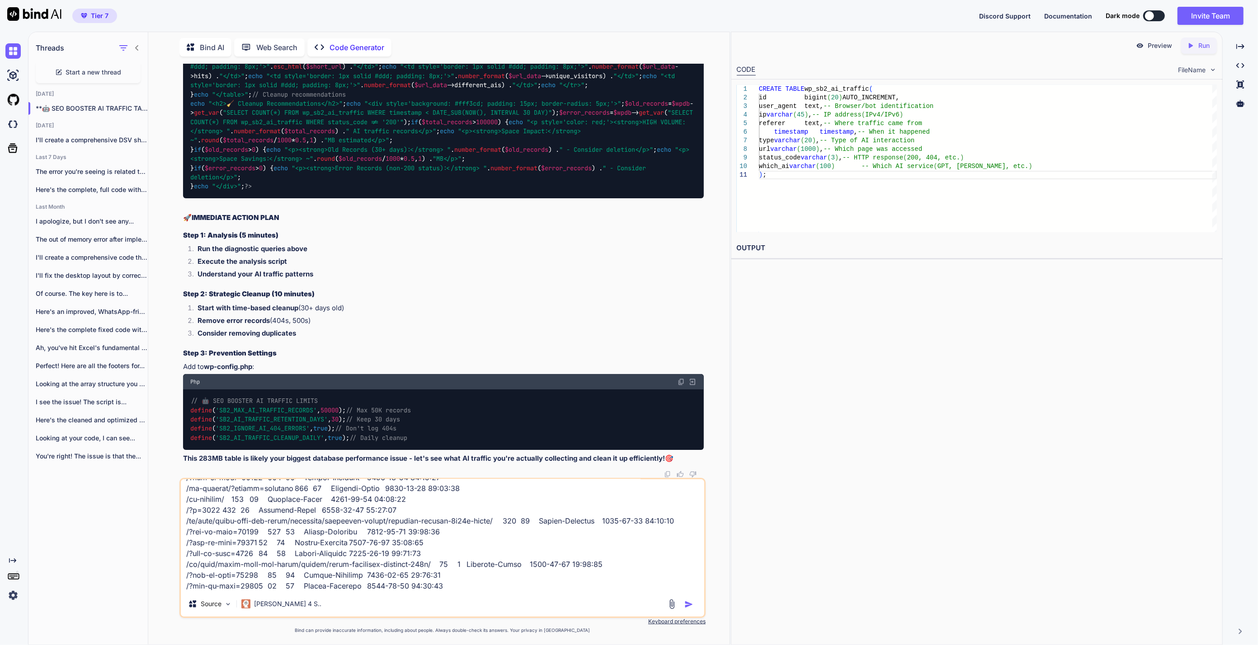
paste textarea "200 740360 99.97 404 237 0.03"
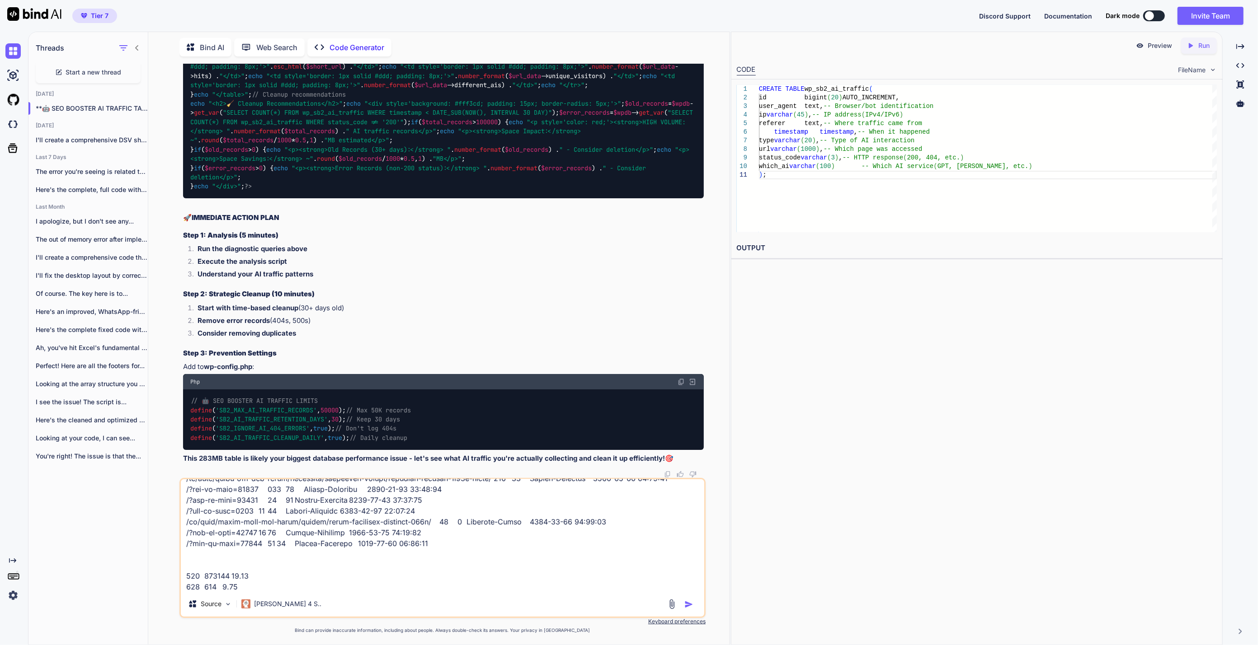
scroll to position [49934, 0]
drag, startPoint x: 239, startPoint y: 395, endPoint x: 179, endPoint y: 309, distance: 104.5
click at [179, 309] on div "You sb_gsc_process_url_keywords 25938 Code Generator 🎯 FOUND THE CULPRIT! SEO B…" at bounding box center [442, 354] width 526 height 581
click at [268, 577] on textarea at bounding box center [442, 535] width 523 height 112
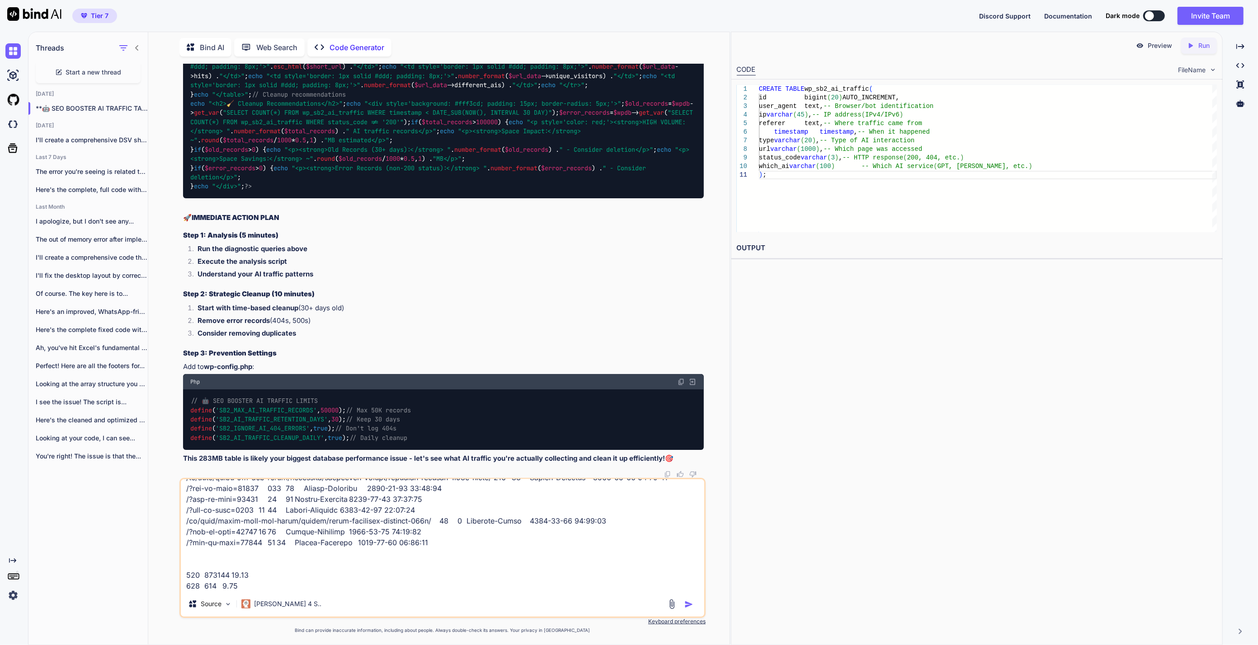
paste textarea "date total_hits unique_ips different_ais [DATE] 64375 4547 3 [DATE] 98676 7954 …"
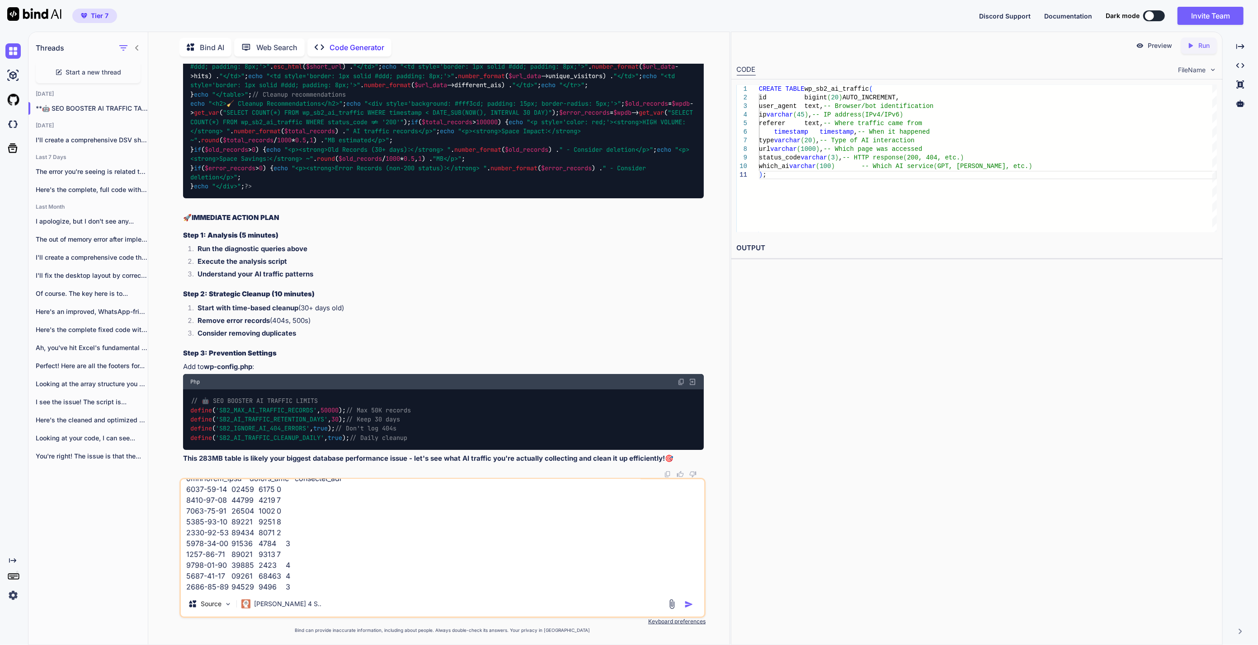
scroll to position [50436, 0]
type textarea "Google-Extended 433819 143 [DATE] 04:51:36 [DATE] 14:18:28 Applebot-Image 29539…"
click at [693, 605] on img "button" at bounding box center [688, 604] width 9 height 9
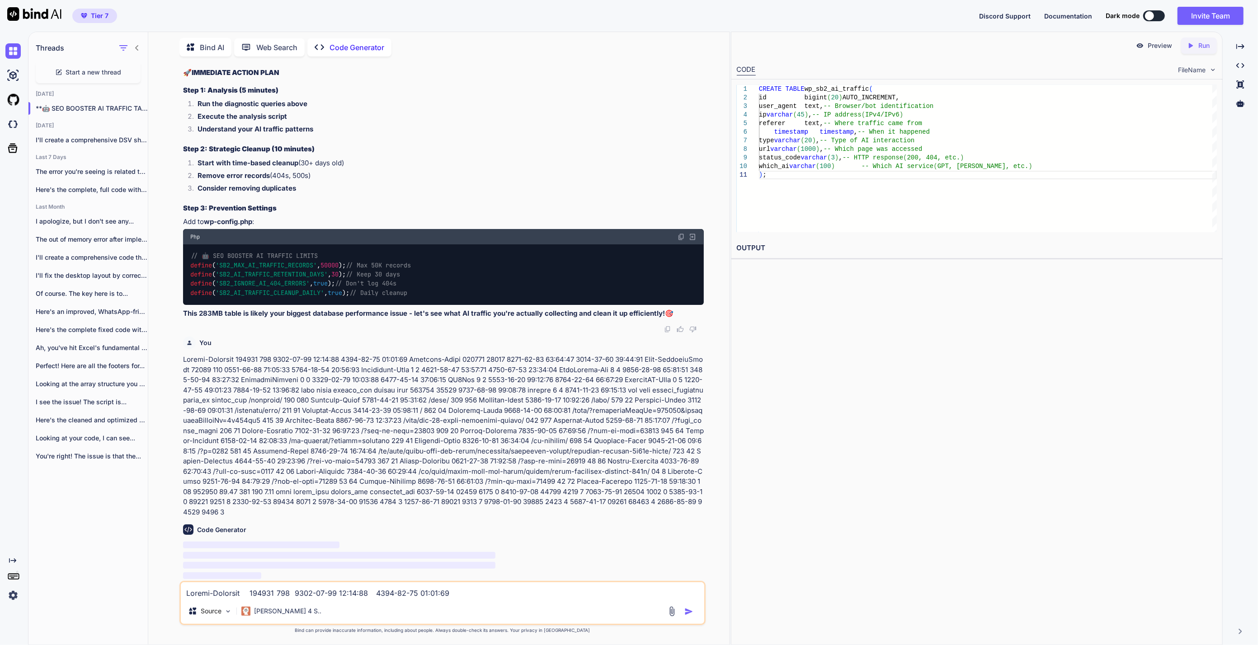
scroll to position [52447, 0]
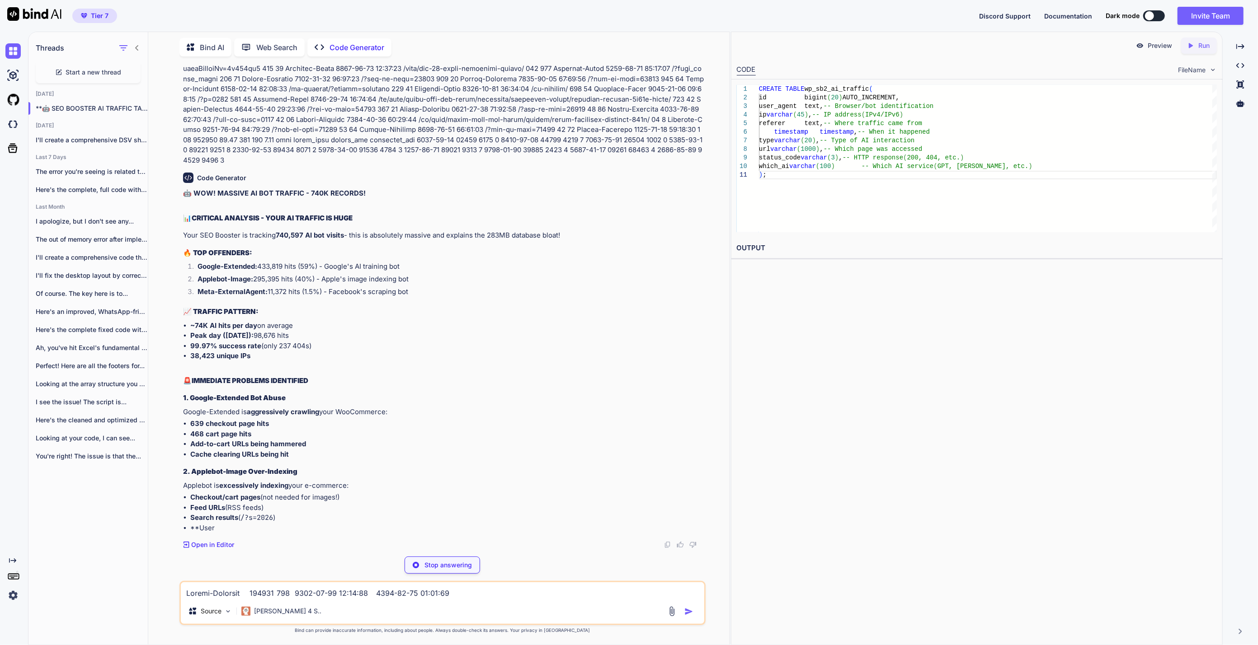
drag, startPoint x: 1007, startPoint y: 451, endPoint x: 300, endPoint y: 382, distance: 709.6
click at [1007, 451] on div "Preview Created with Pixso. Run CODE FileName 1 2 3 4 5 6 7 8 9 10 11 CREATE TA…" at bounding box center [977, 339] width 492 height 614
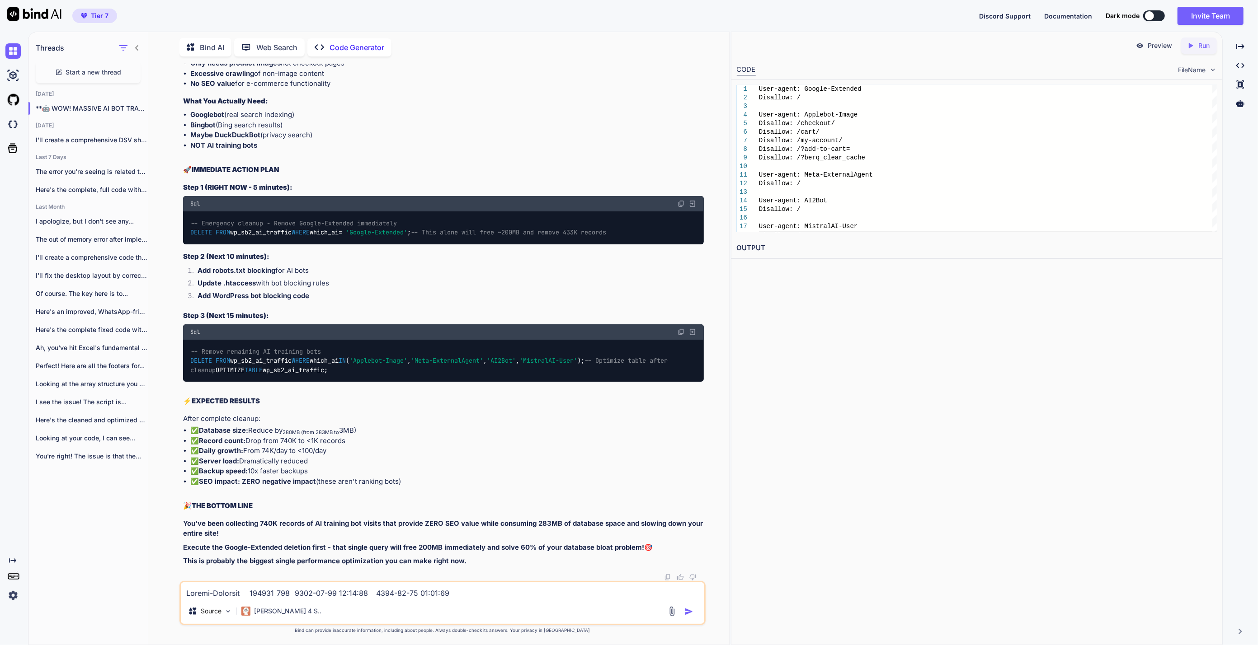
scroll to position [53244, 0]
click at [329, 590] on textarea at bounding box center [442, 590] width 523 height 16
type textarea "i dont want to block bots that is fine, i just want to fix the seo booster plug…"
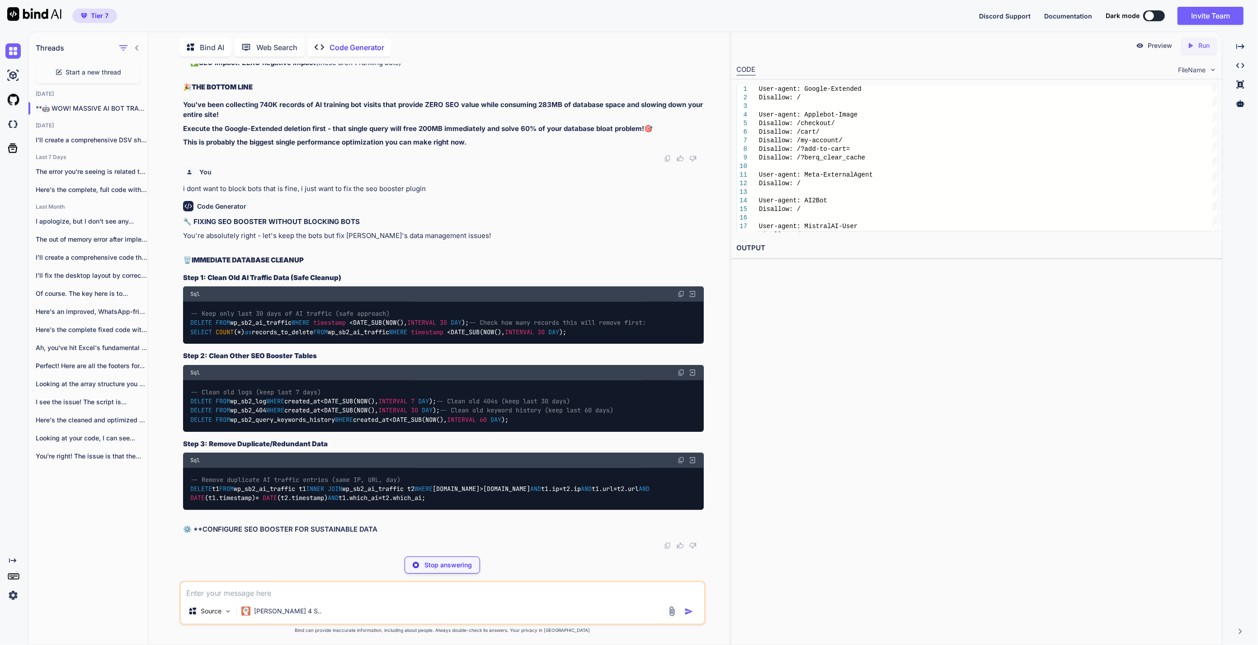
scroll to position [55059, 0]
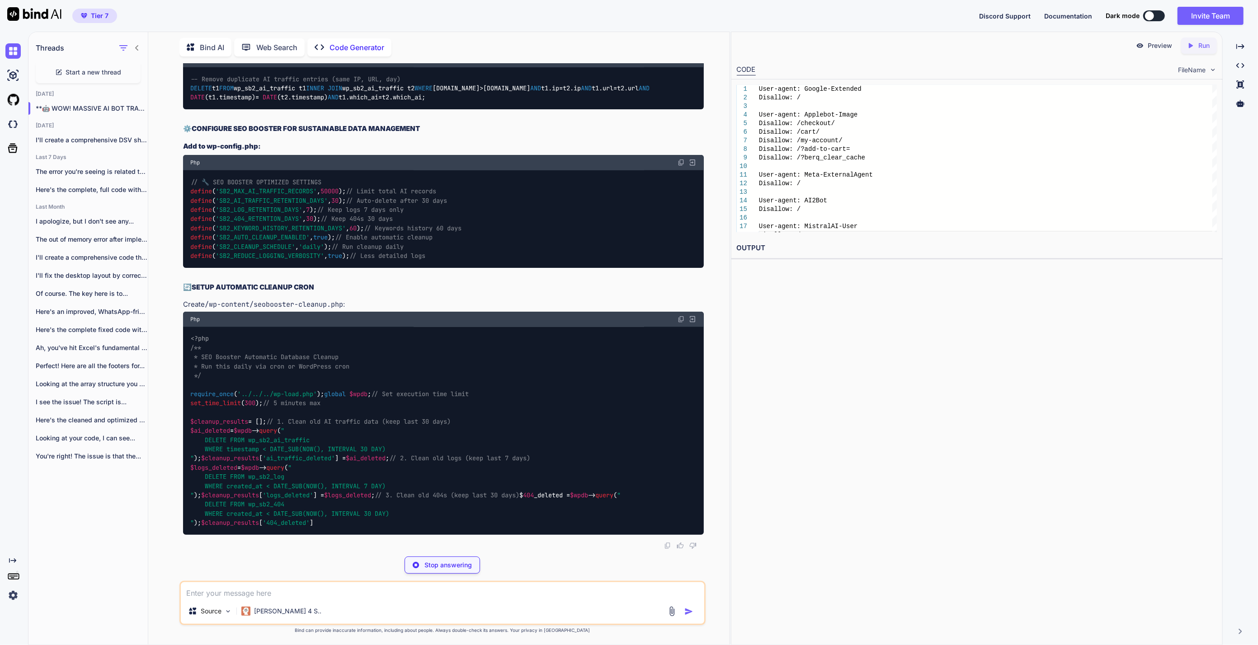
drag, startPoint x: 392, startPoint y: 497, endPoint x: 172, endPoint y: 441, distance: 227.1
click at [172, 441] on div "You sb_gsc_process_url_keywords 25938 Code Generator 🎯 FOUND THE CULPRIT! SEO B…" at bounding box center [442, 354] width 574 height 581
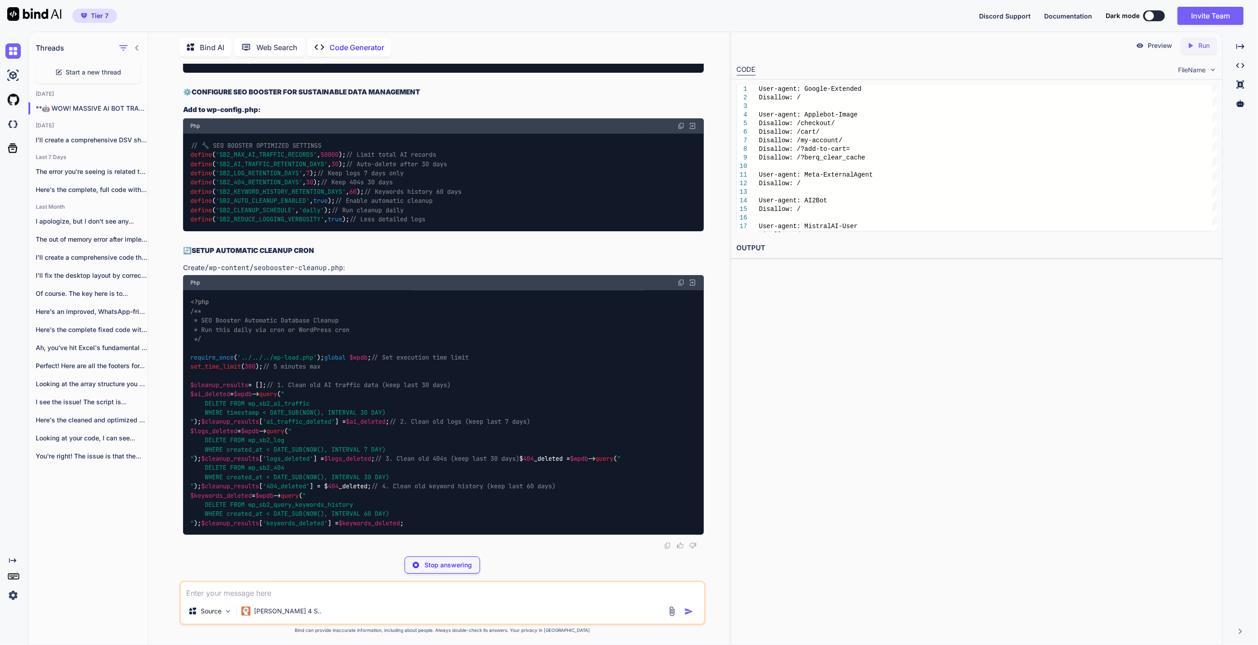
scroll to position [55260, 0]
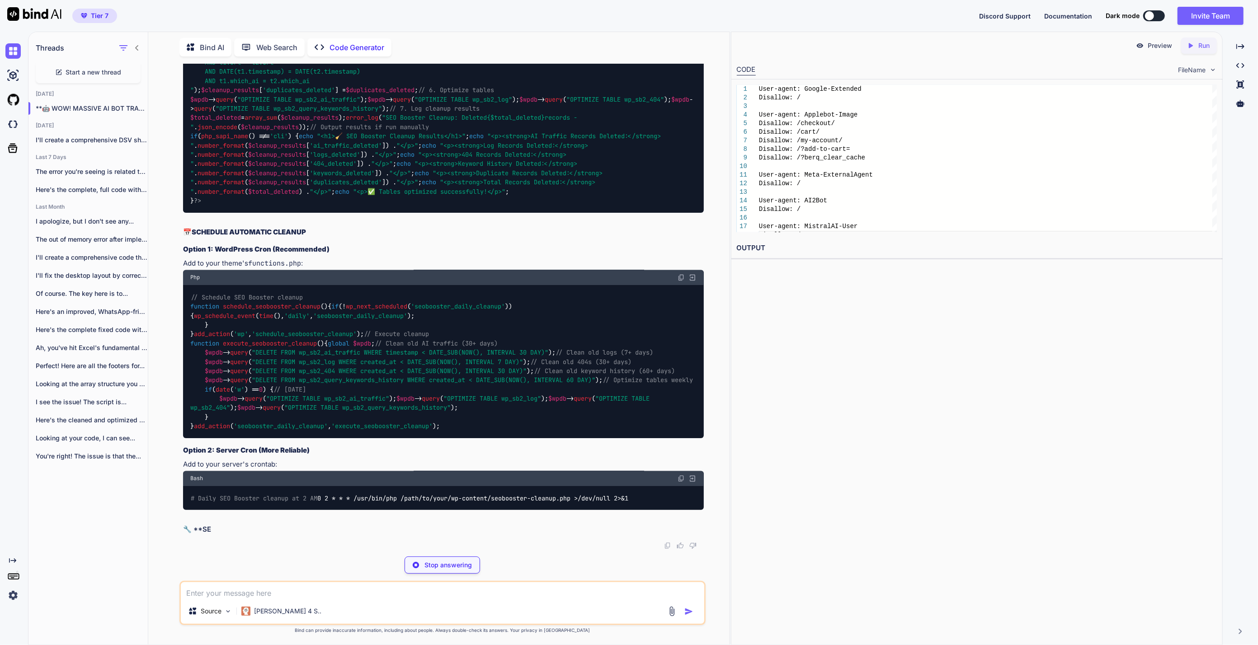
drag, startPoint x: 435, startPoint y: 437, endPoint x: 436, endPoint y: 446, distance: 8.6
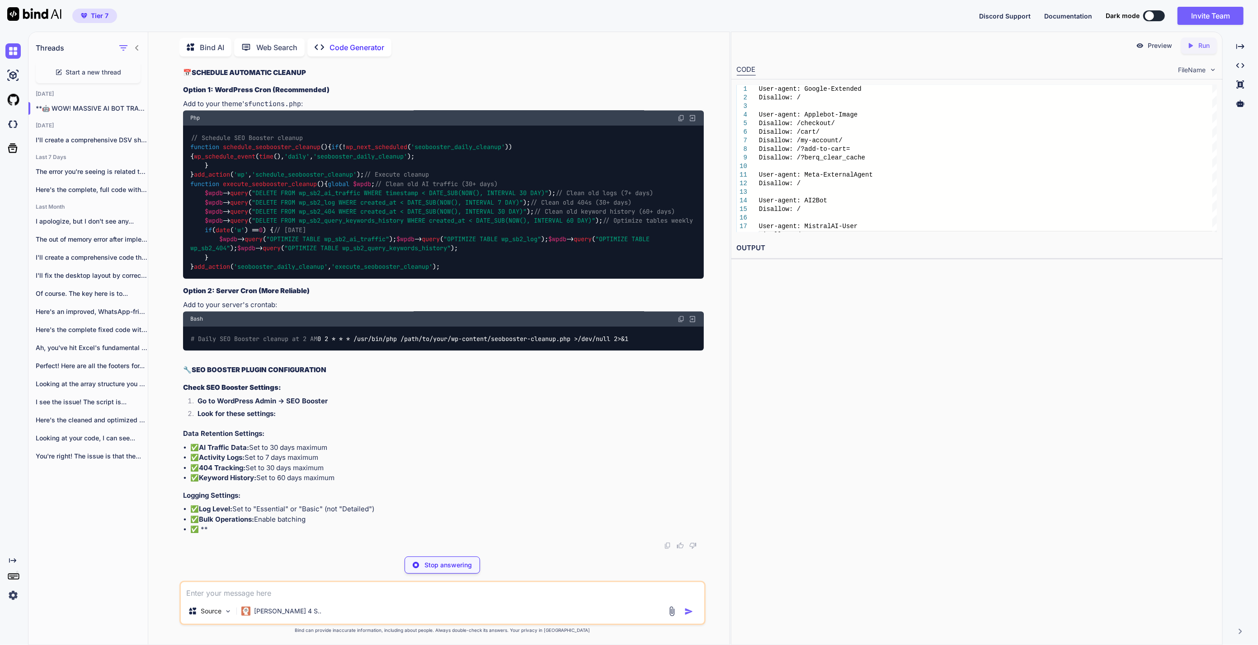
drag, startPoint x: 434, startPoint y: 447, endPoint x: 168, endPoint y: 361, distance: 279.9
click at [168, 361] on div "You sb_gsc_process_url_keywords 25938 Code Generator 🎯 FOUND THE CULPRIT! SEO B…" at bounding box center [442, 354] width 574 height 581
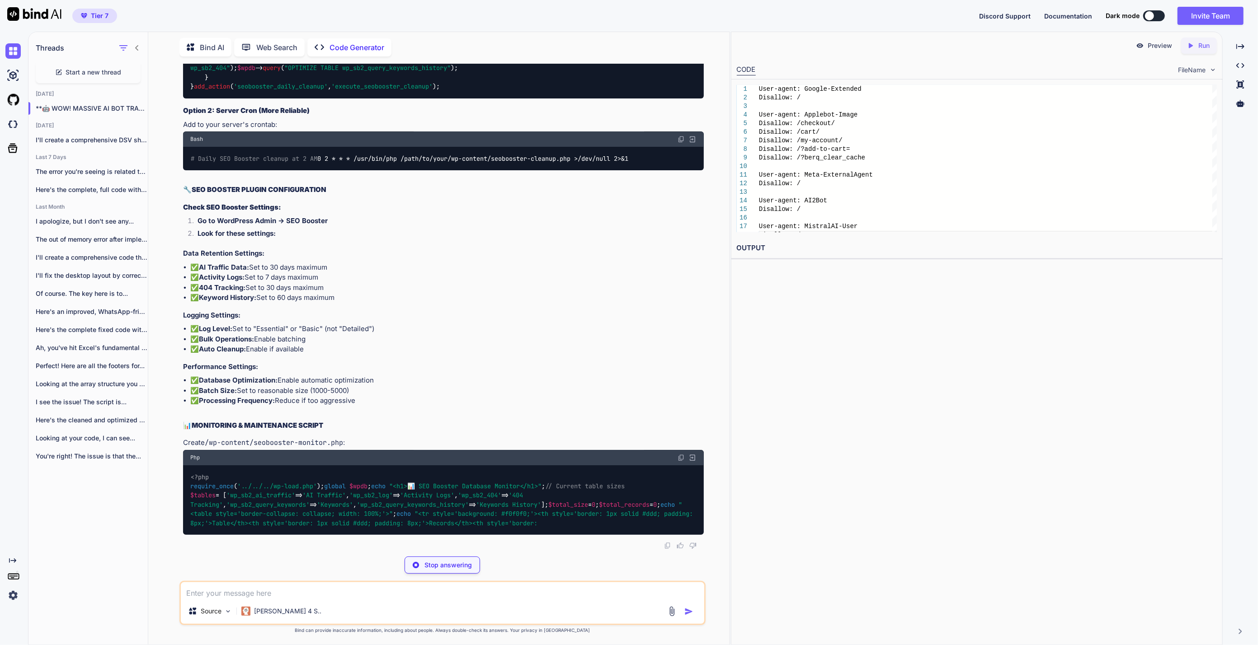
scroll to position [55360, 0]
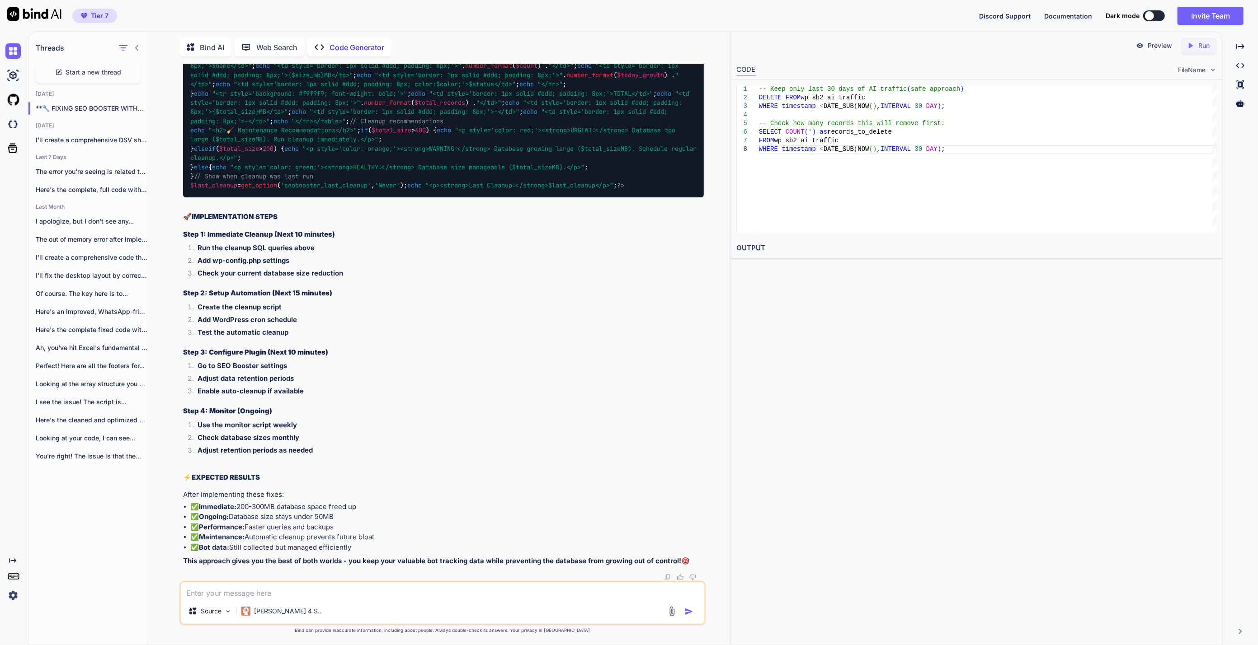
scroll to position [58135, 0]
